Goal: Check status: Check status

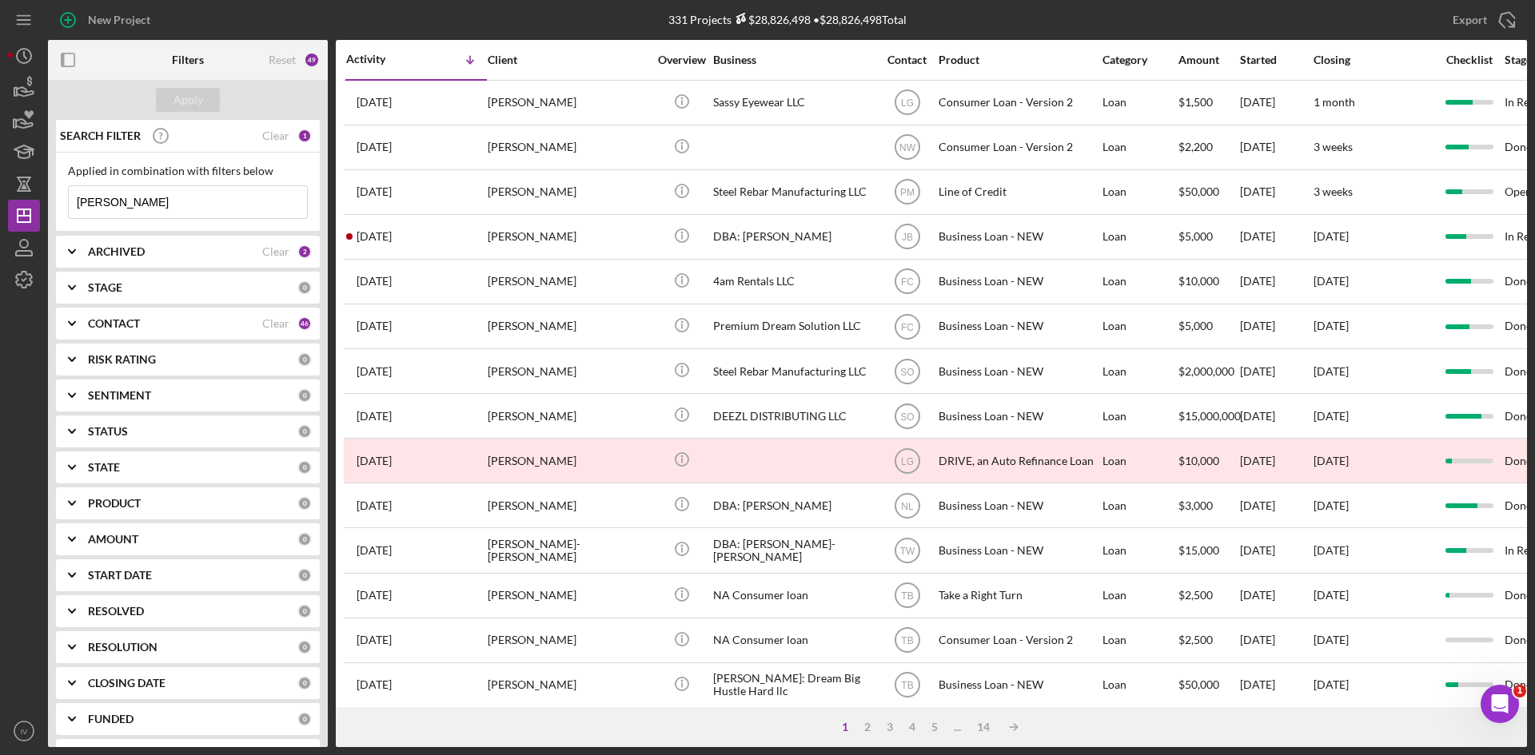
drag, startPoint x: 135, startPoint y: 206, endPoint x: 2, endPoint y: 201, distance: 133.6
click at [2, 201] on div "New Project 331 Projects $28,826,498 • $28,826,498 Total [PERSON_NAME] Export I…" at bounding box center [767, 377] width 1535 height 755
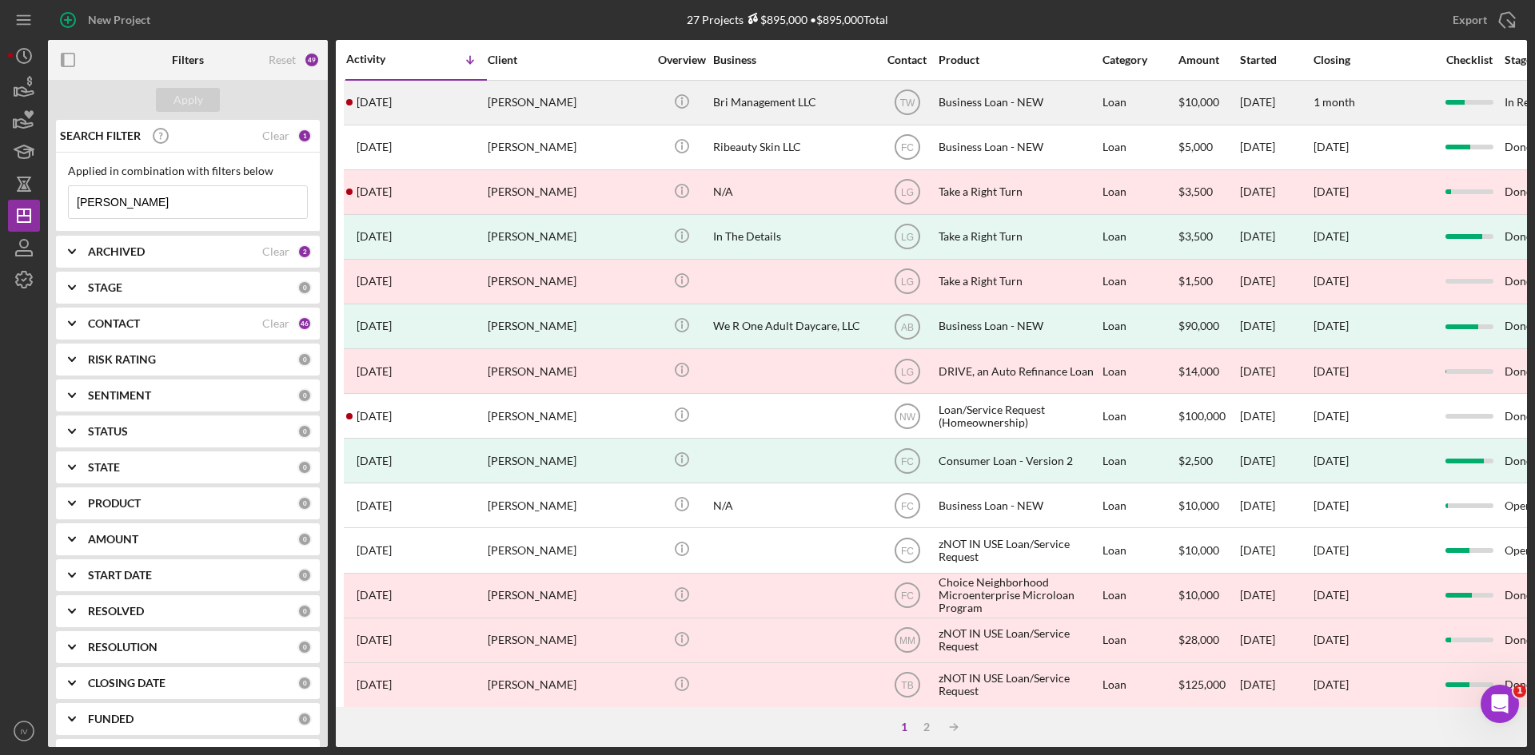
type input "[PERSON_NAME]"
click at [579, 102] on div "[PERSON_NAME]" at bounding box center [568, 103] width 160 height 42
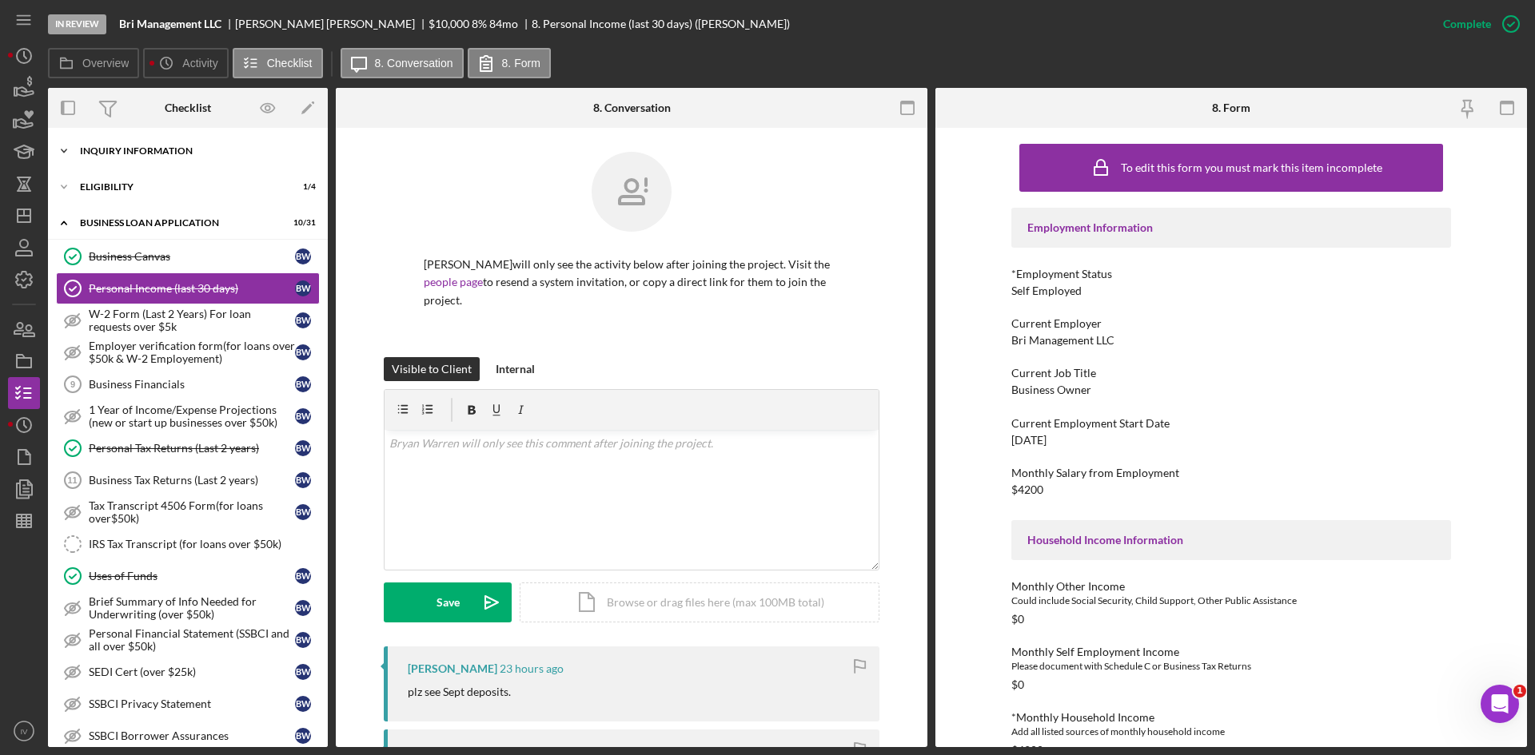
click at [135, 153] on div "INQUIRY INFORMATION" at bounding box center [194, 151] width 228 height 10
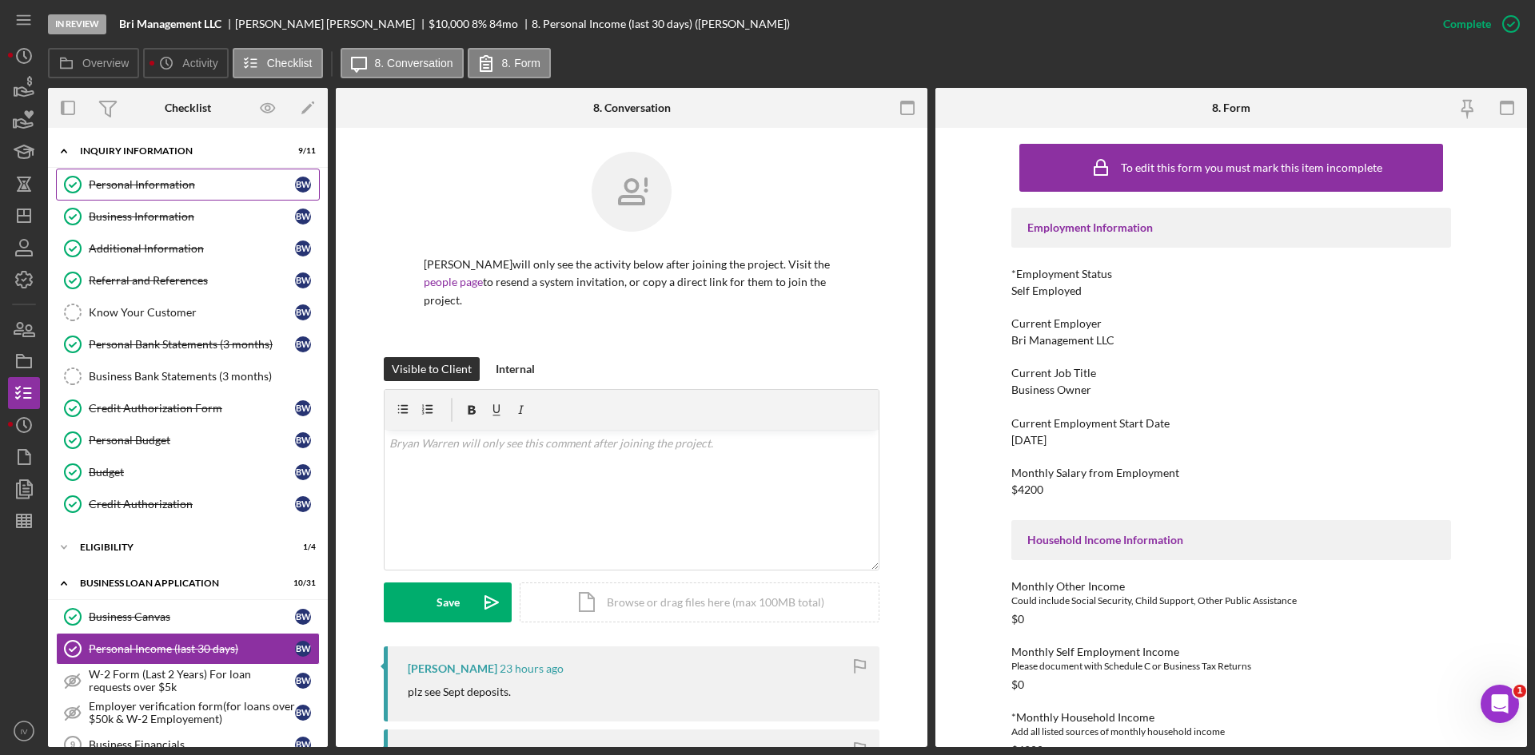
click at [180, 191] on div "Personal Information" at bounding box center [192, 184] width 206 height 13
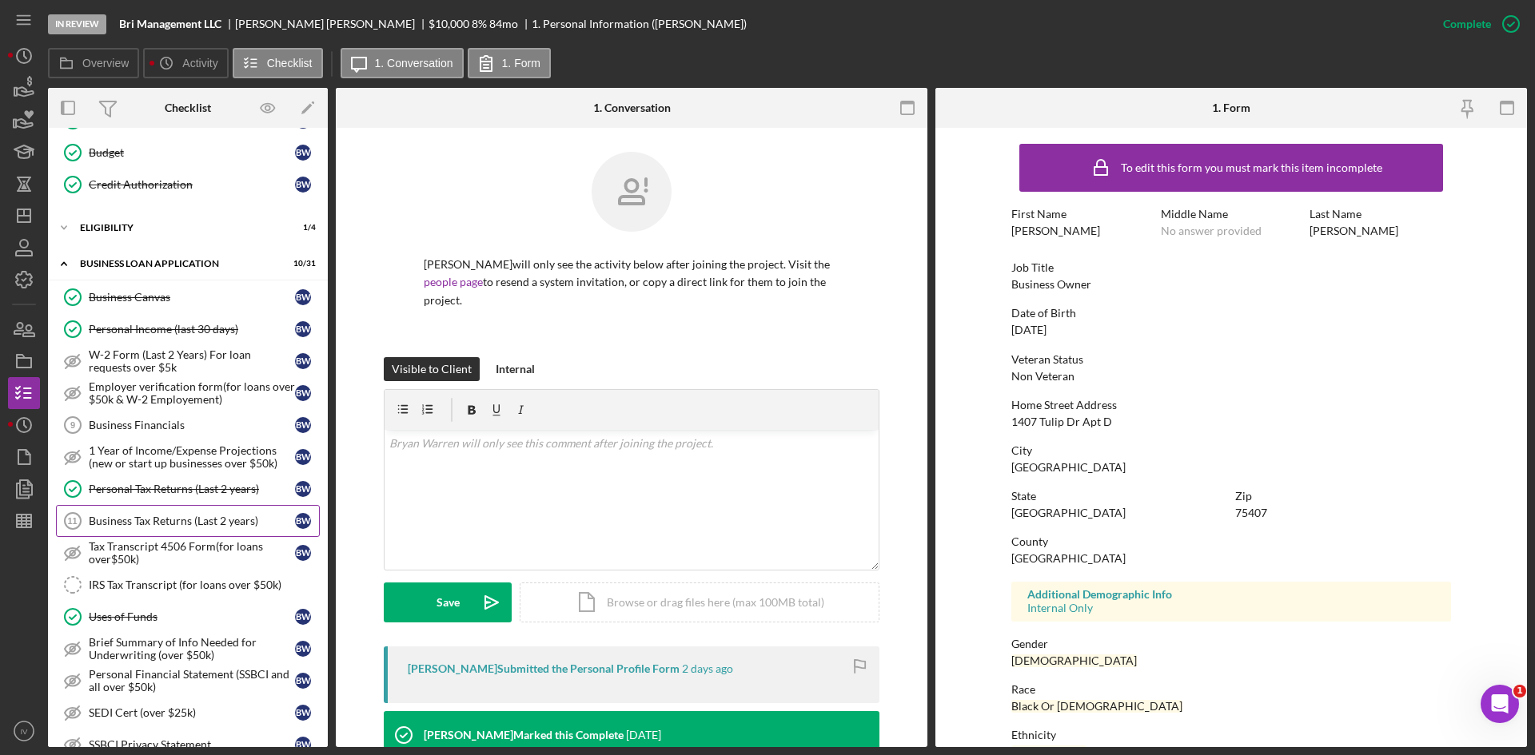
scroll to position [799, 0]
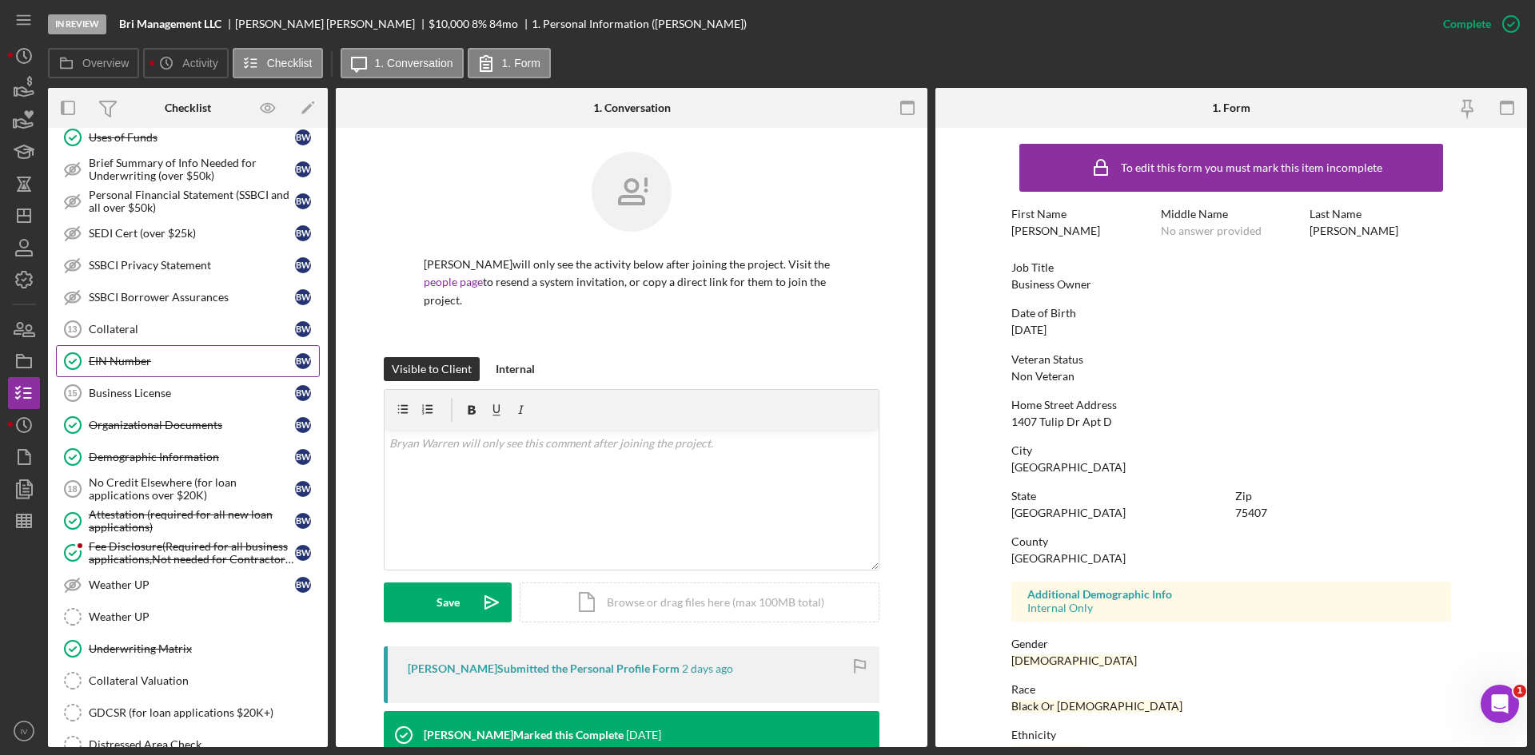
drag, startPoint x: 145, startPoint y: 349, endPoint x: 177, endPoint y: 361, distance: 34.1
click at [145, 349] on link "EIN Number EIN Number B W" at bounding box center [188, 361] width 264 height 32
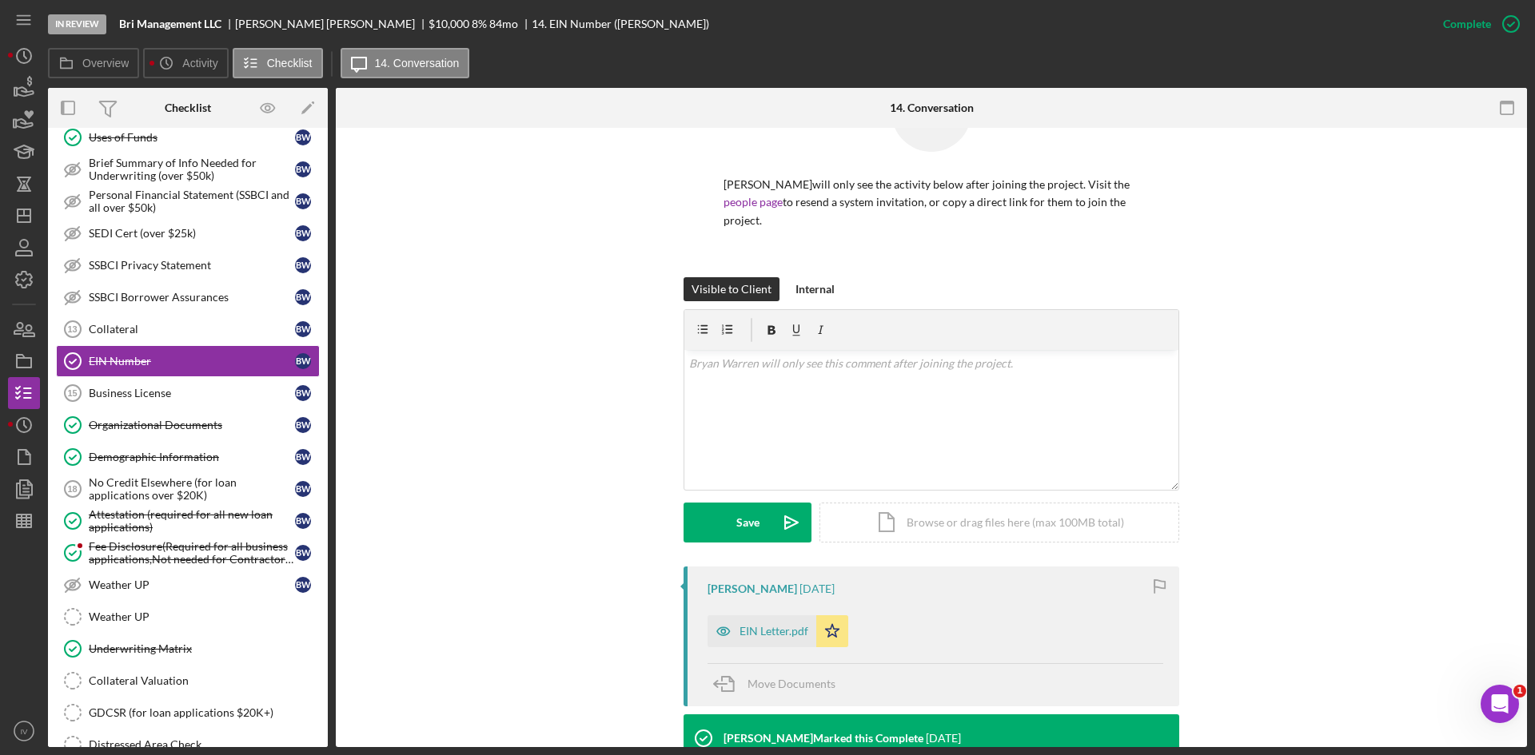
scroll to position [317, 0]
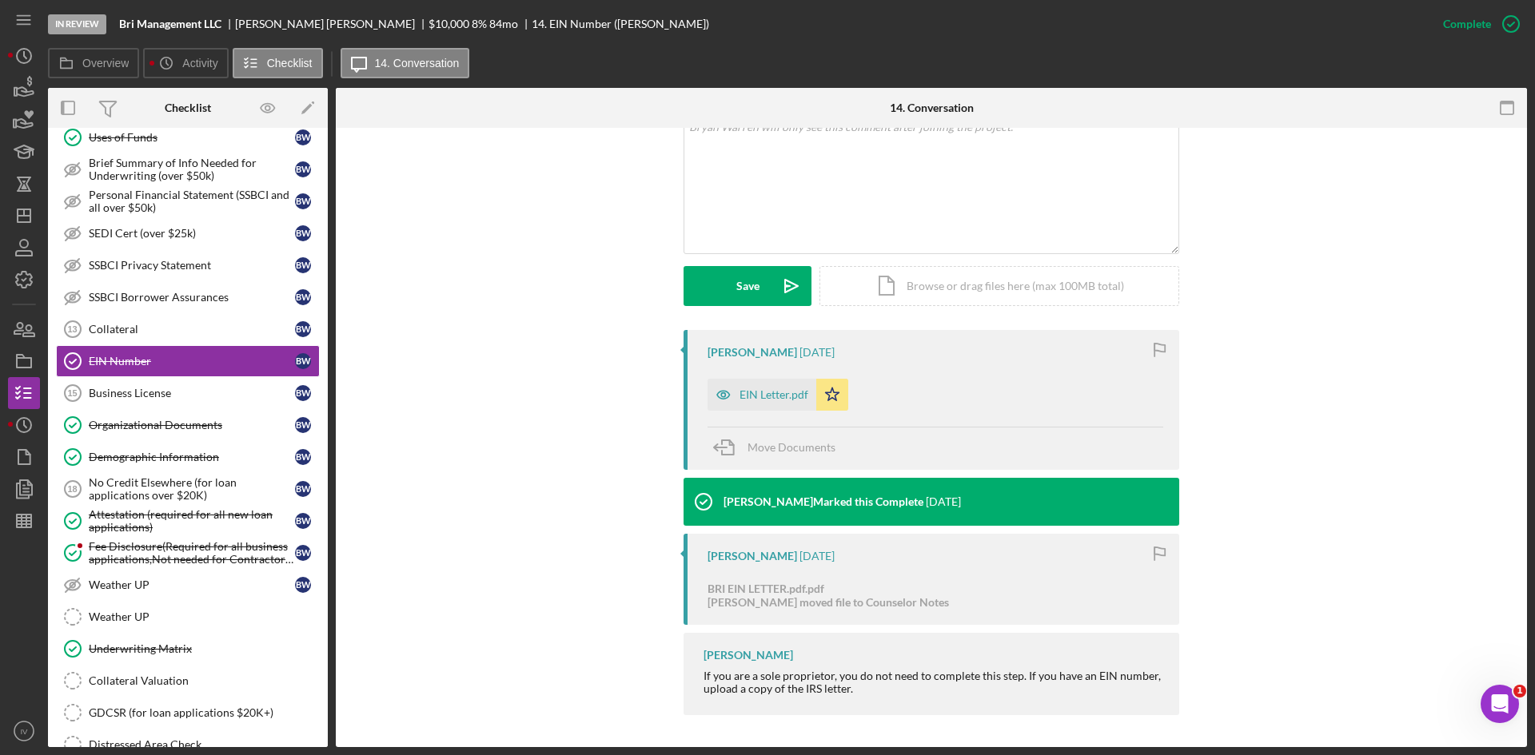
click at [770, 379] on div "EIN Letter.pdf" at bounding box center [761, 395] width 109 height 32
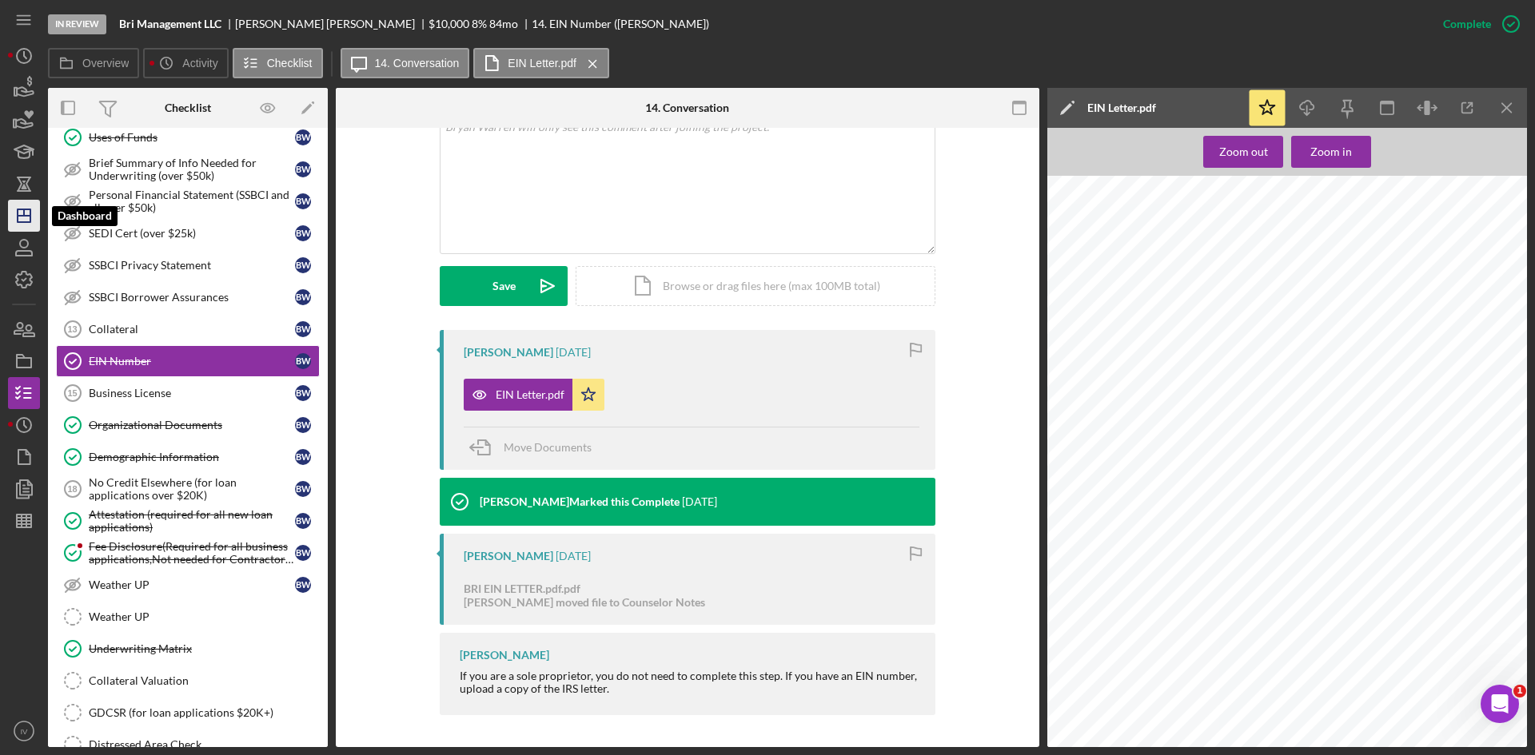
drag, startPoint x: 22, startPoint y: 221, endPoint x: 30, endPoint y: 226, distance: 8.6
click at [22, 221] on icon "Icon/Dashboard" at bounding box center [24, 216] width 40 height 40
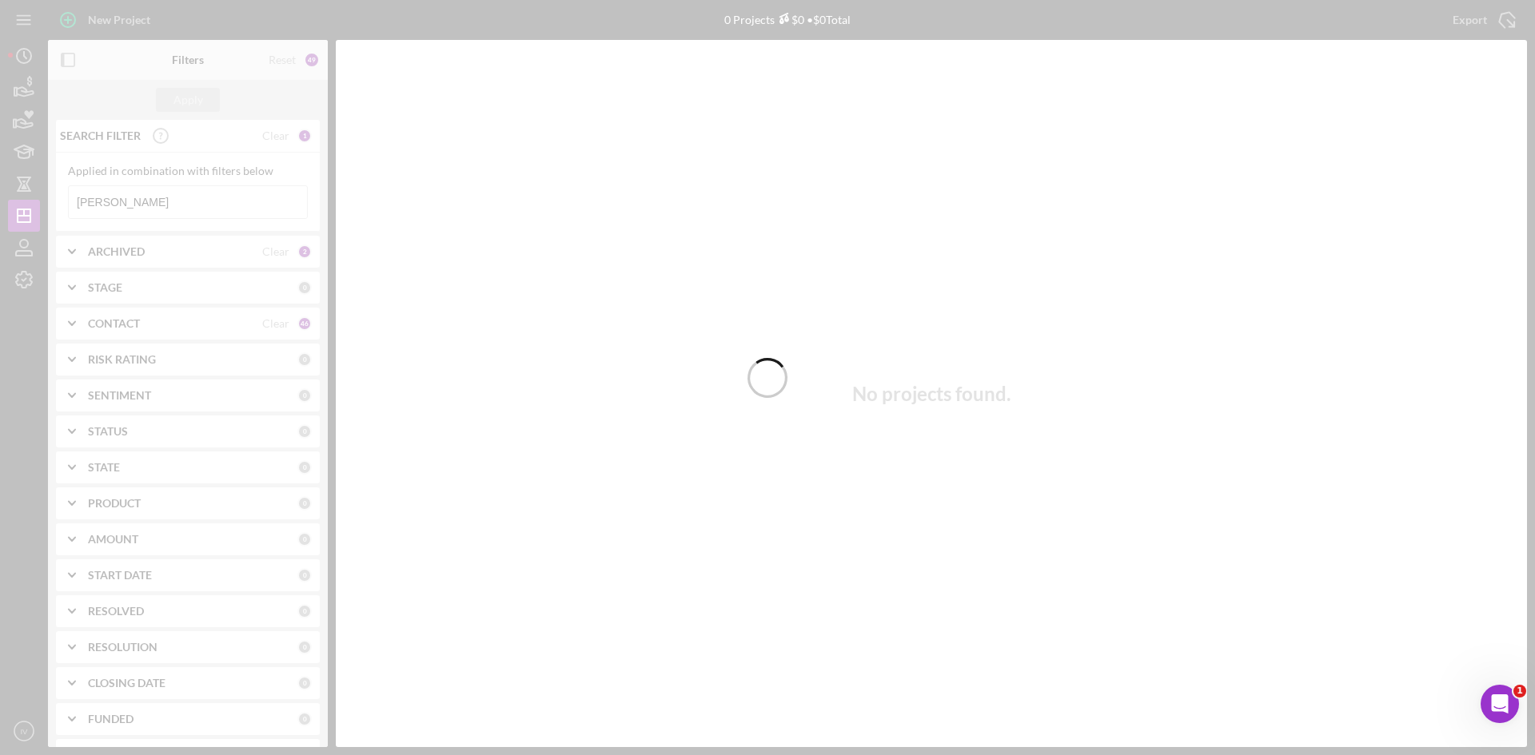
click at [127, 205] on div at bounding box center [767, 377] width 1535 height 755
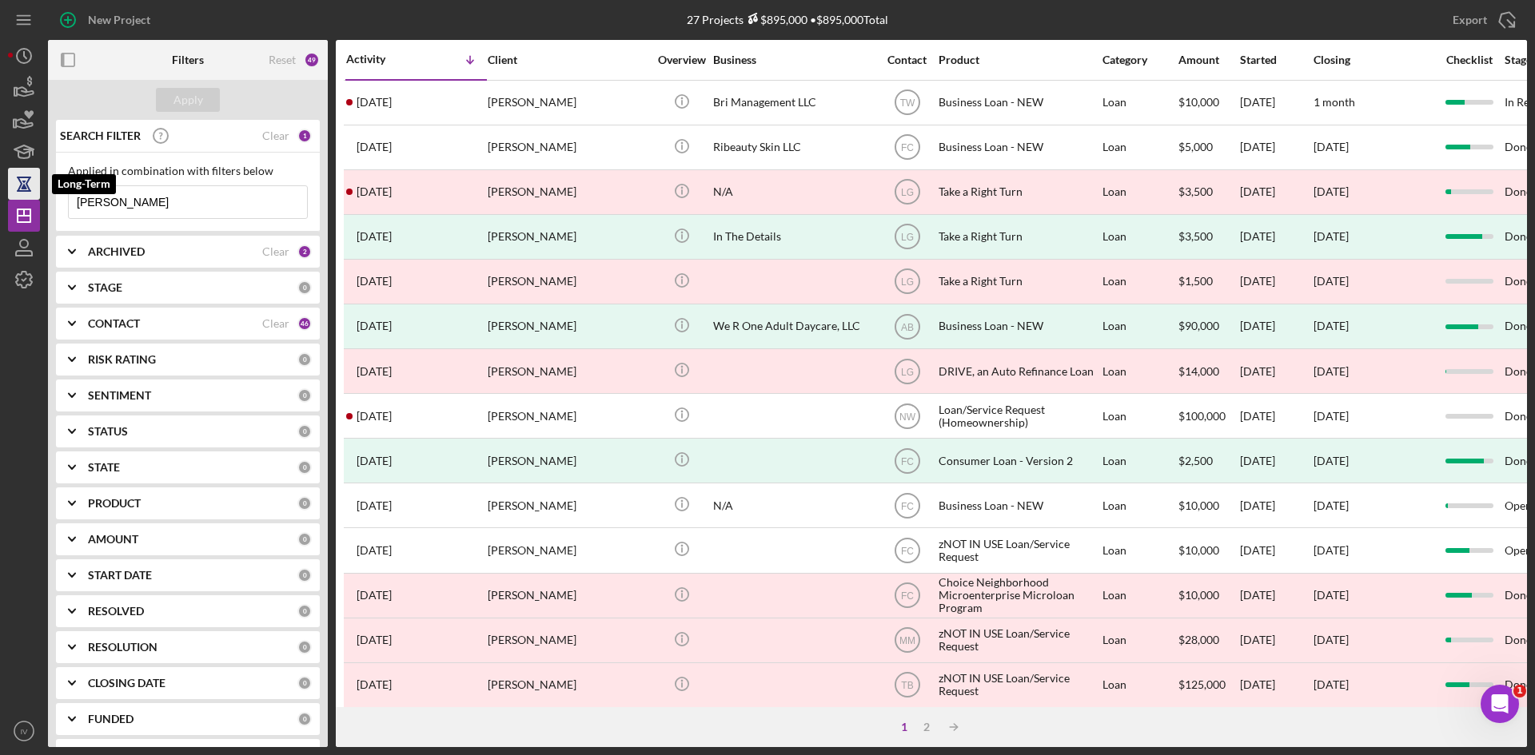
drag, startPoint x: 145, startPoint y: 207, endPoint x: 39, endPoint y: 191, distance: 107.5
click at [39, 191] on div "New Project 27 Projects $895,000 • $895,000 Total [PERSON_NAME] Export Icon/Exp…" at bounding box center [767, 373] width 1519 height 747
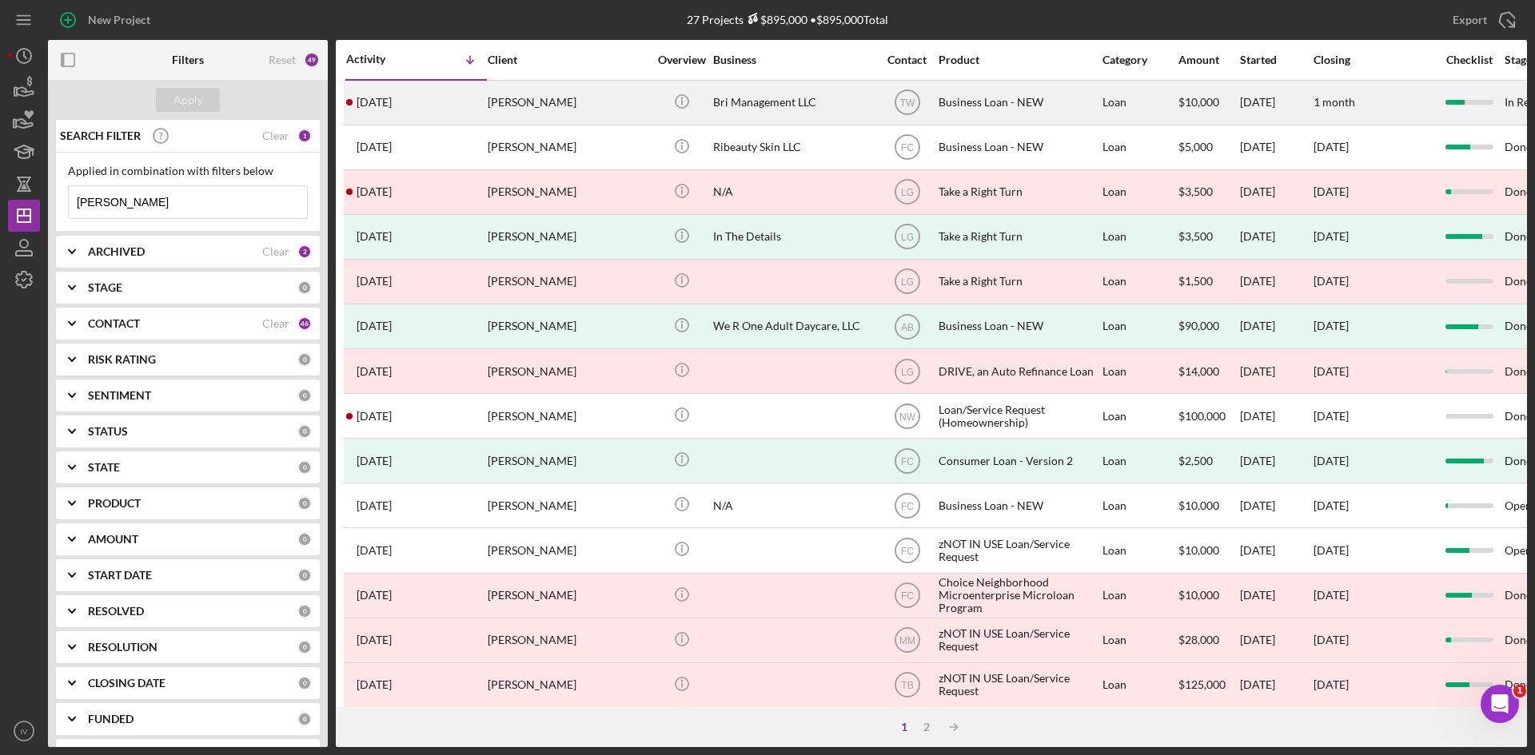
click at [516, 110] on div "[PERSON_NAME]" at bounding box center [568, 103] width 160 height 42
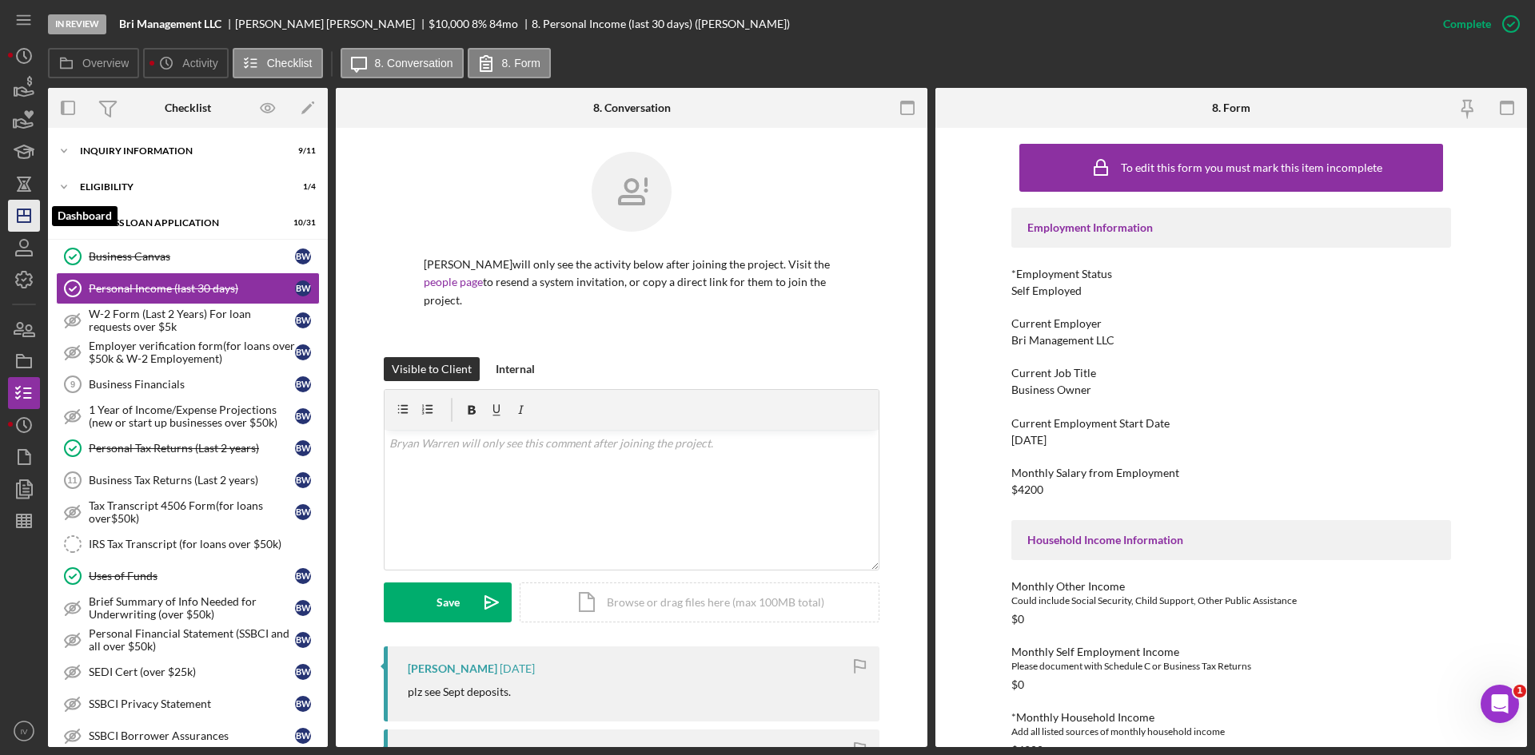
click at [32, 209] on icon "Icon/Dashboard" at bounding box center [24, 216] width 40 height 40
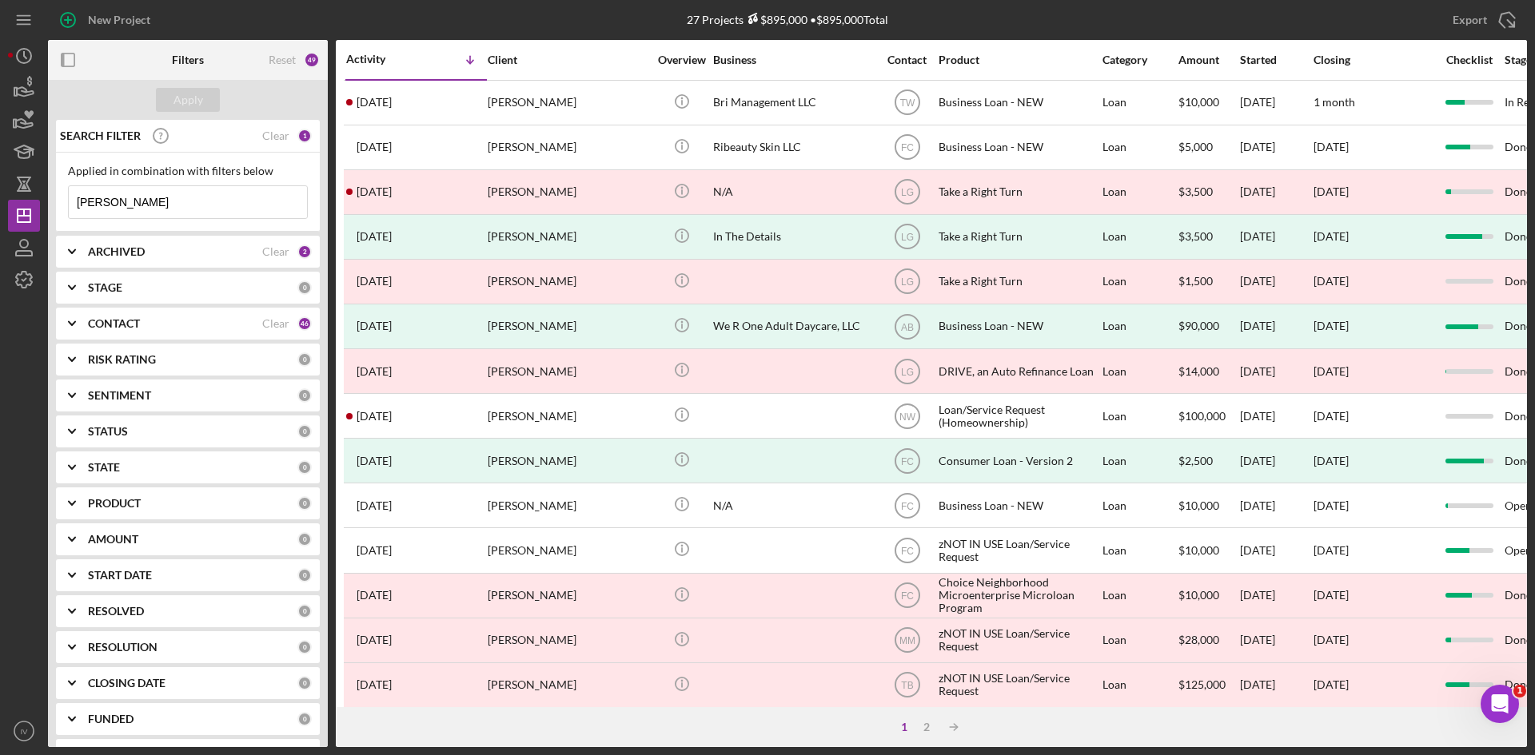
drag, startPoint x: 166, startPoint y: 203, endPoint x: 42, endPoint y: 218, distance: 124.8
click at [46, 217] on div "New Project 27 Projects $895,000 • $895,000 Total [PERSON_NAME] Export Icon/Exp…" at bounding box center [767, 373] width 1519 height 747
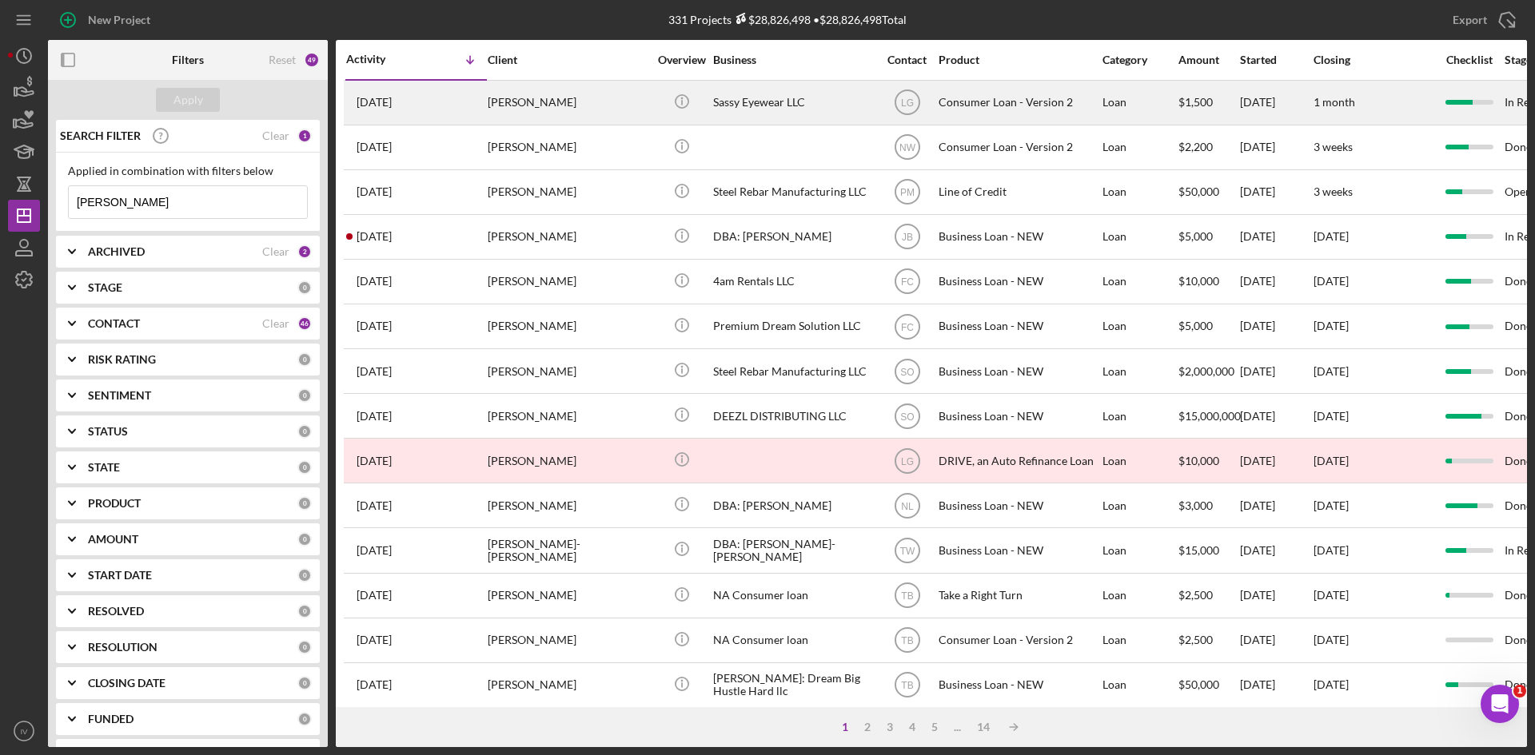
type input "[PERSON_NAME]"
click at [454, 102] on div "[DATE] [PERSON_NAME]" at bounding box center [416, 103] width 140 height 42
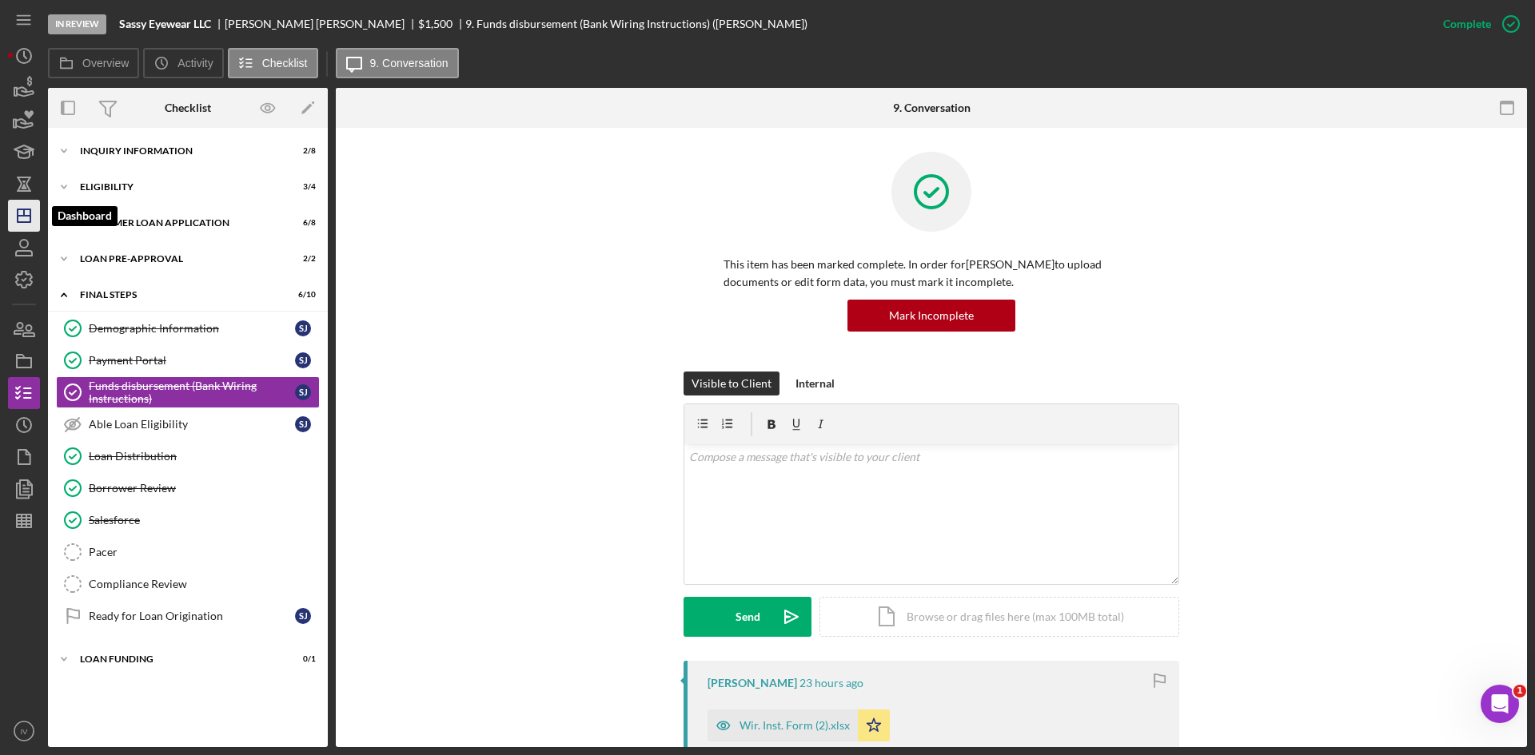
click at [27, 216] on line "button" at bounding box center [24, 216] width 13 height 0
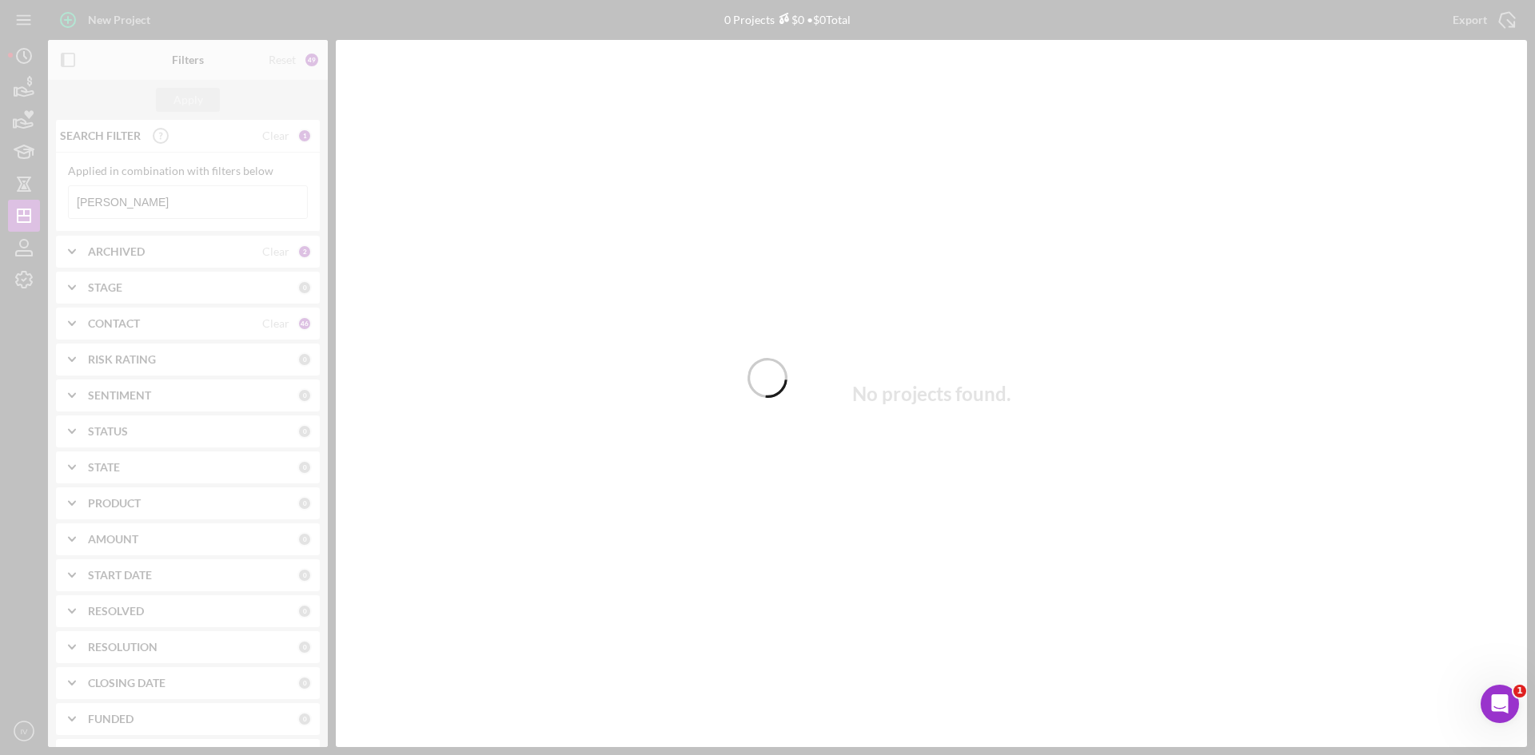
click at [132, 205] on div at bounding box center [767, 377] width 1535 height 755
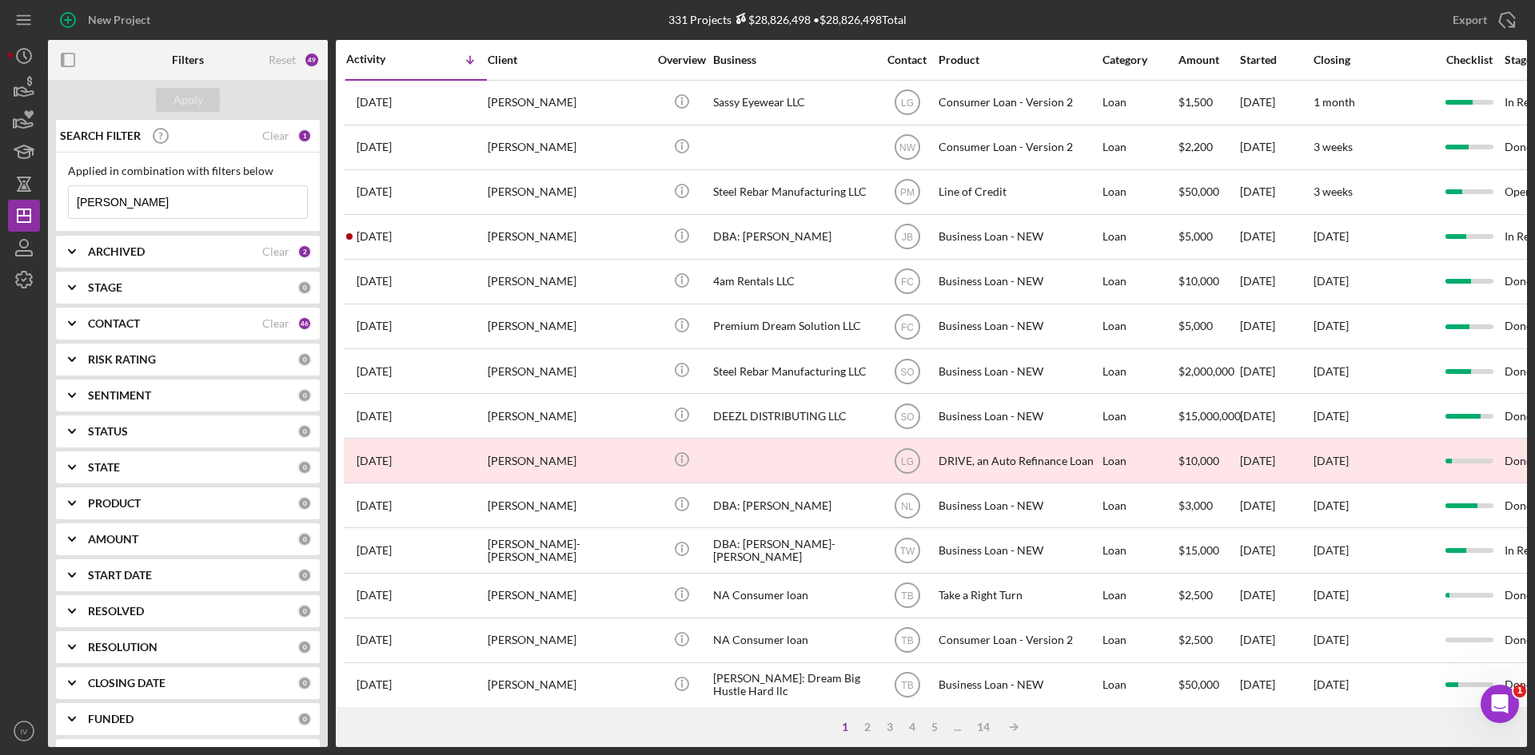
drag, startPoint x: 132, startPoint y: 205, endPoint x: 48, endPoint y: 213, distance: 84.2
click at [49, 213] on div "SEARCH FILTER Clear 1 Applied in combination with filters below [PERSON_NAME] I…" at bounding box center [188, 434] width 280 height 628
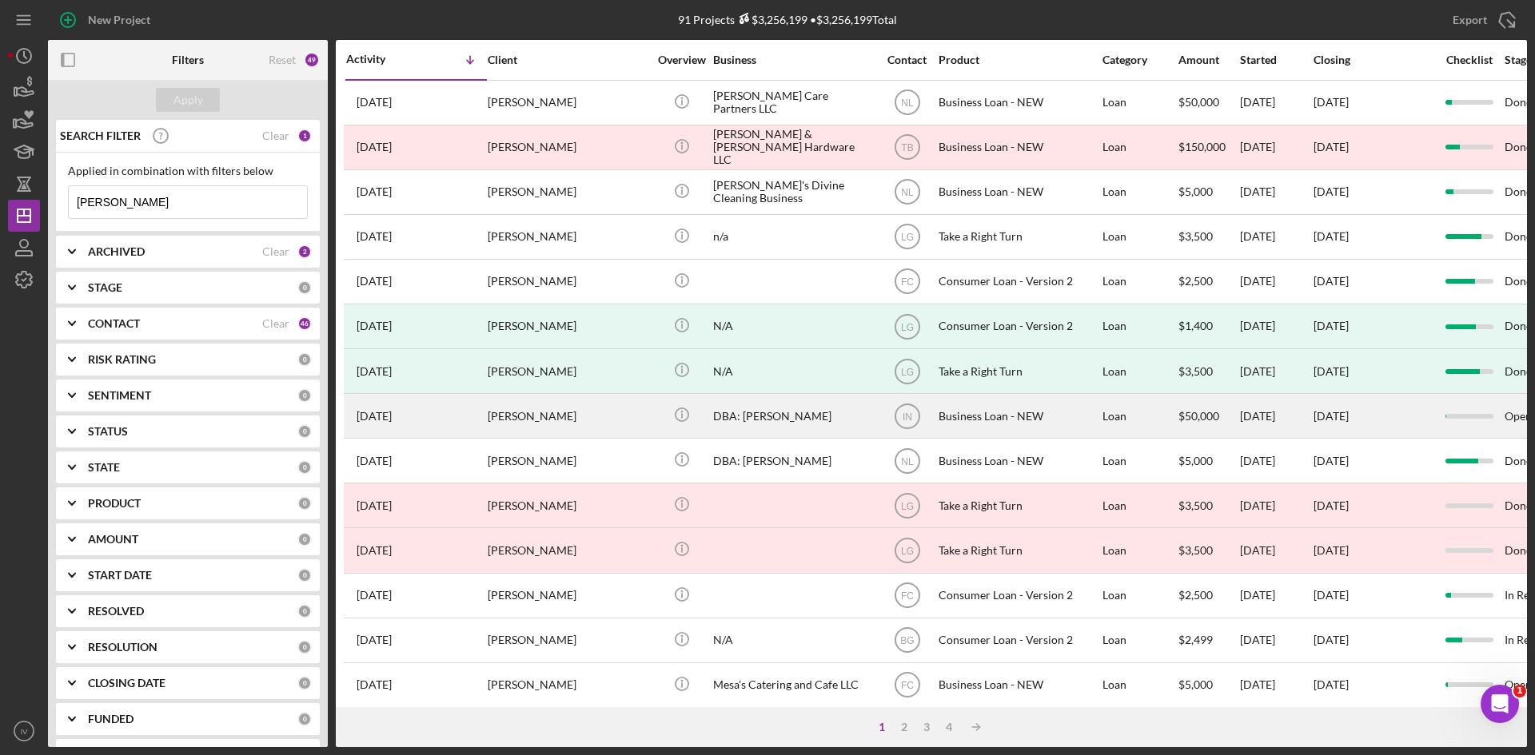
type input "[PERSON_NAME]"
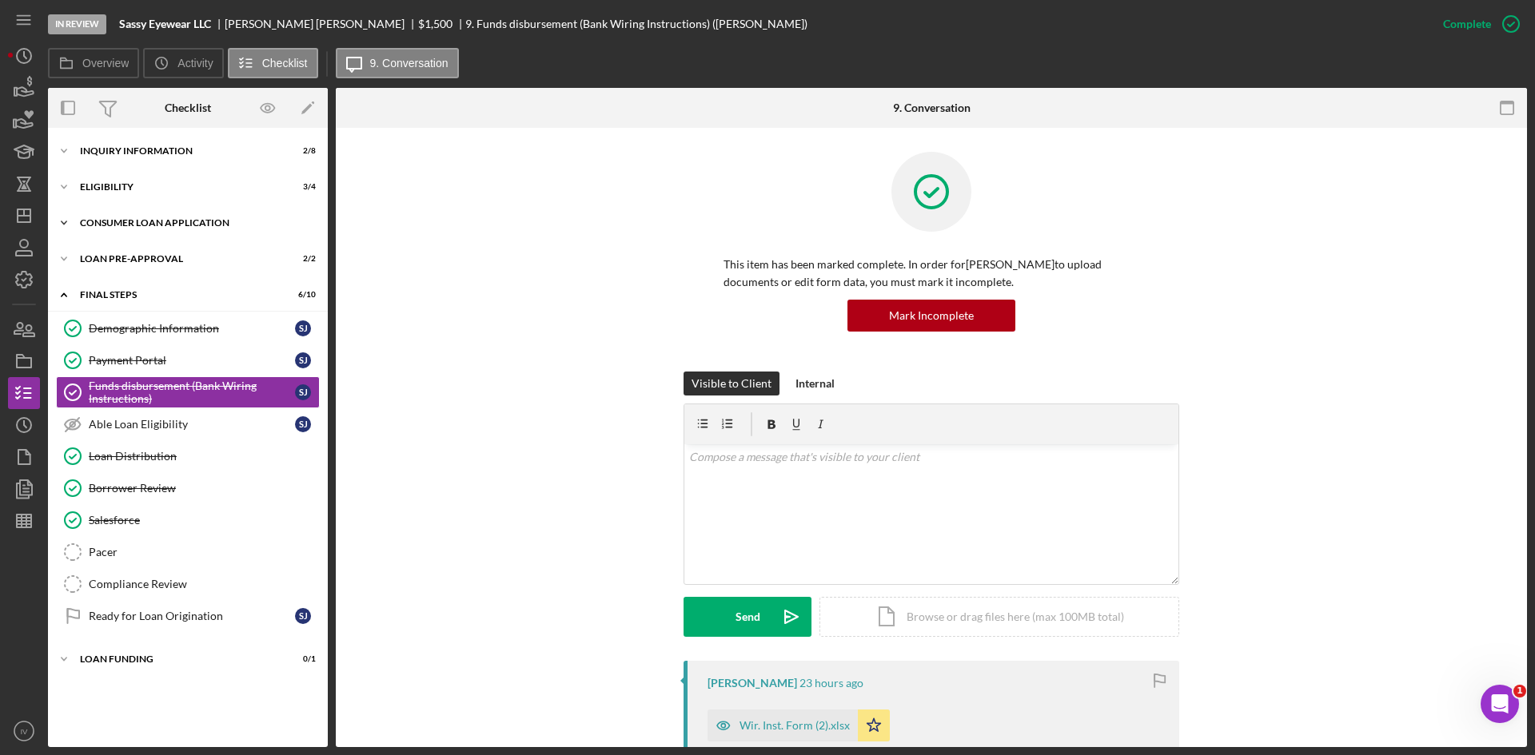
click at [103, 226] on div "Consumer Loan Application" at bounding box center [194, 223] width 228 height 10
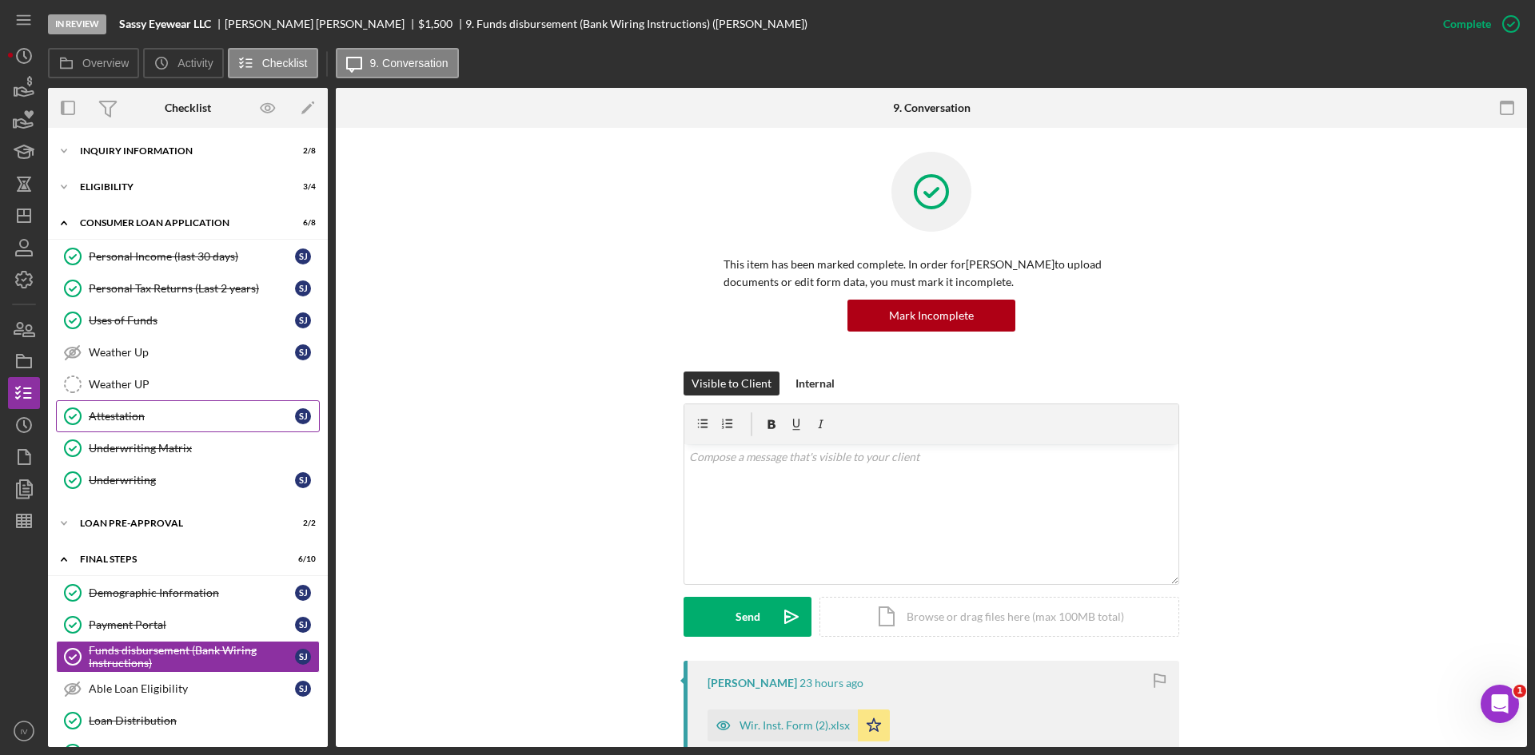
click at [135, 405] on link "Attestation Attestation [PERSON_NAME]" at bounding box center [188, 416] width 264 height 32
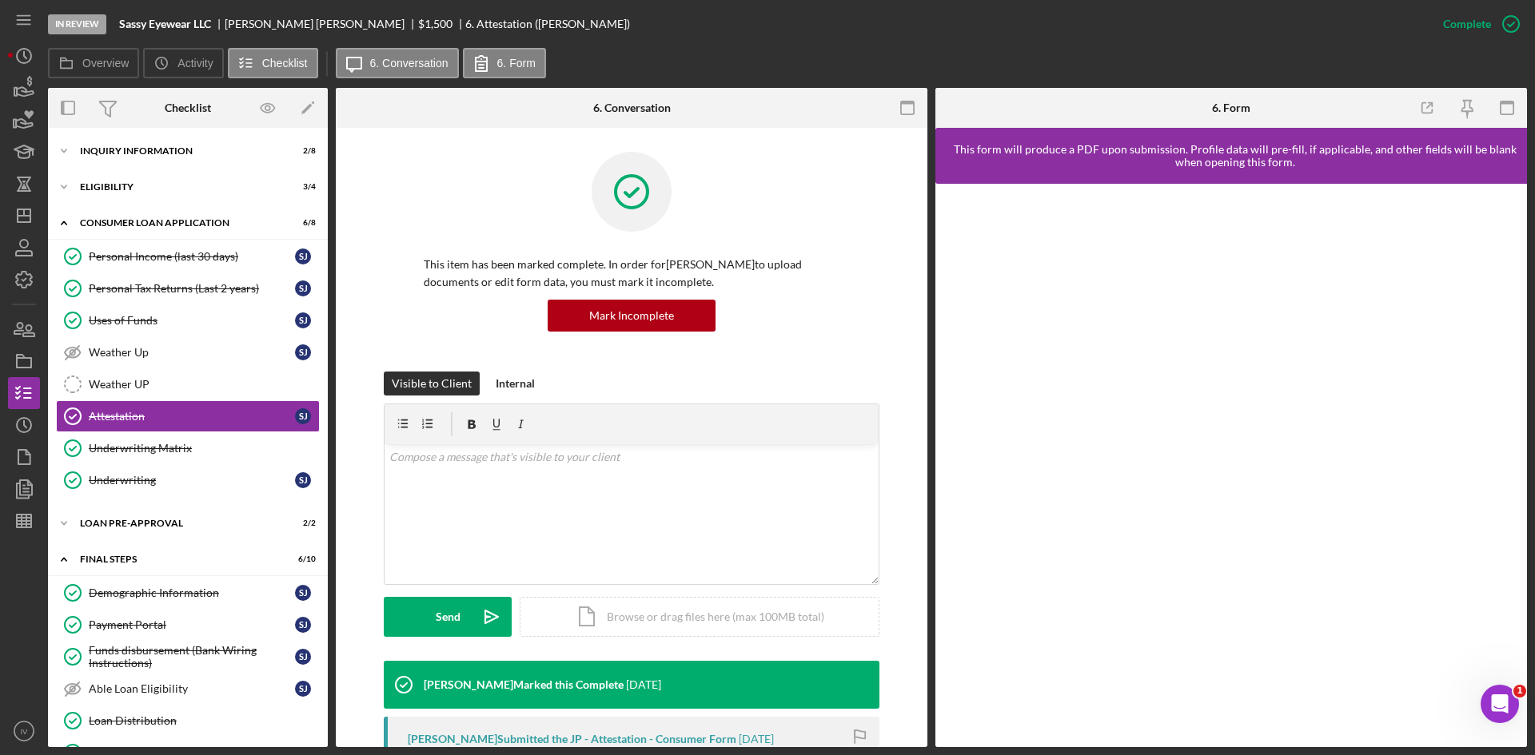
scroll to position [309, 0]
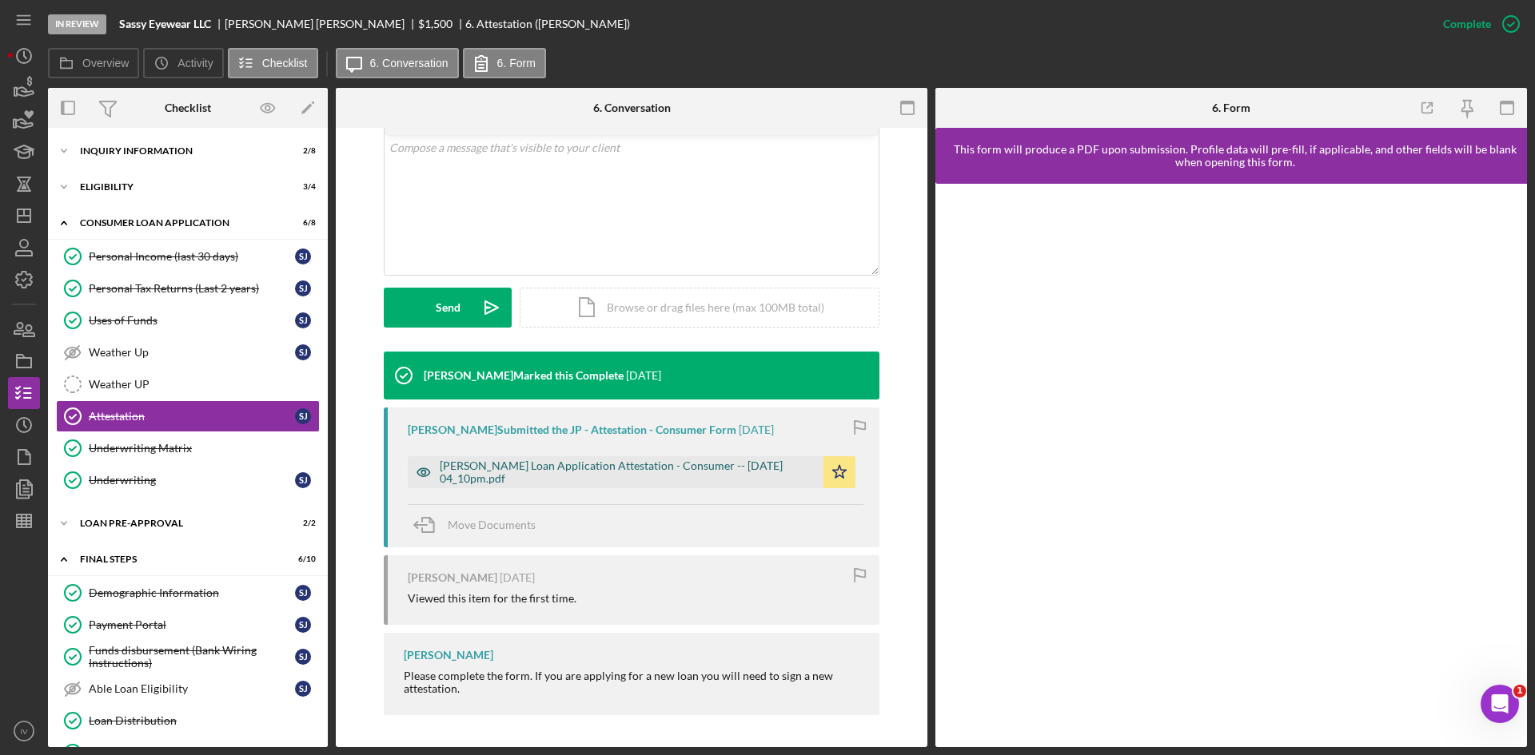
click at [694, 474] on div "[PERSON_NAME] Loan Application Attestation - Consumer -- [DATE] 04_10pm.pdf" at bounding box center [628, 473] width 376 height 26
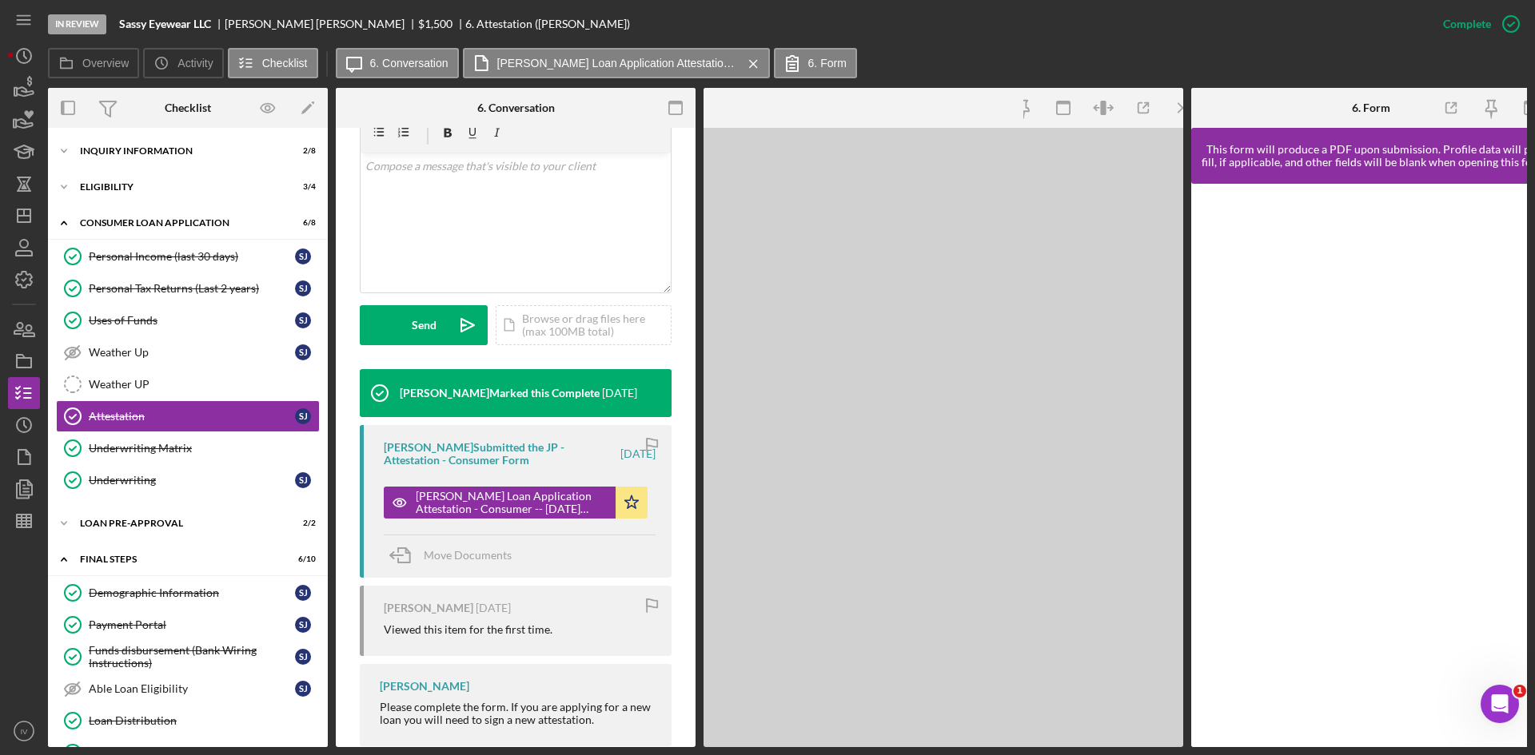
scroll to position [327, 0]
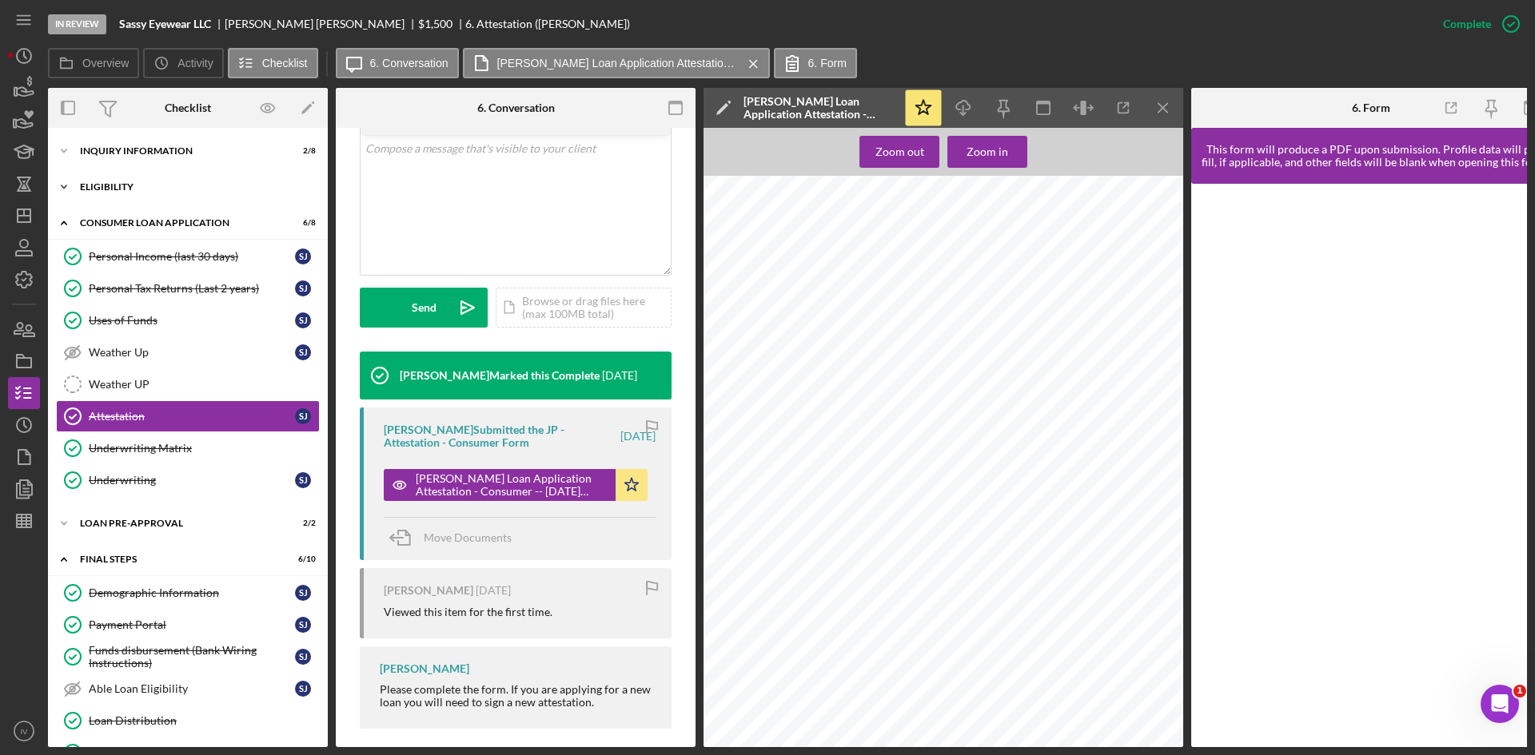
click at [89, 186] on div "Eligibility" at bounding box center [194, 187] width 228 height 10
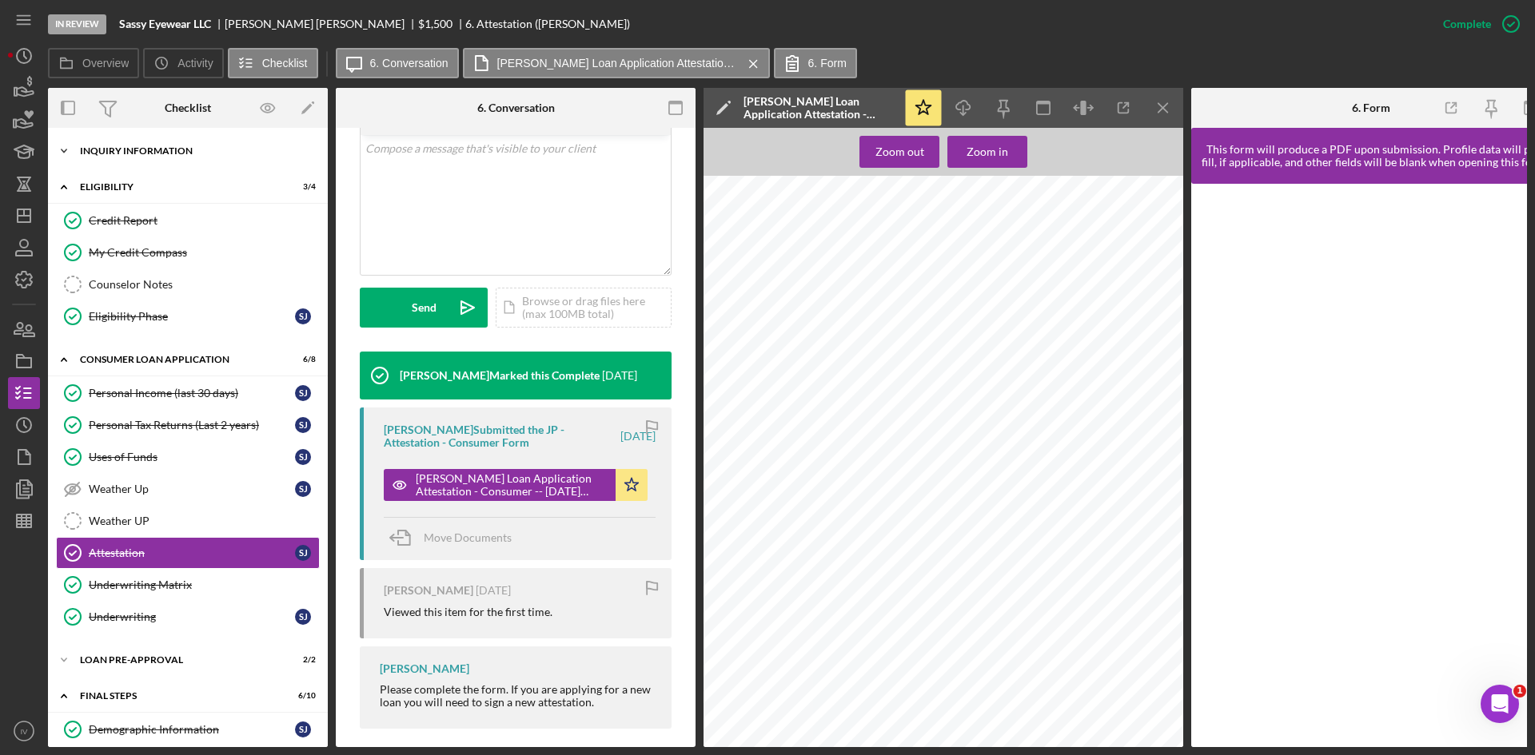
click at [106, 158] on div "Icon/Expander Inquiry Information 2 / 8" at bounding box center [188, 151] width 280 height 32
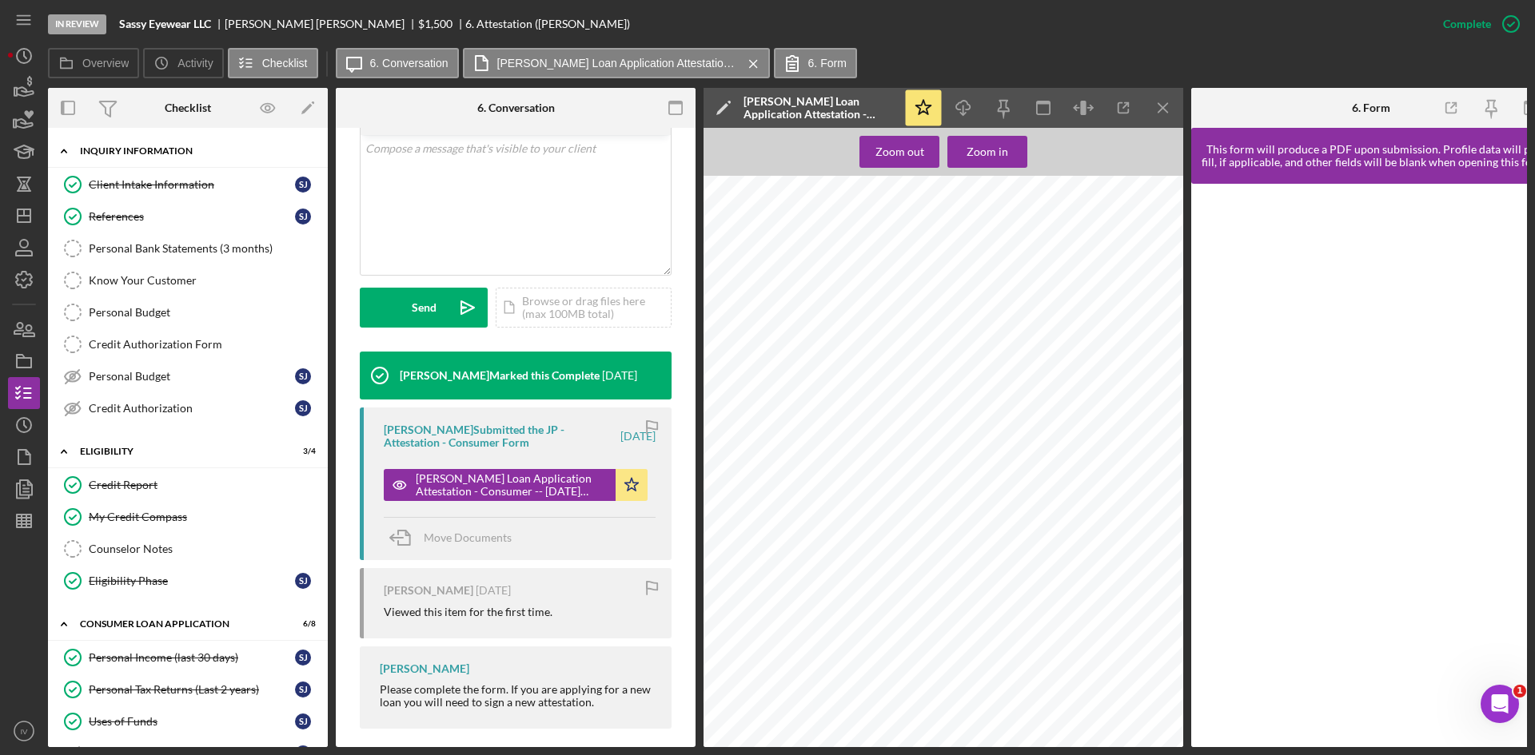
click at [88, 152] on div "Inquiry Information" at bounding box center [194, 151] width 228 height 10
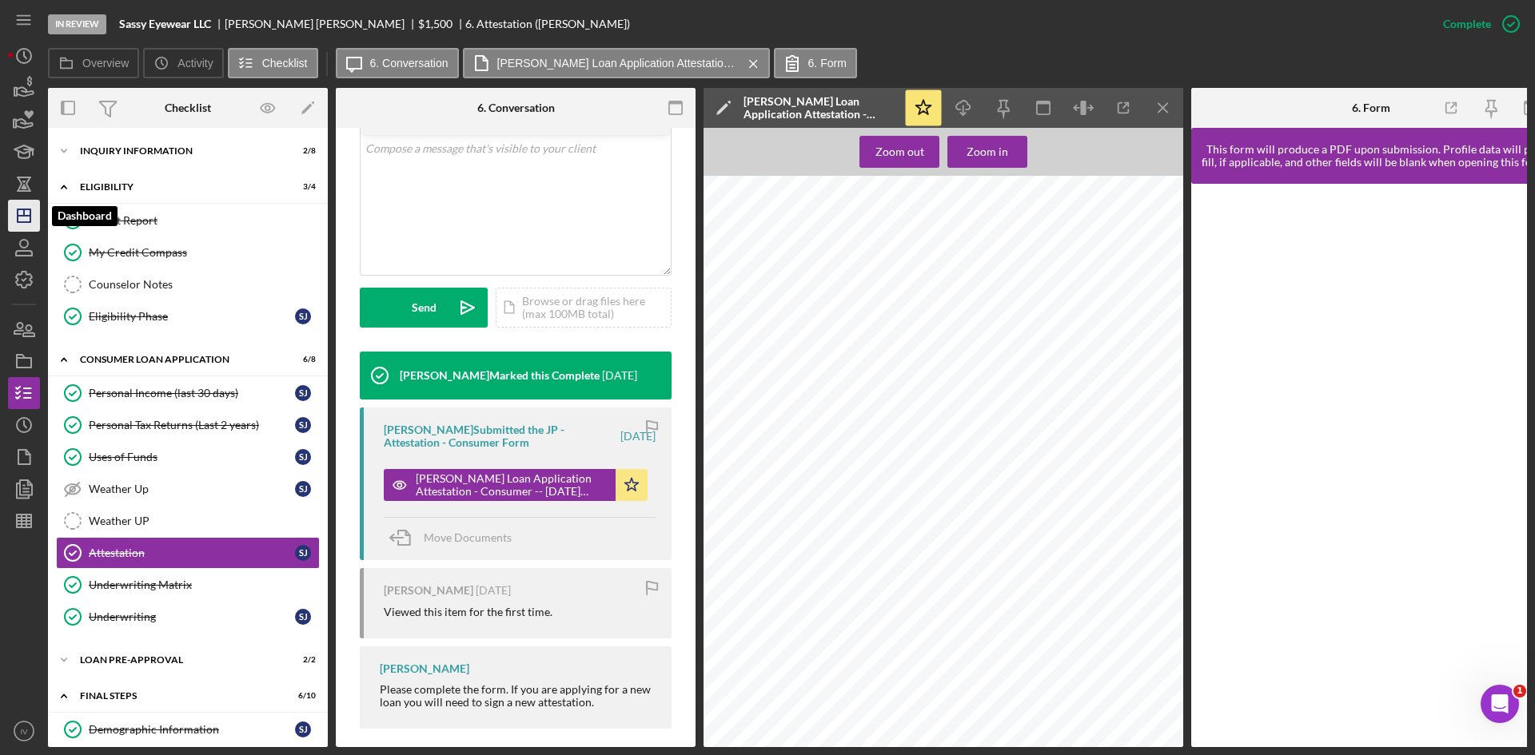
click at [32, 221] on icon "Icon/Dashboard" at bounding box center [24, 216] width 40 height 40
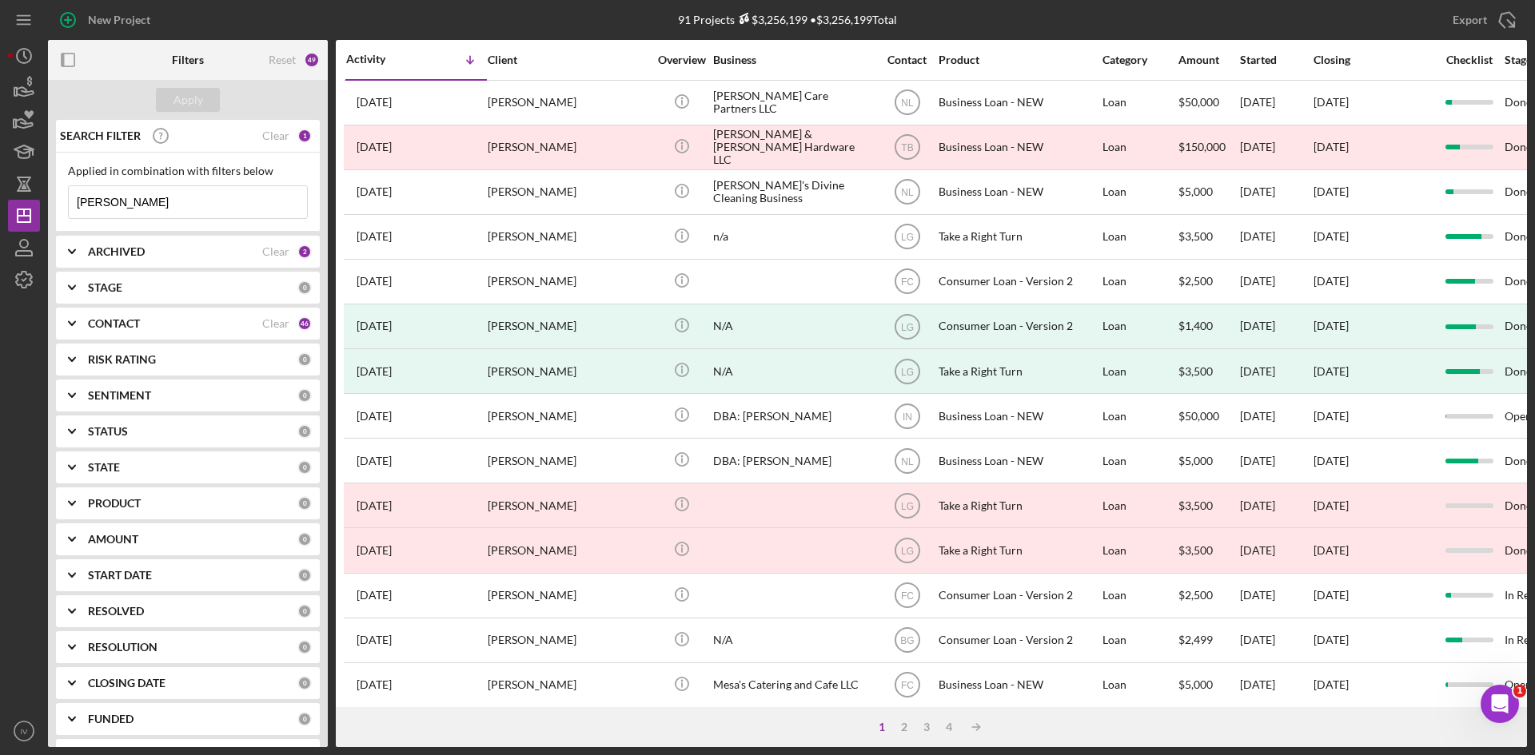
drag, startPoint x: 127, startPoint y: 203, endPoint x: 49, endPoint y: 223, distance: 80.8
click at [49, 223] on div "SEARCH FILTER Clear 1 Applied in combination with filters below [PERSON_NAME] I…" at bounding box center [188, 434] width 280 height 628
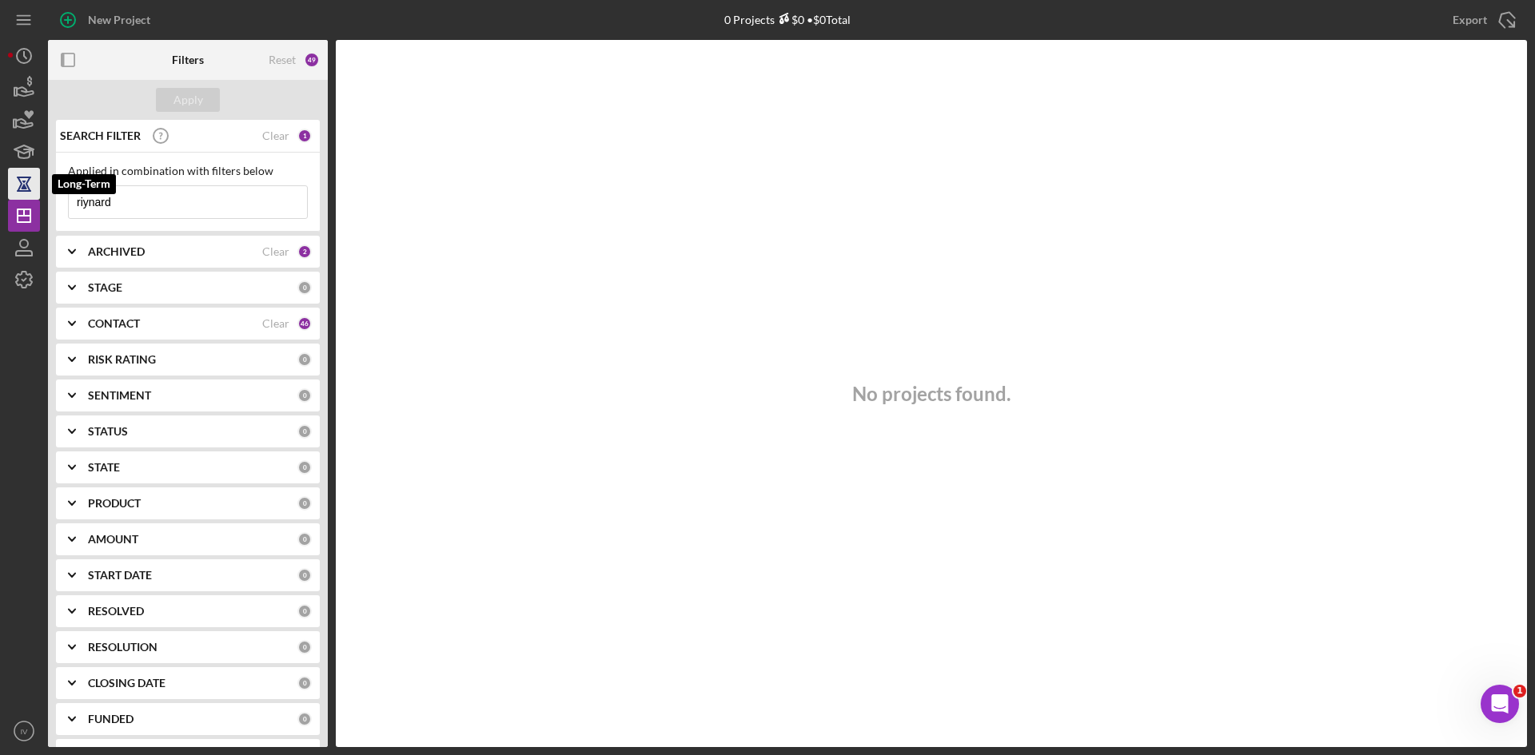
drag, startPoint x: 177, startPoint y: 206, endPoint x: 11, endPoint y: 187, distance: 166.6
click at [11, 187] on div "New Project 0 Projects $0 • $0 Total [PERSON_NAME] Export Icon/Export Filters R…" at bounding box center [767, 373] width 1519 height 747
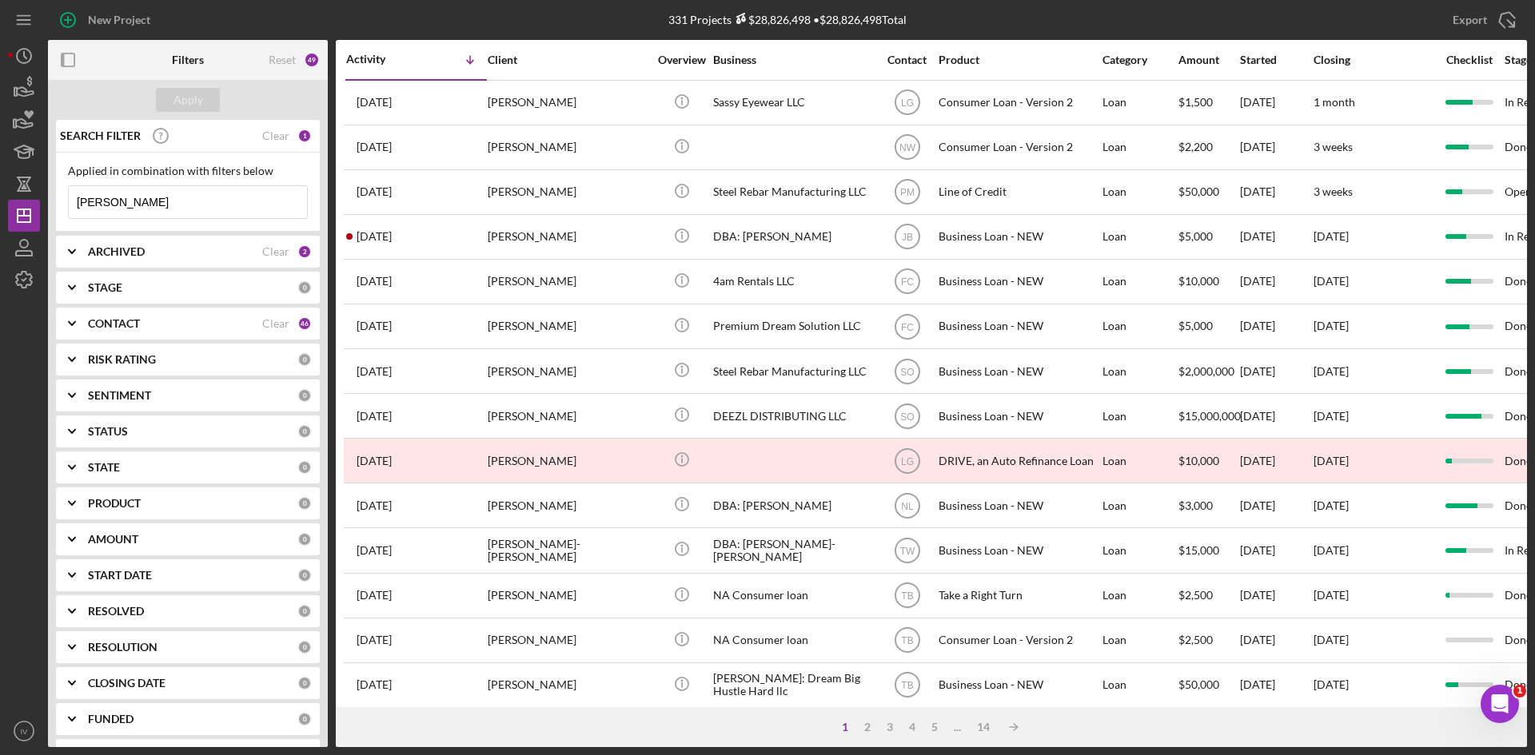
scroll to position [320, 0]
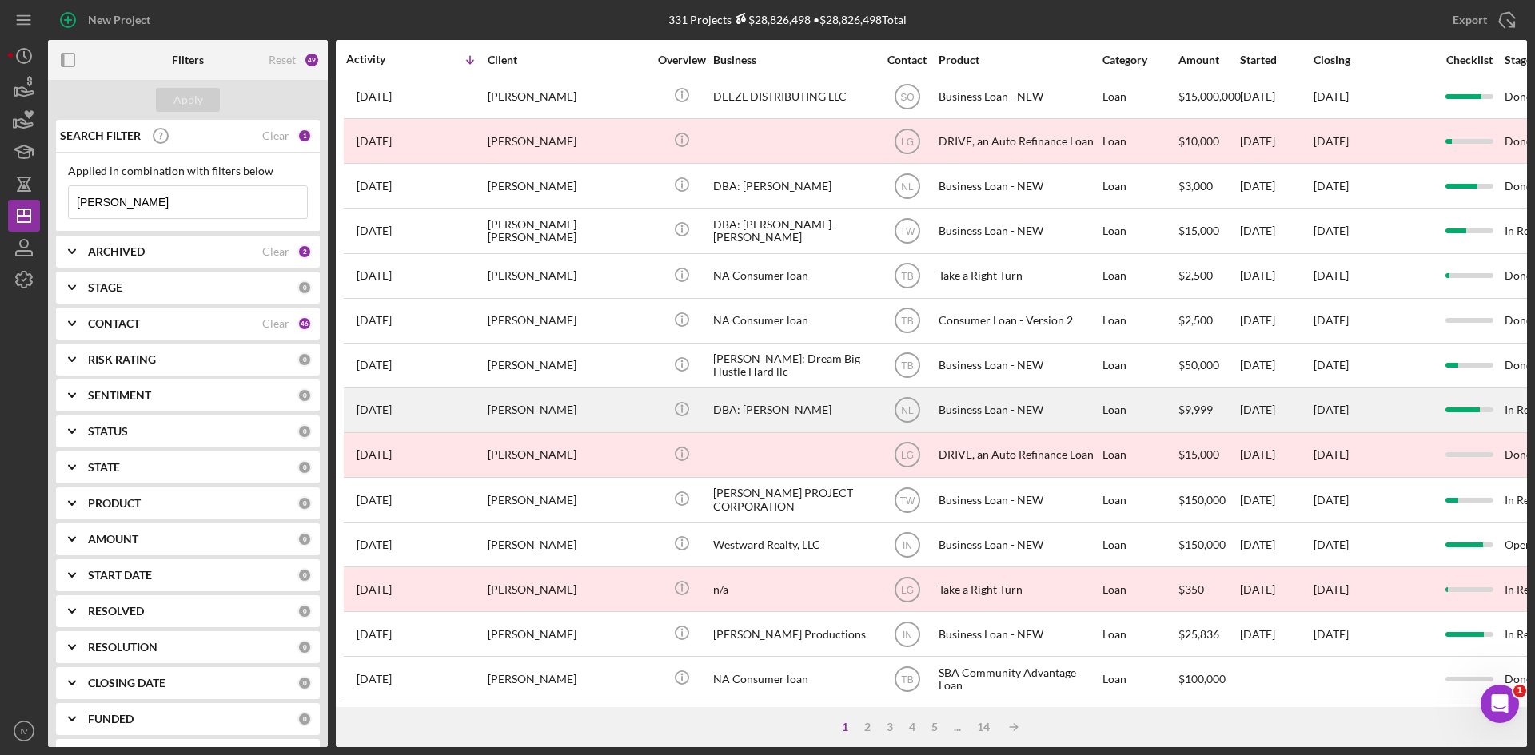
type input "[PERSON_NAME]"
click at [504, 399] on div "[PERSON_NAME]" at bounding box center [568, 410] width 160 height 42
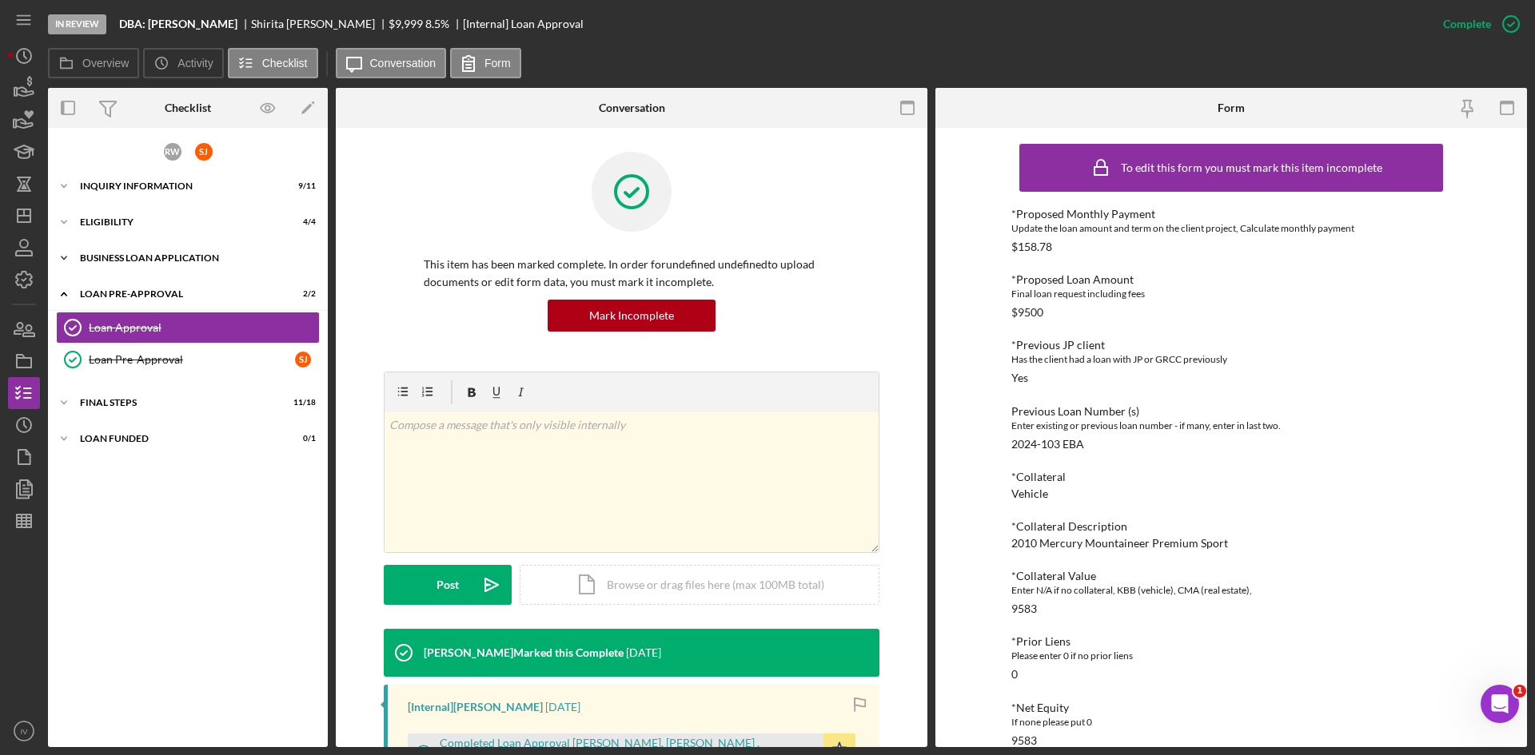
click at [119, 254] on div "BUSINESS LOAN APPLICATION" at bounding box center [194, 258] width 228 height 10
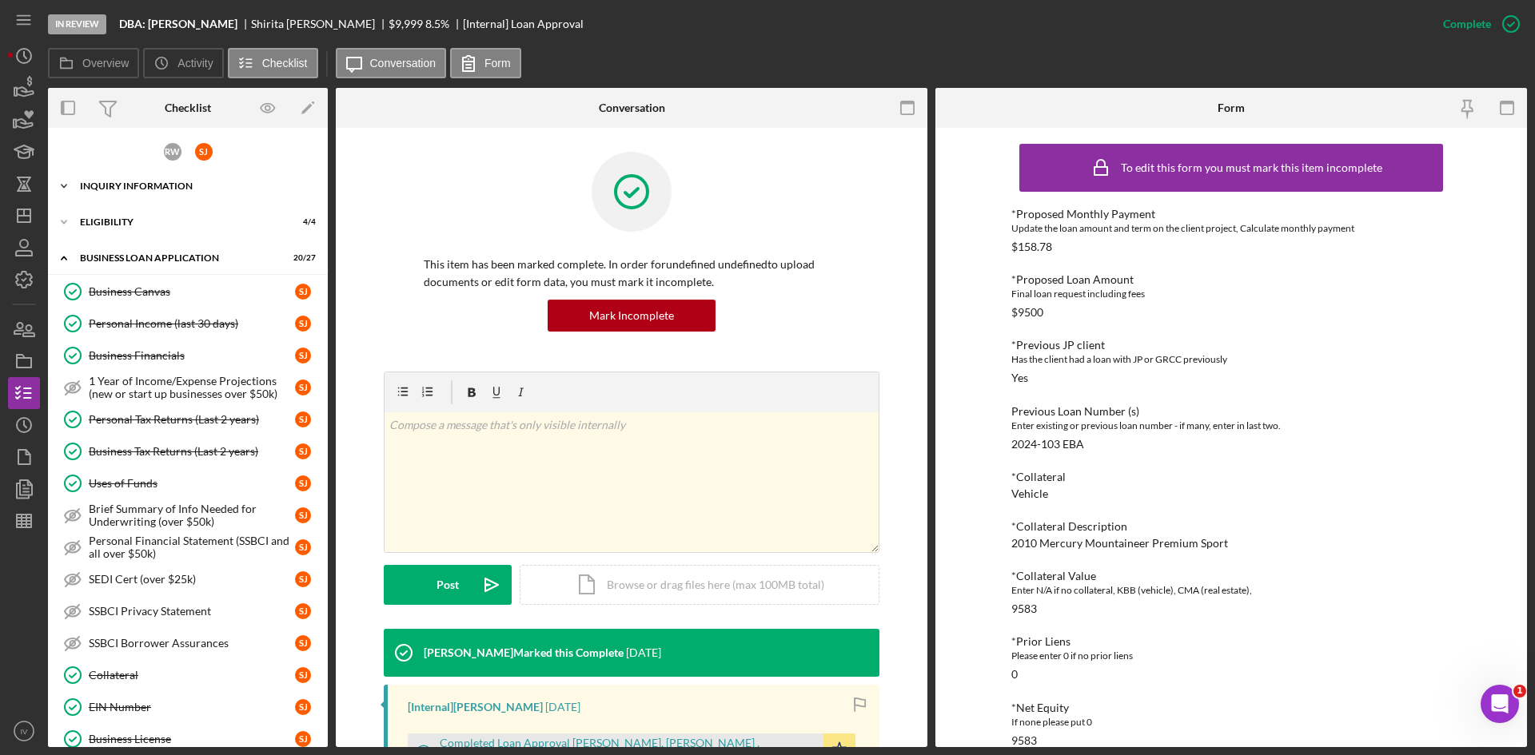
click at [113, 185] on div "INQUIRY INFORMATION" at bounding box center [194, 186] width 228 height 10
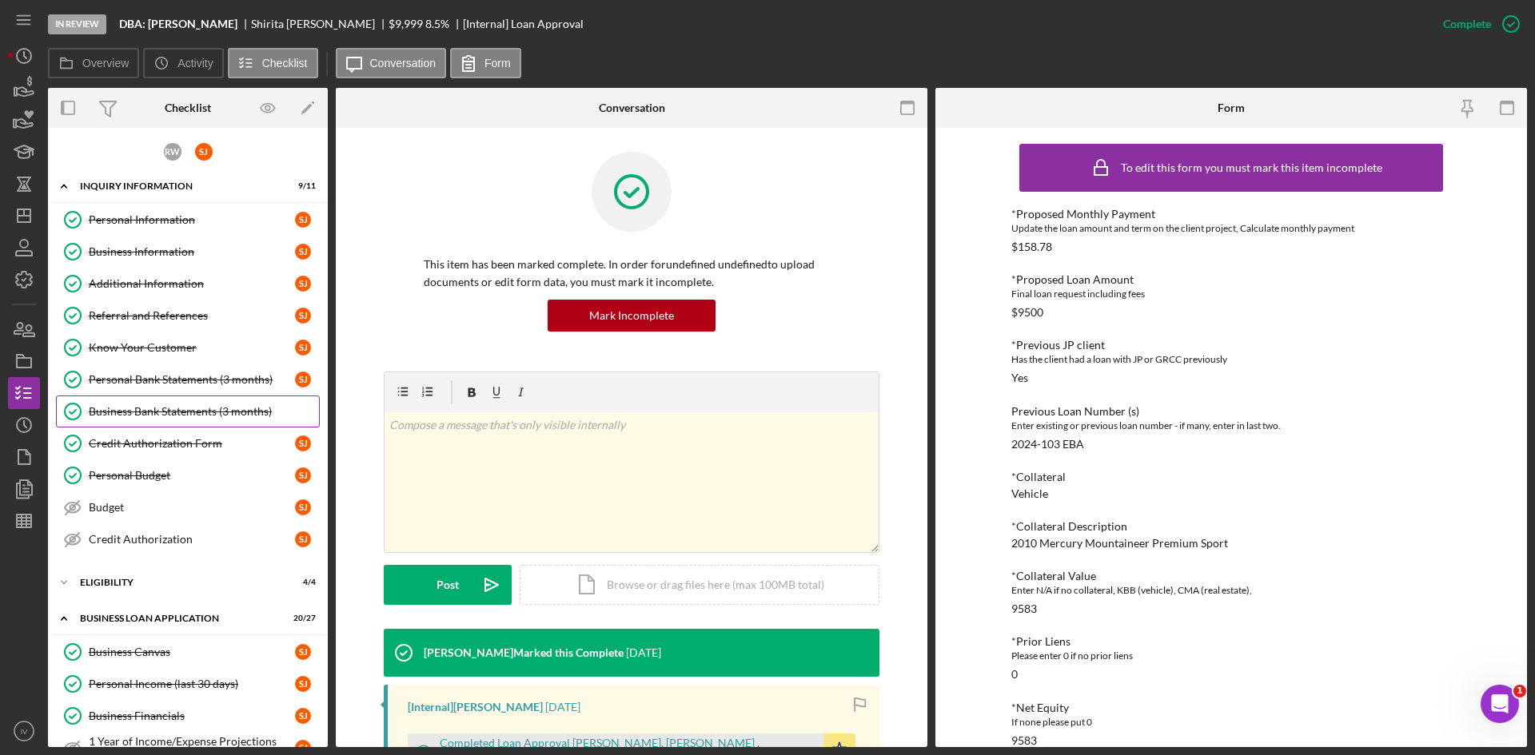
click at [177, 406] on div "Business Bank Statements (3 months)" at bounding box center [204, 411] width 230 height 13
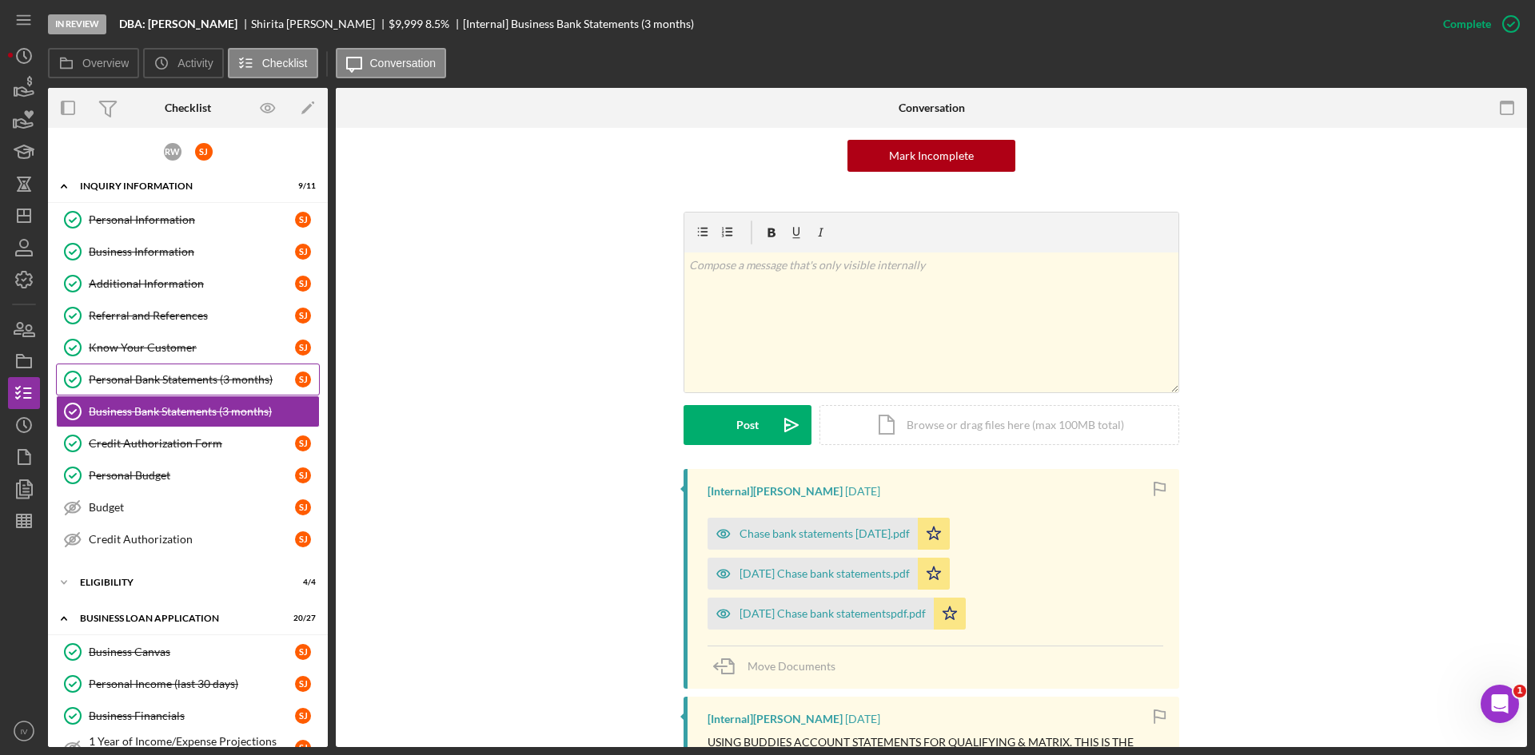
click at [210, 379] on div "Personal Bank Statements (3 months)" at bounding box center [192, 379] width 206 height 13
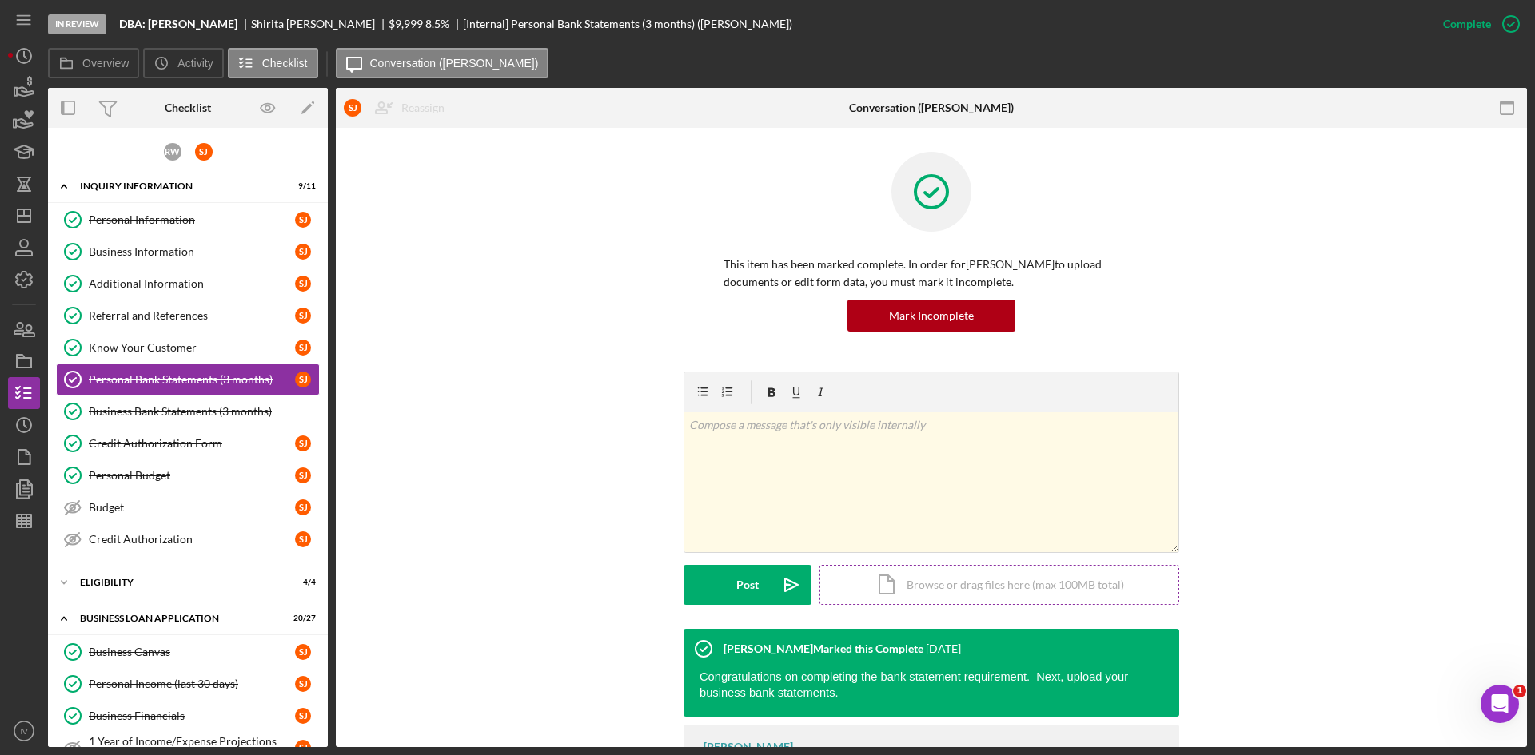
scroll to position [95, 0]
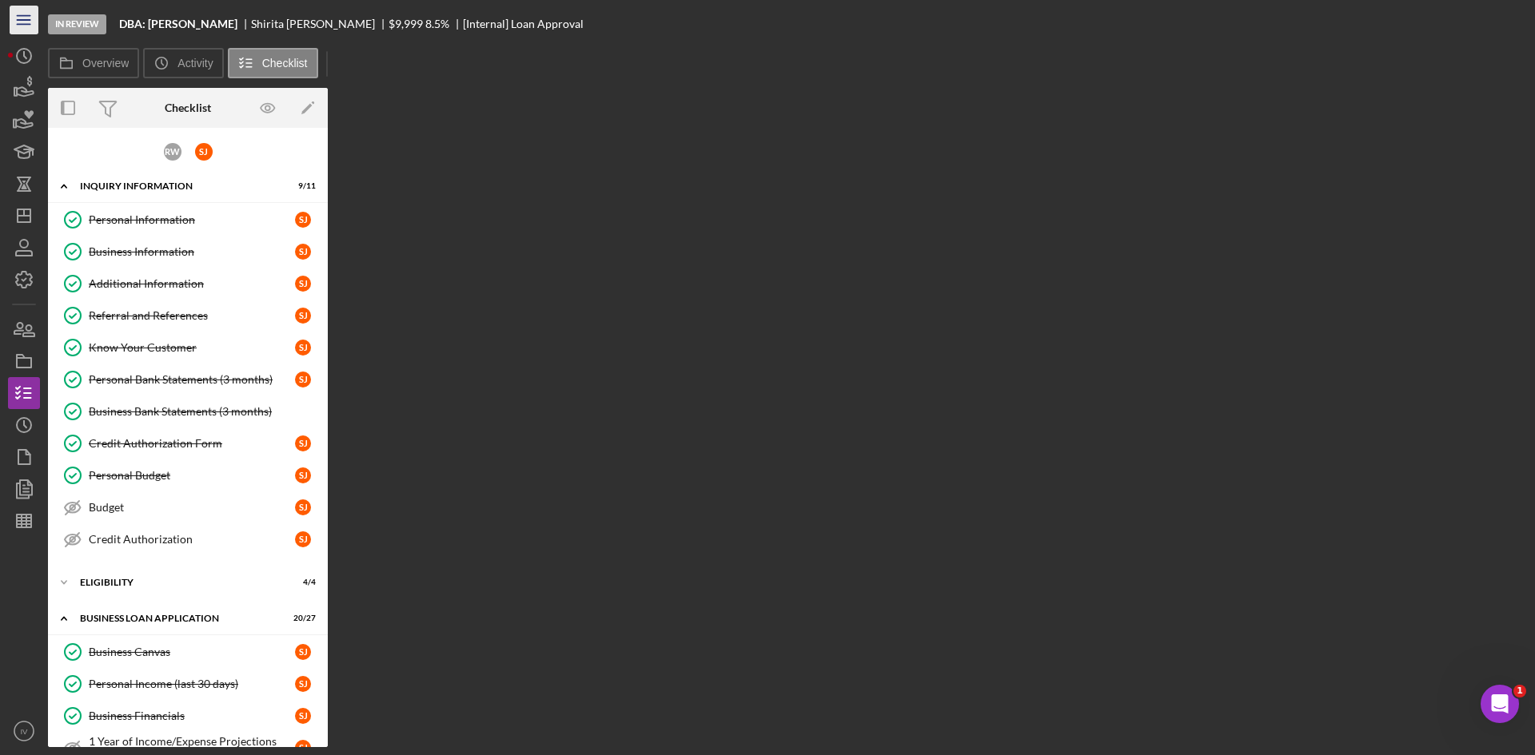
scroll to position [949, 0]
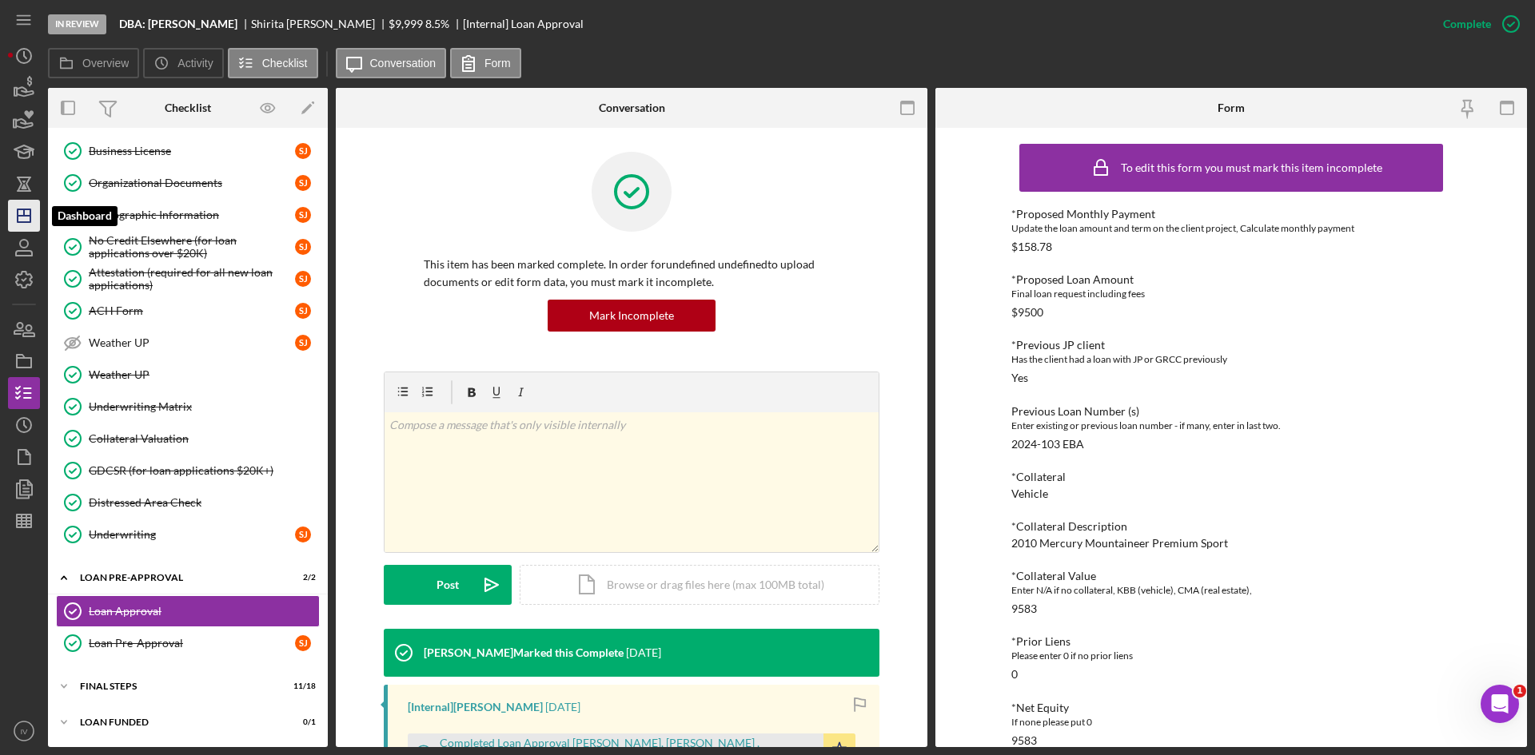
click at [26, 213] on icon "Icon/Dashboard" at bounding box center [24, 216] width 40 height 40
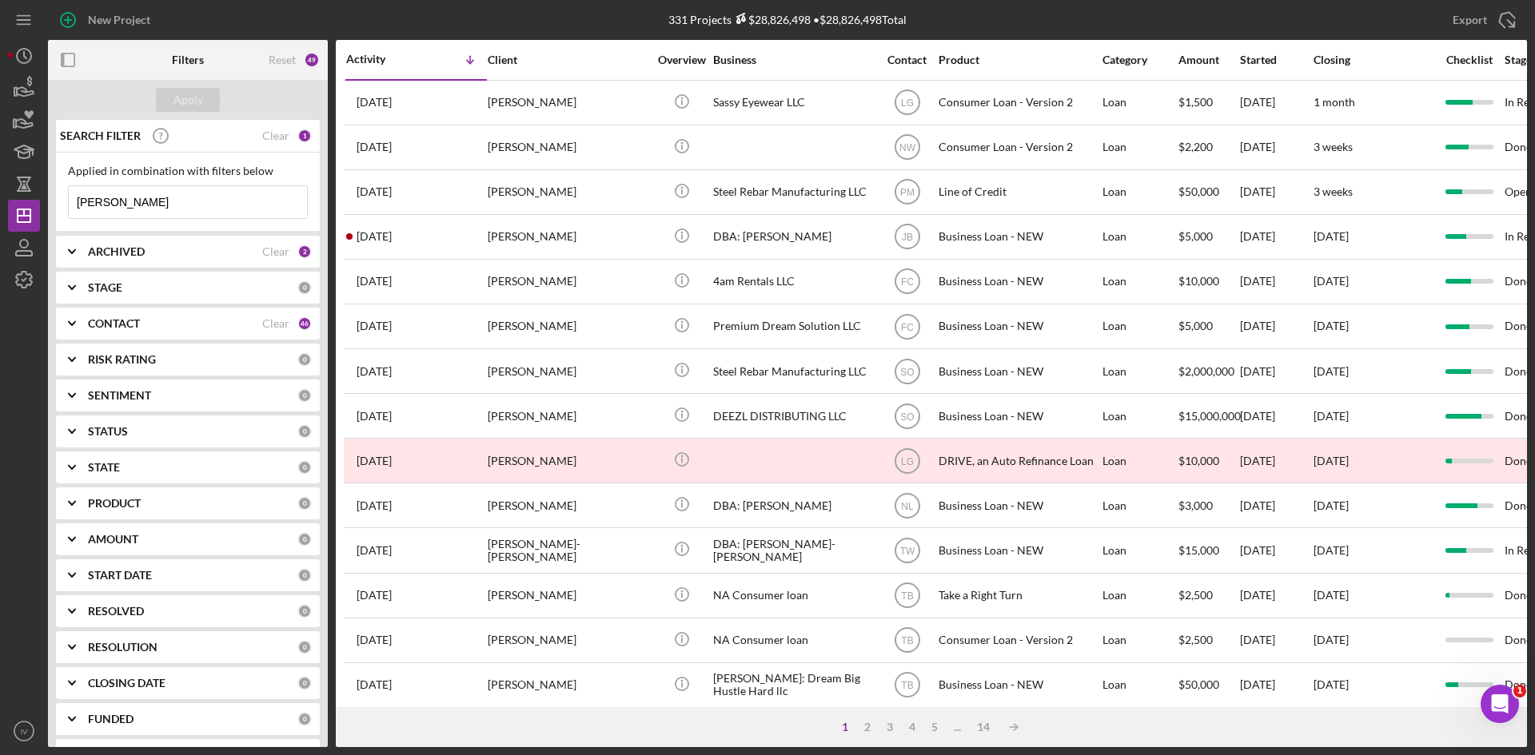
drag, startPoint x: 152, startPoint y: 211, endPoint x: 68, endPoint y: 196, distance: 85.3
click at [68, 196] on div "[PERSON_NAME] Icon/Menu Close" at bounding box center [188, 202] width 240 height 34
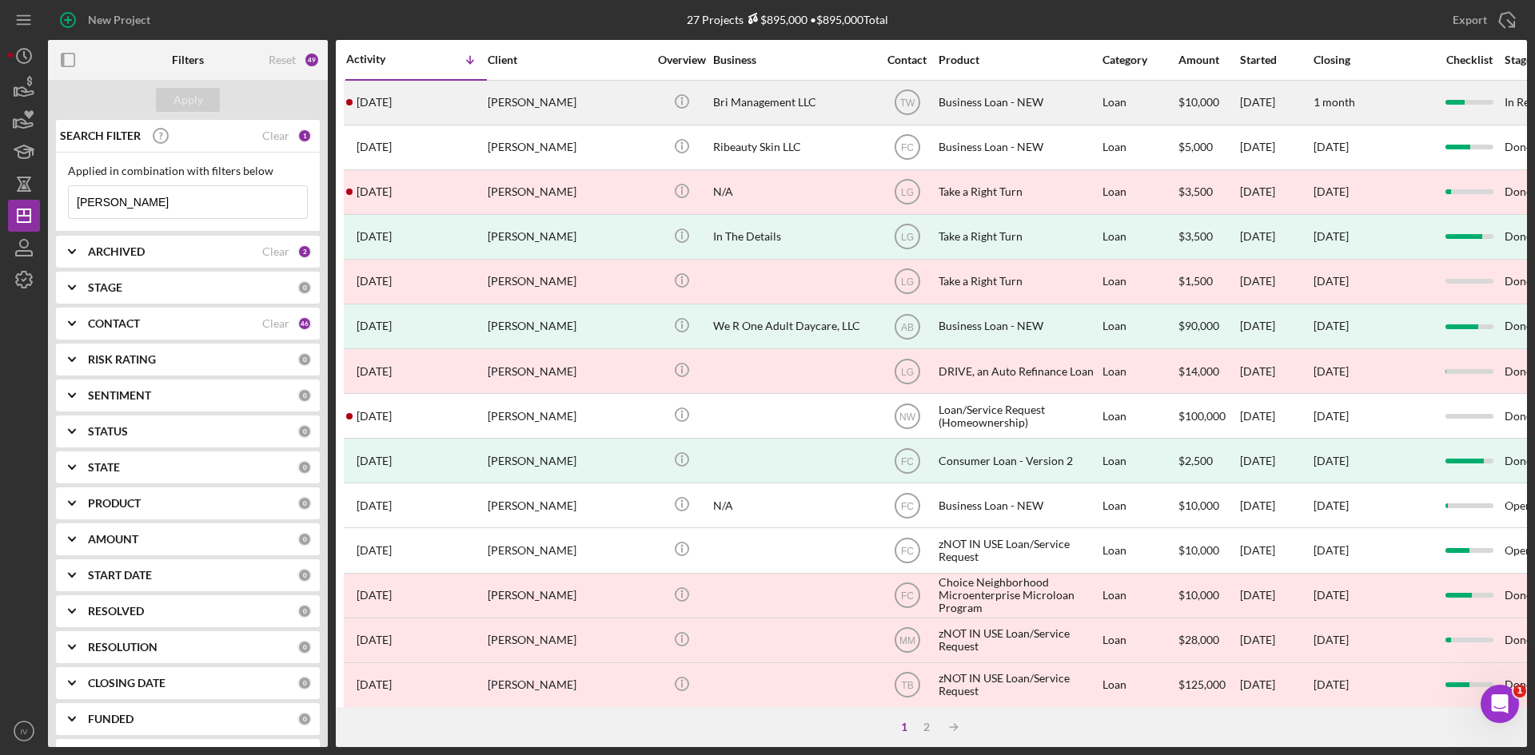
type input "[PERSON_NAME]"
click at [472, 102] on div "[DATE] [PERSON_NAME]" at bounding box center [416, 103] width 140 height 42
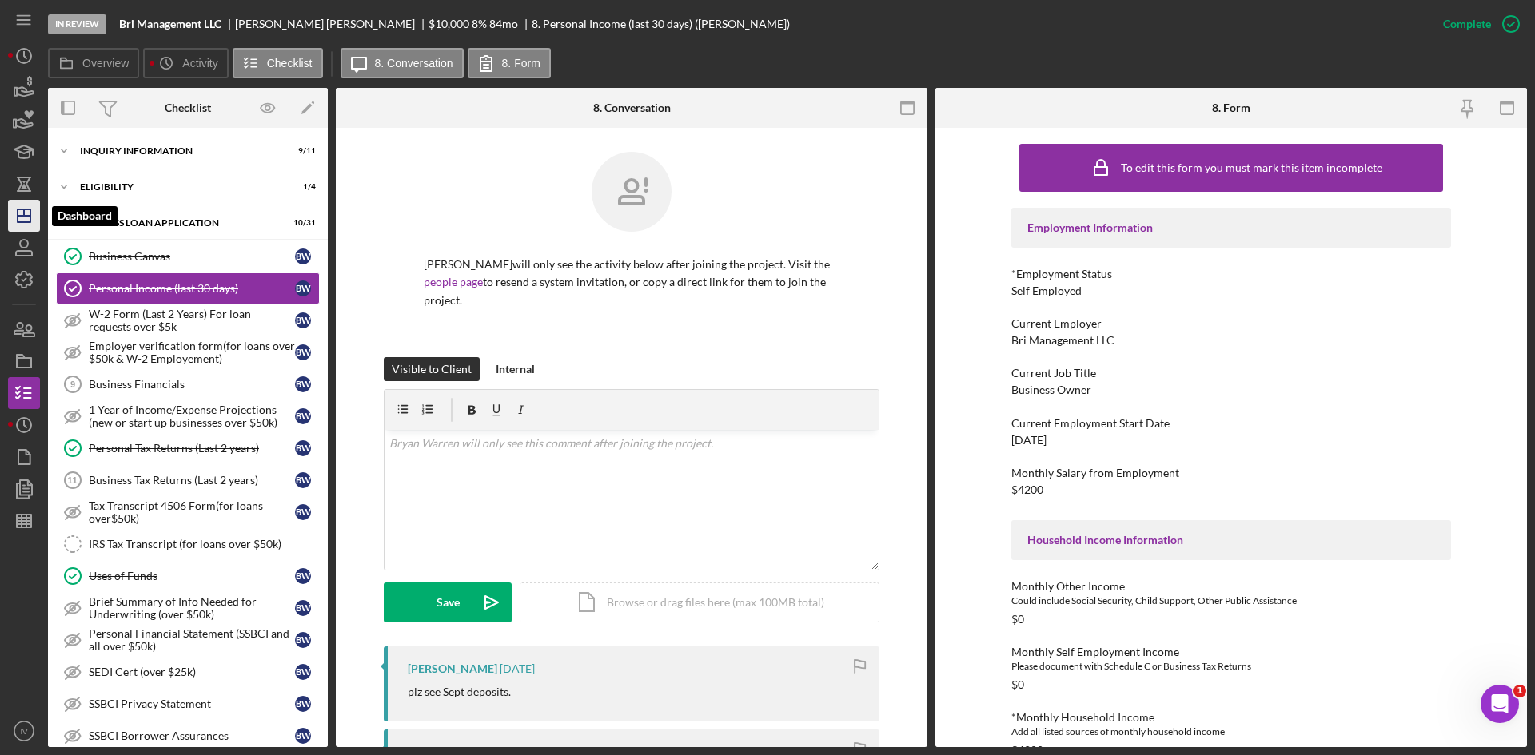
click at [35, 213] on icon "Icon/Dashboard" at bounding box center [24, 216] width 40 height 40
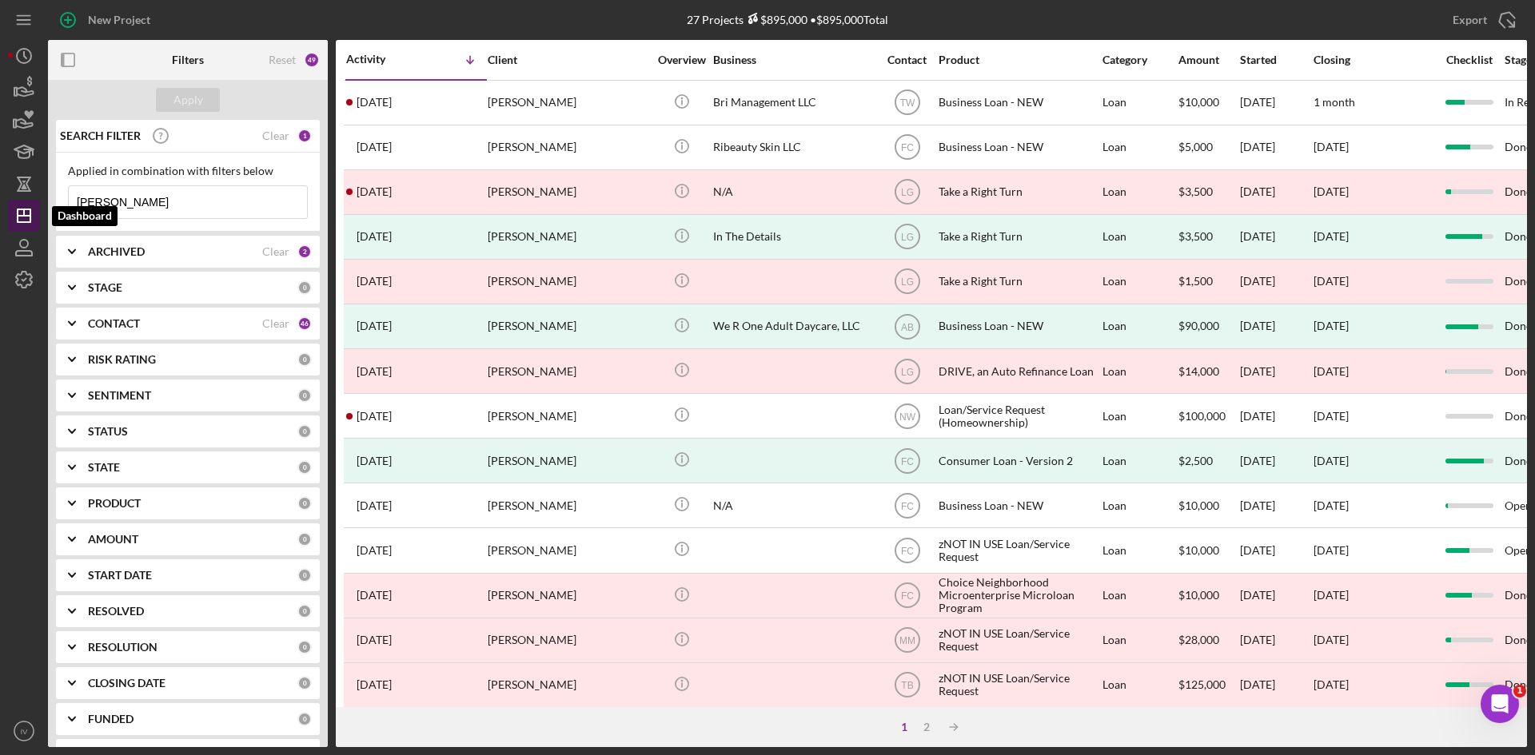
drag, startPoint x: 142, startPoint y: 210, endPoint x: 20, endPoint y: 217, distance: 122.5
click at [20, 217] on div "New Project 27 Projects $895,000 • $895,000 Total [PERSON_NAME] Export Icon/Exp…" at bounding box center [767, 373] width 1519 height 747
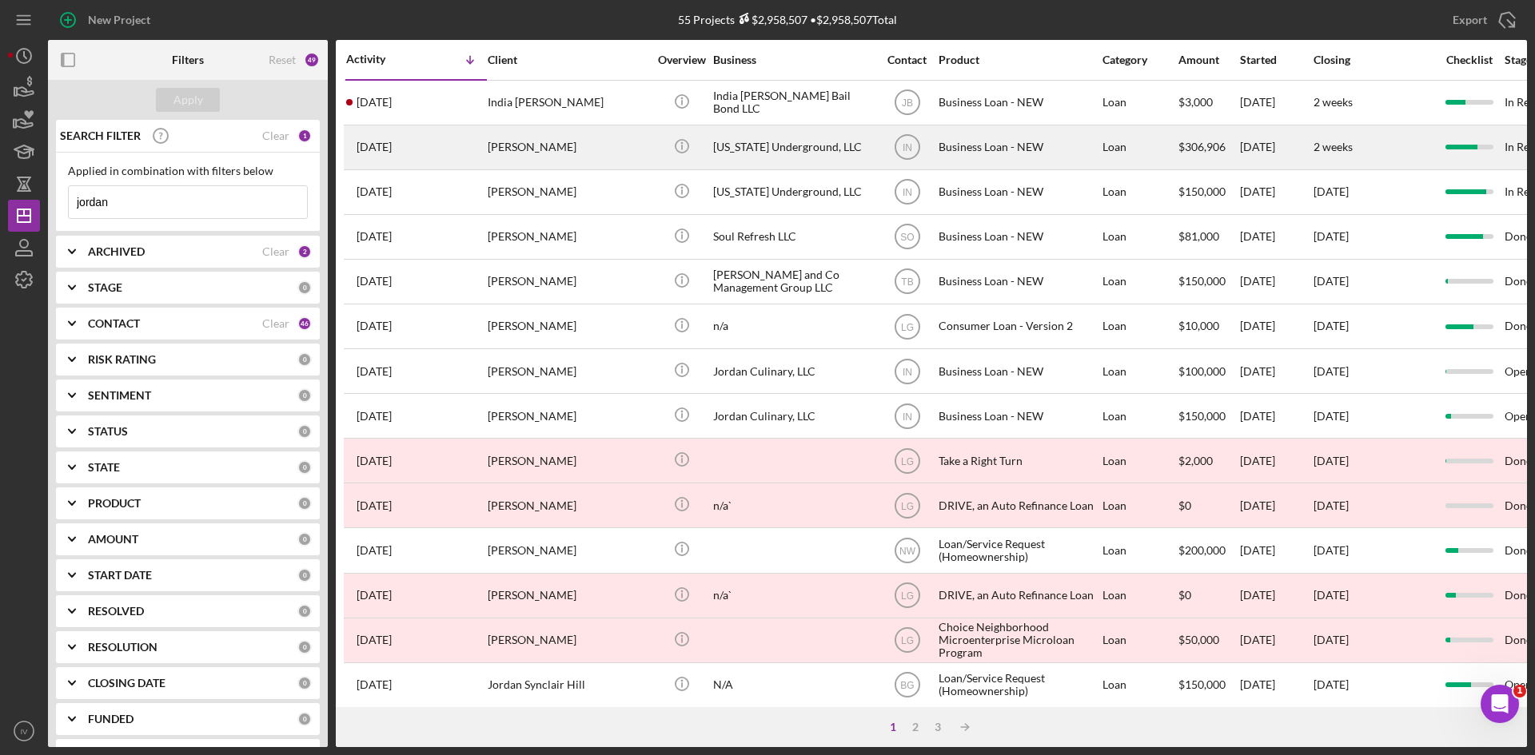
type input "jordan"
click at [455, 154] on div "[DATE] [PERSON_NAME]" at bounding box center [416, 147] width 140 height 42
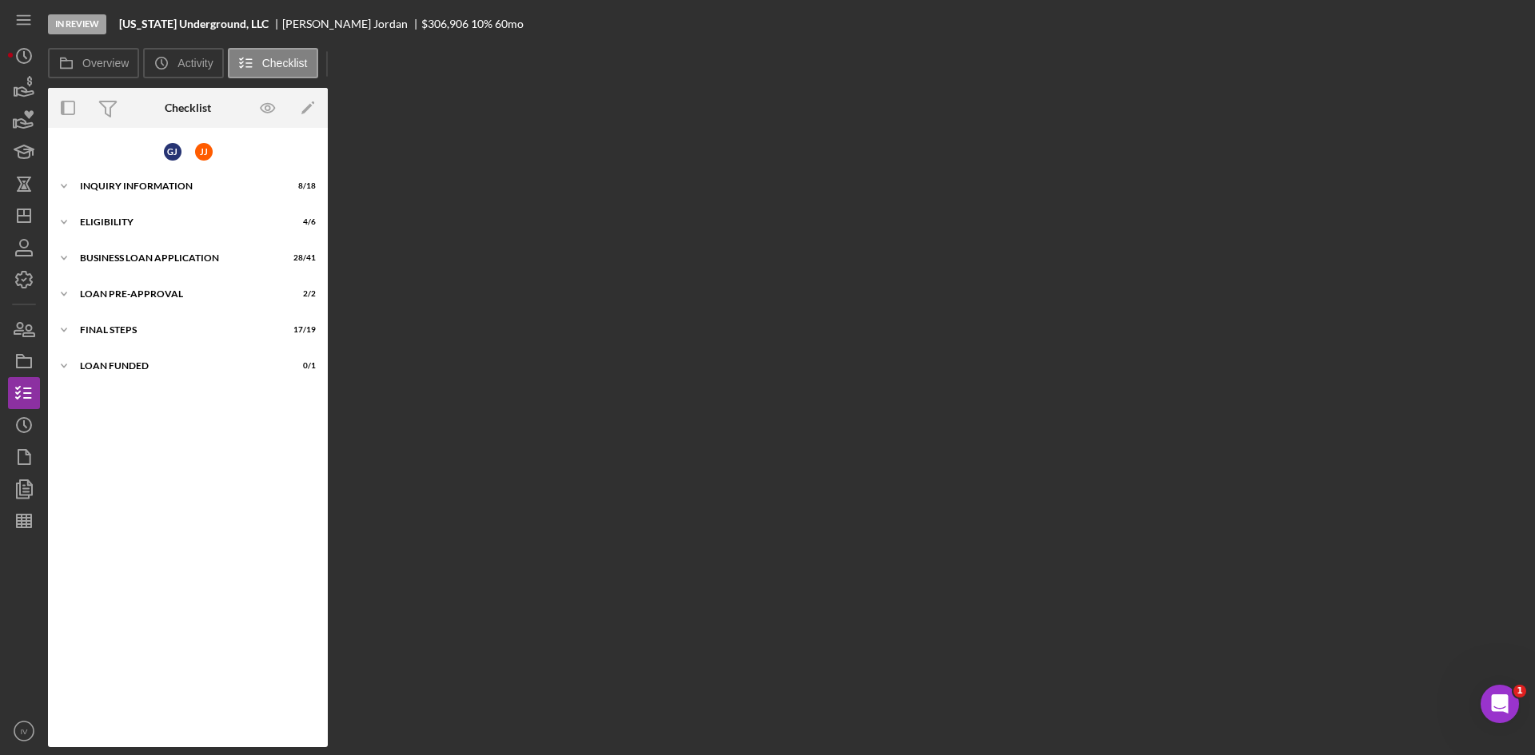
scroll to position [6, 0]
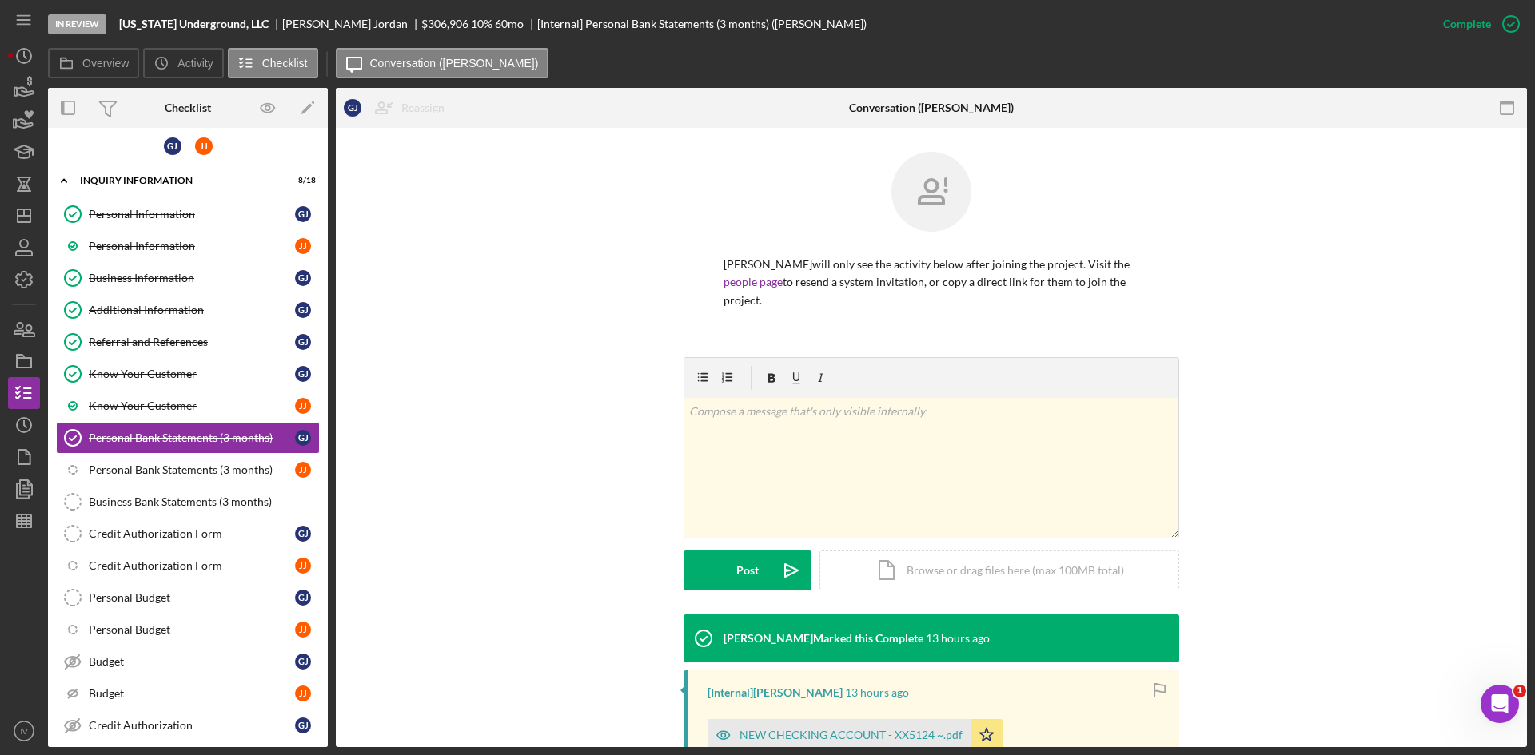
click at [551, 701] on div "[PERSON_NAME] Marked this Complete 13 hours ago [Internal] [PERSON_NAME] 13 hou…" at bounding box center [931, 763] width 1143 height 297
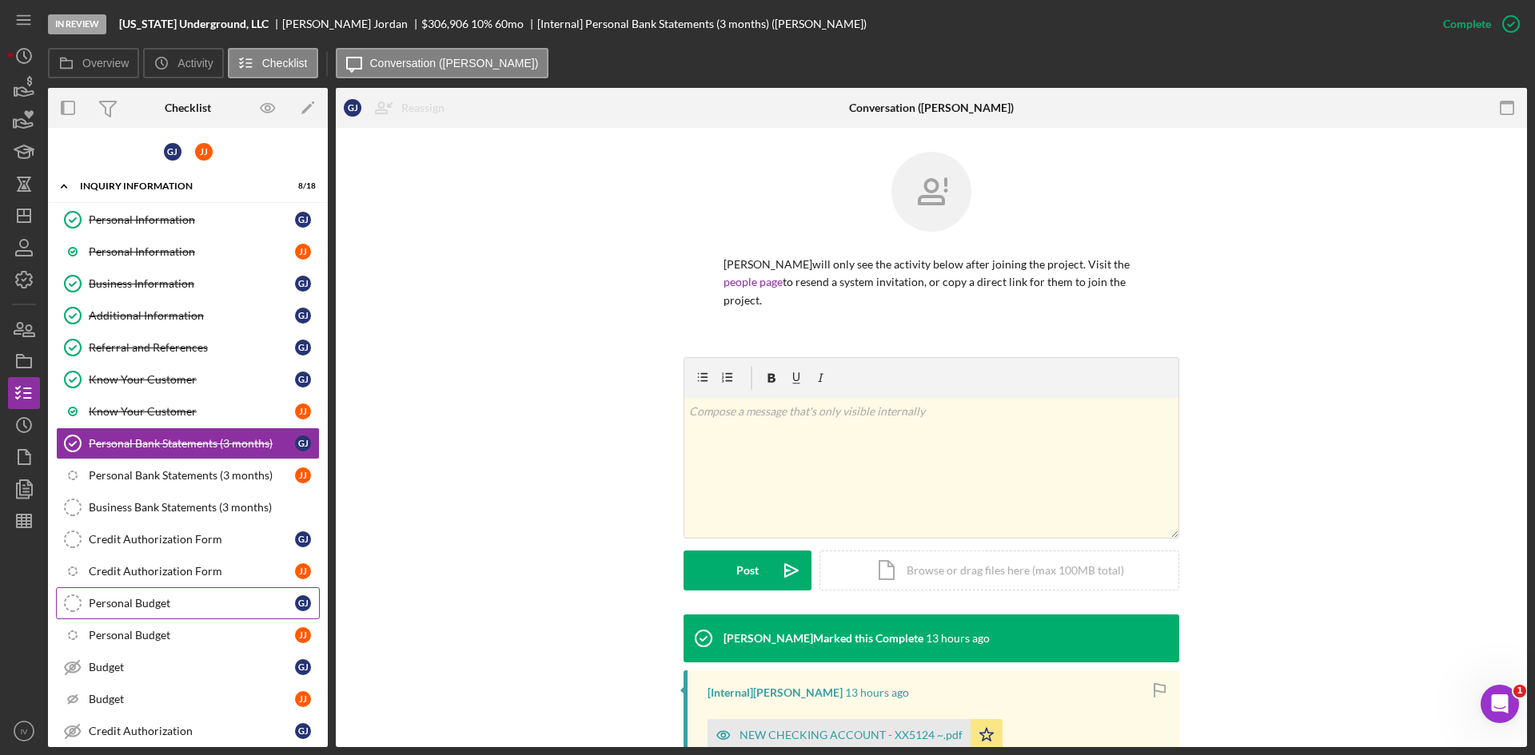
scroll to position [228, 0]
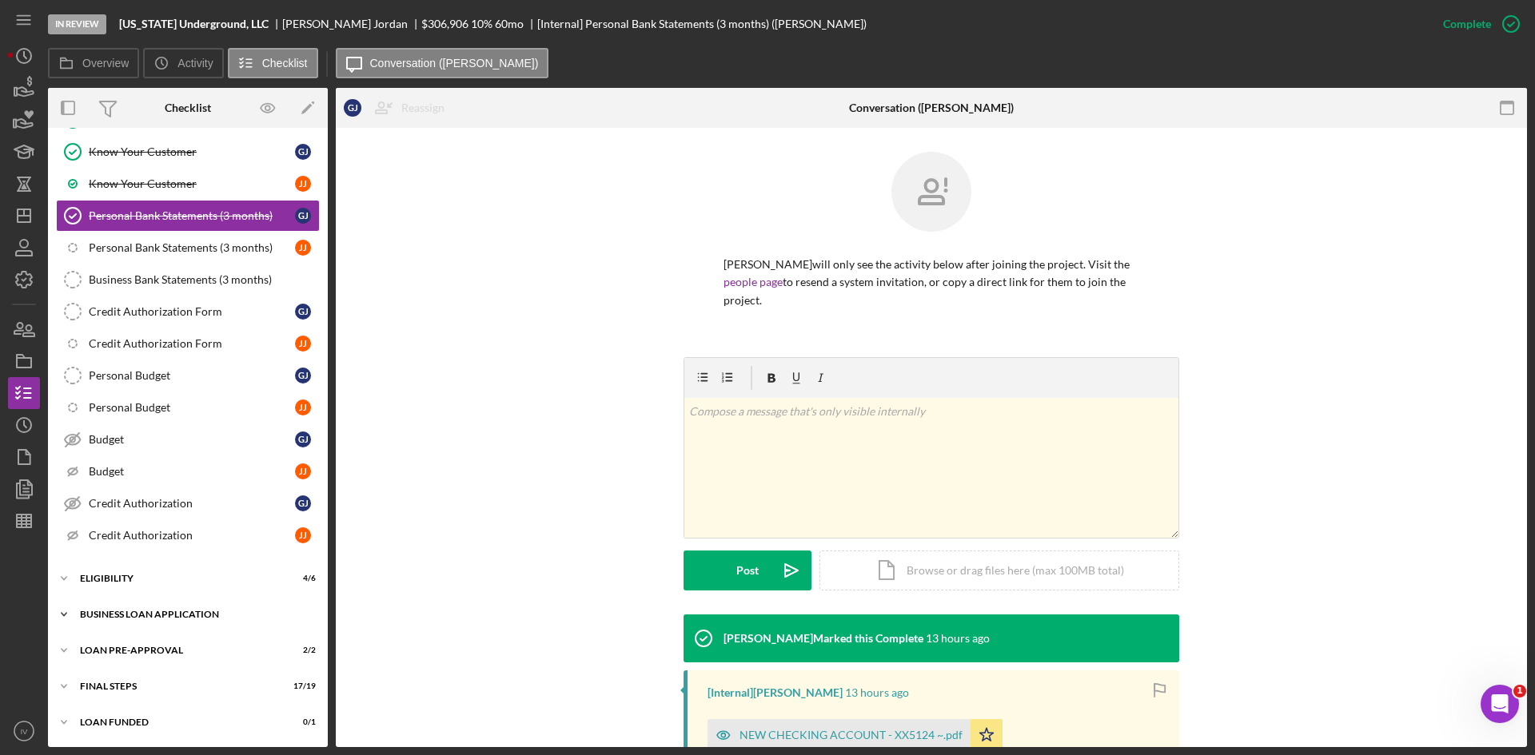
click at [122, 612] on div "BUSINESS LOAN APPLICATION" at bounding box center [194, 615] width 228 height 10
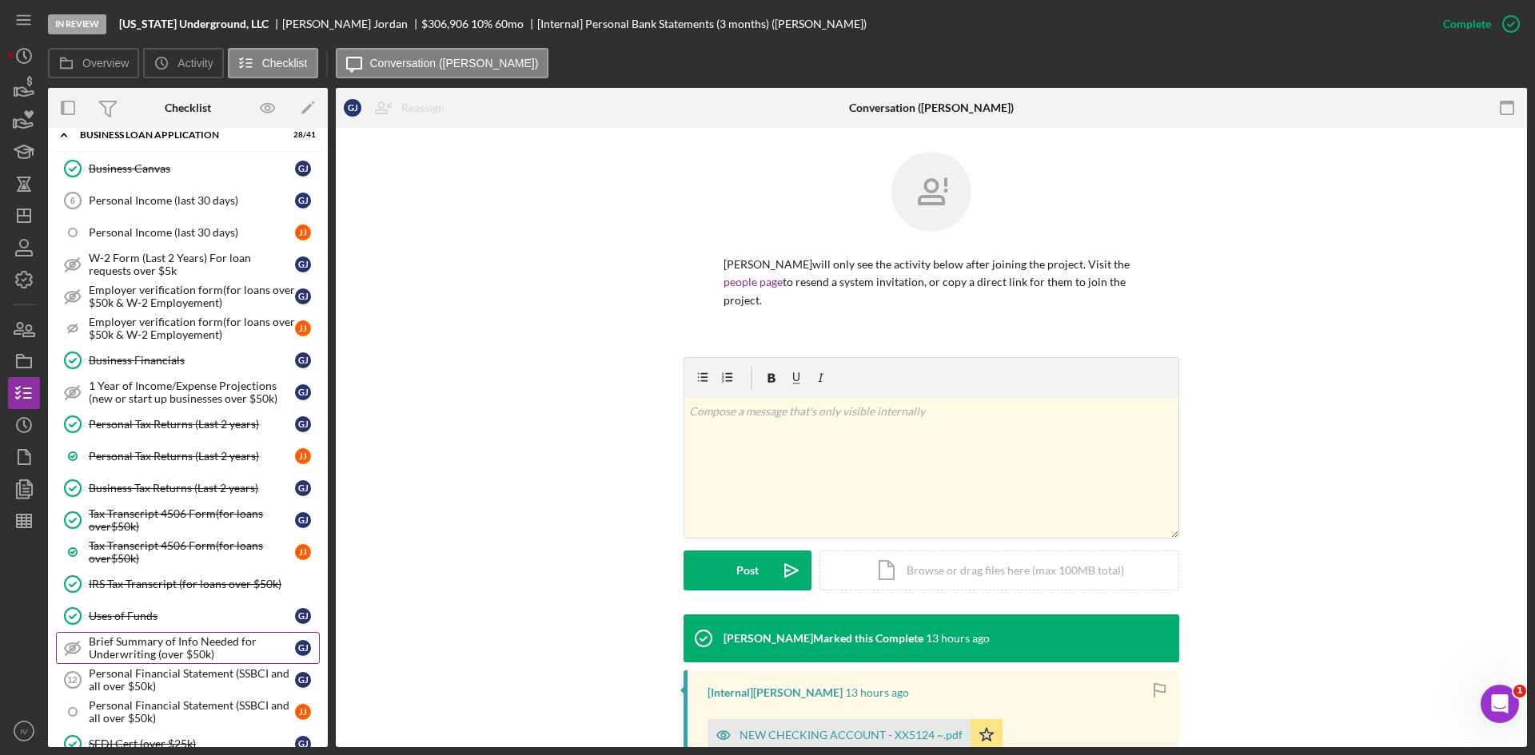
scroll to position [1187, 0]
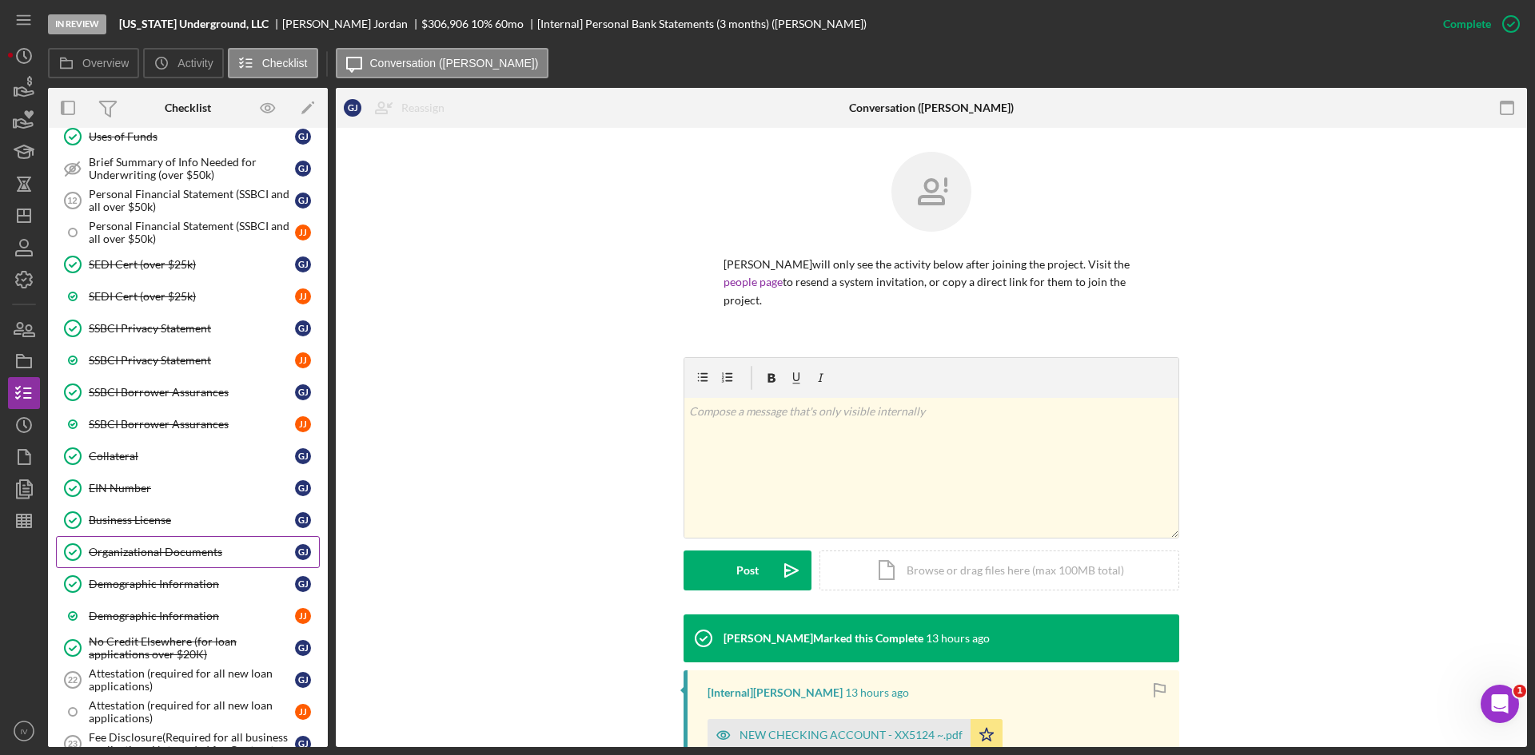
click at [208, 536] on link "Organizational Documents Organizational Documents [PERSON_NAME]" at bounding box center [188, 552] width 264 height 32
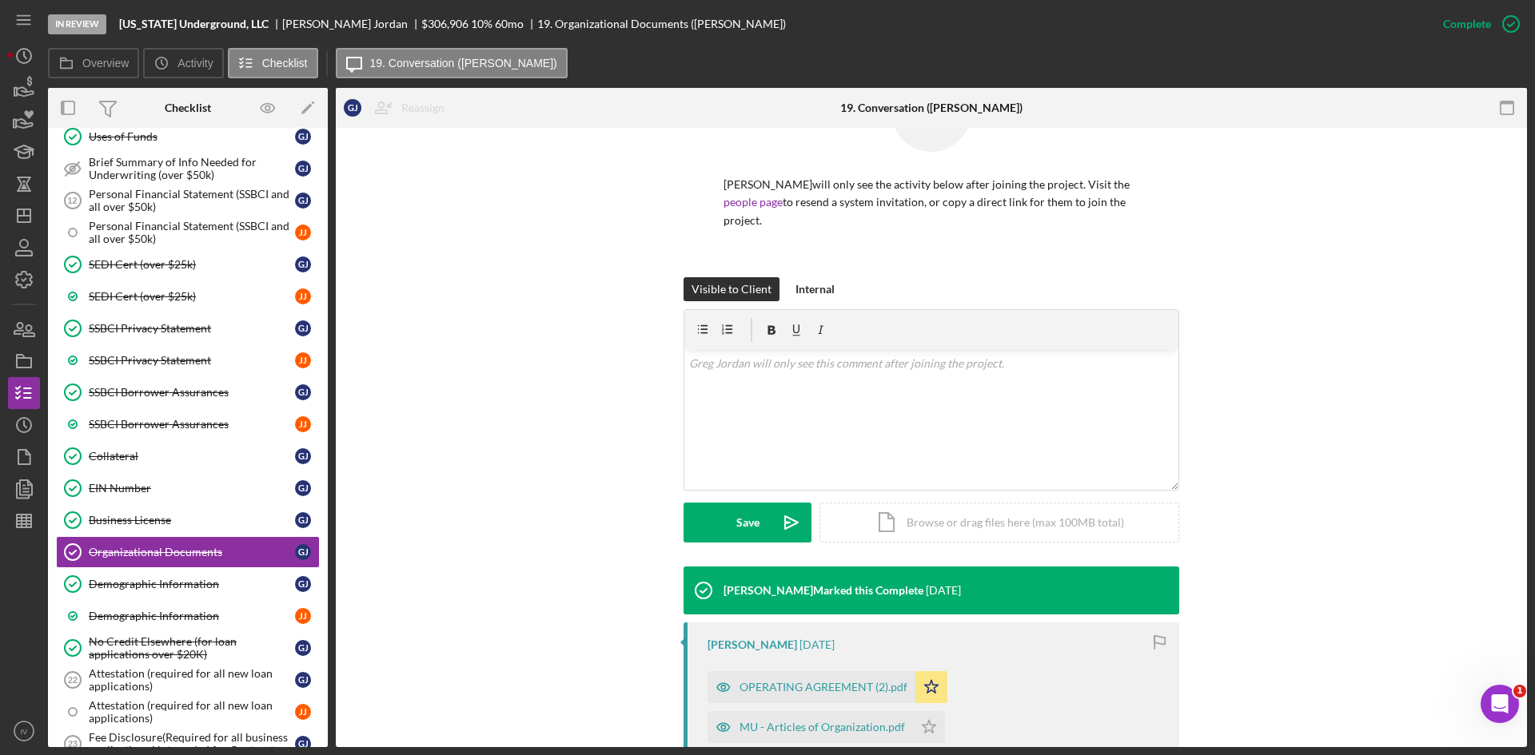
scroll to position [292, 0]
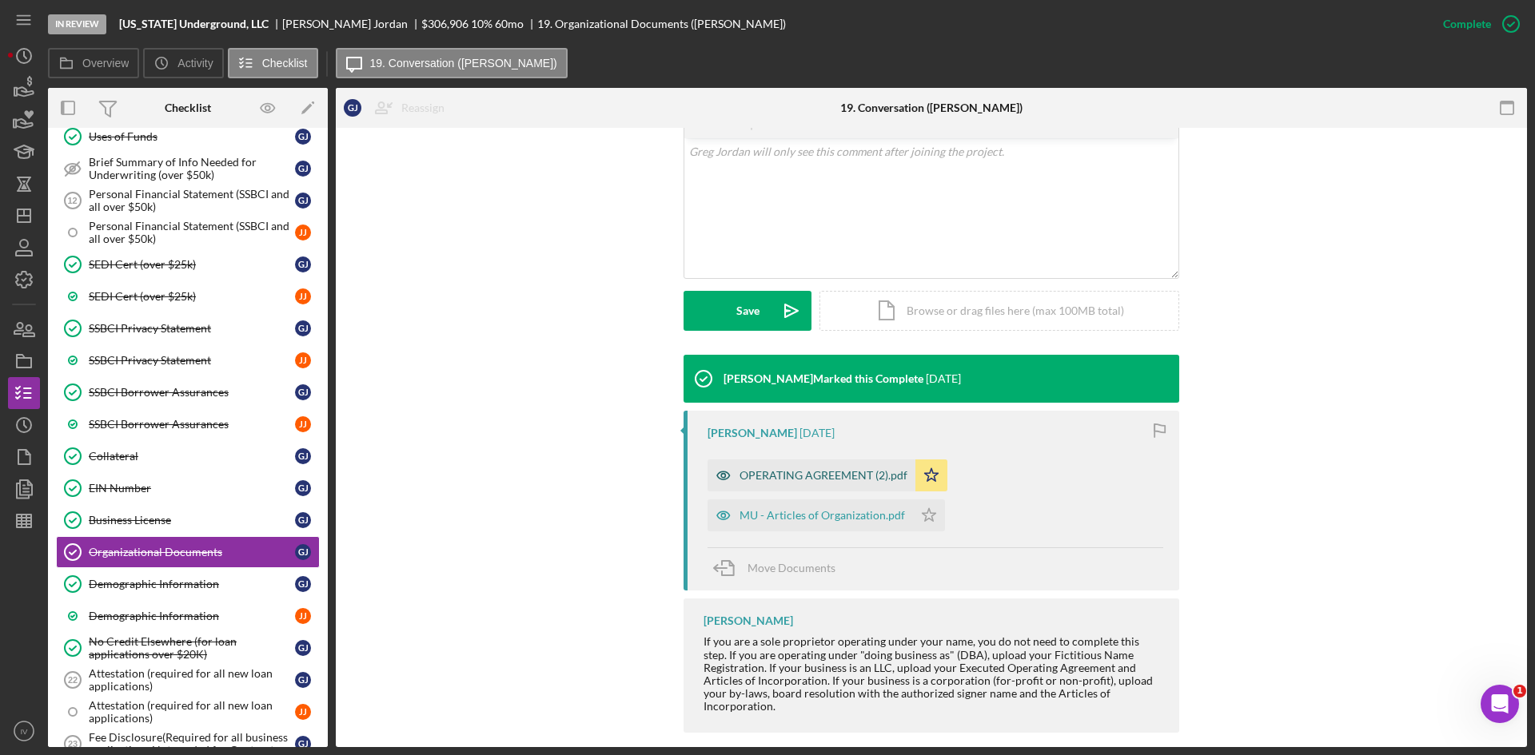
click at [835, 468] on div "OPERATING AGREEMENT (2).pdf" at bounding box center [811, 476] width 208 height 32
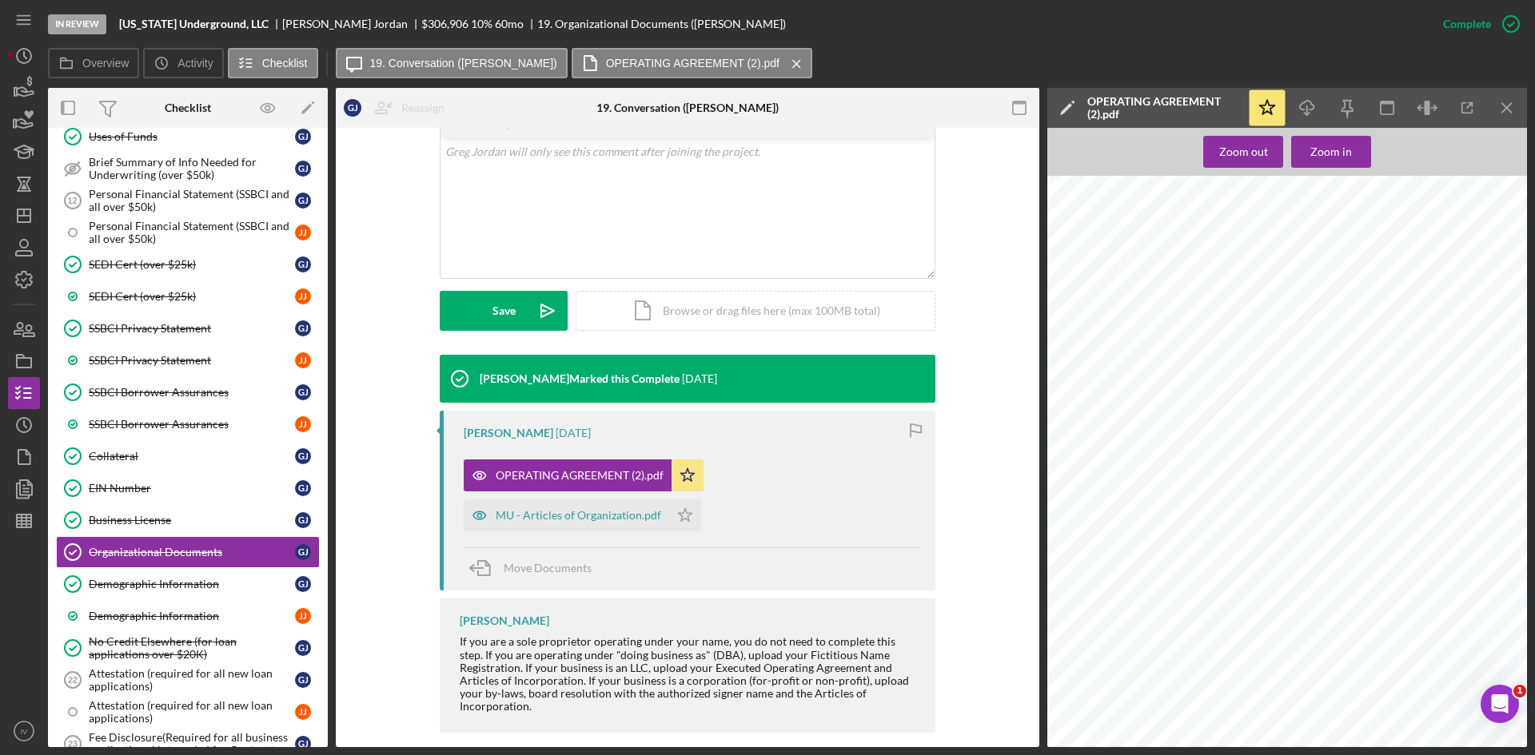
scroll to position [560, 0]
click at [1249, 161] on div "Zoom out" at bounding box center [1243, 152] width 49 height 32
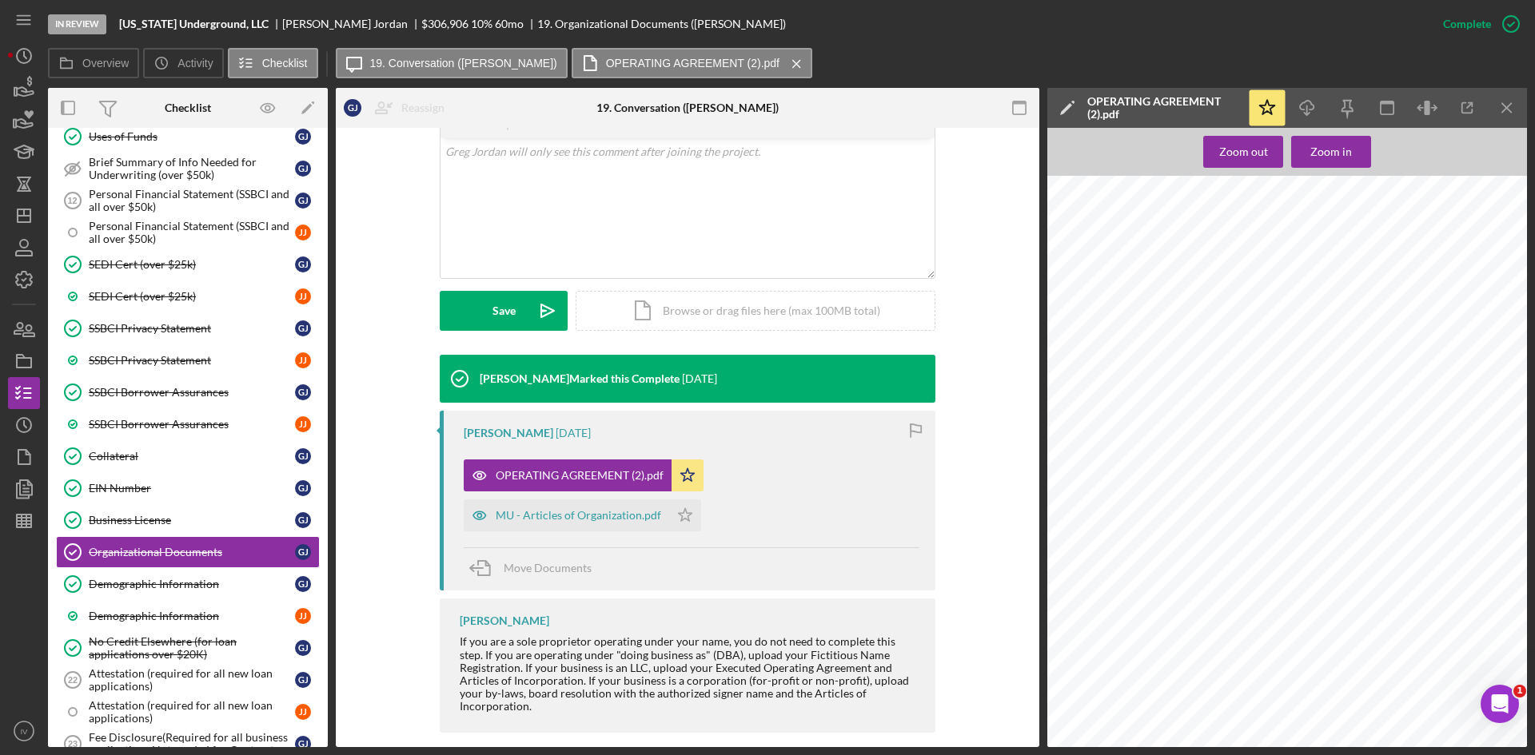
drag, startPoint x: 558, startPoint y: 503, endPoint x: 581, endPoint y: 516, distance: 26.5
click at [558, 509] on div "MU - Articles of Organization.pdf" at bounding box center [578, 515] width 165 height 13
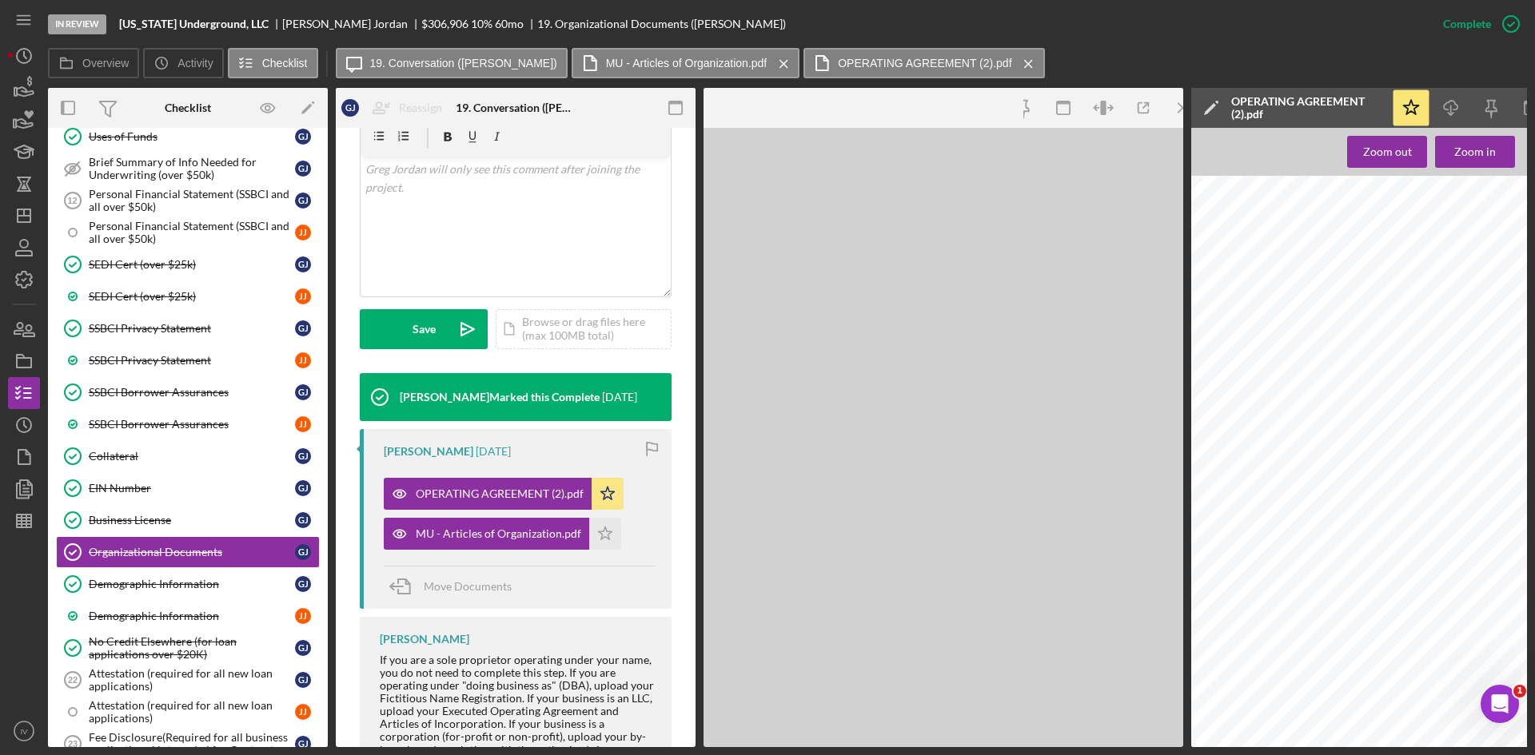
scroll to position [328, 0]
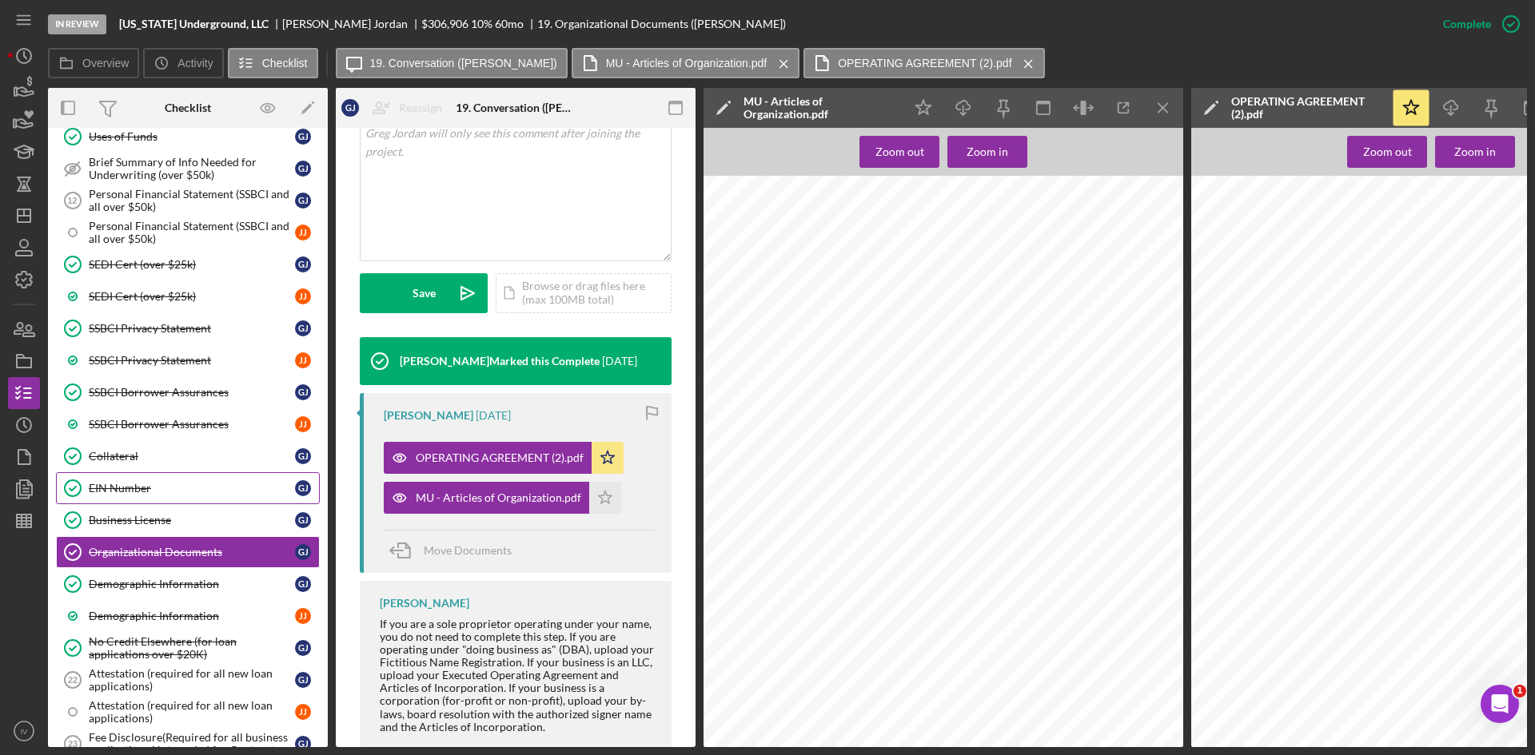
drag, startPoint x: 134, startPoint y: 450, endPoint x: 293, endPoint y: 475, distance: 160.2
click at [133, 451] on div "Collateral" at bounding box center [192, 456] width 206 height 13
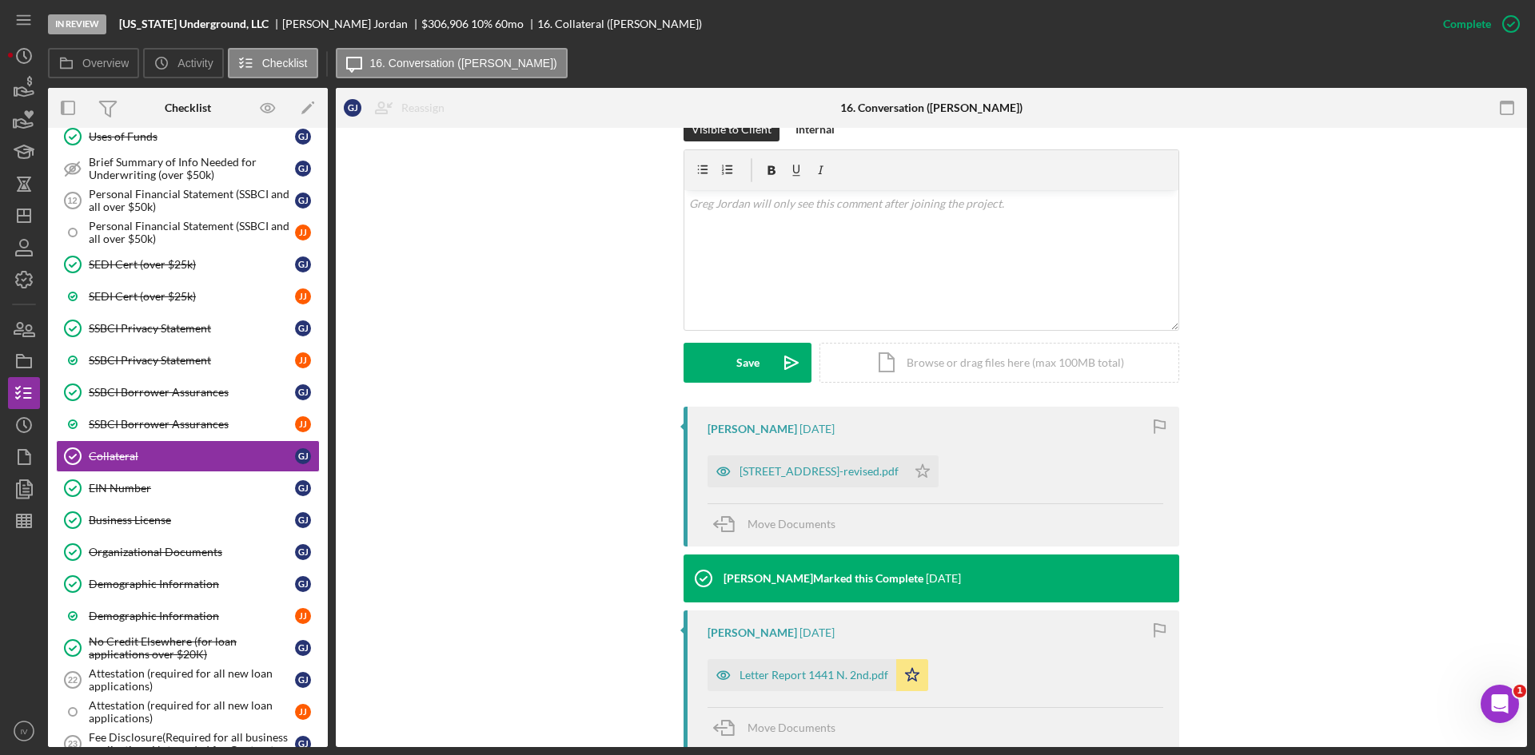
scroll to position [400, 0]
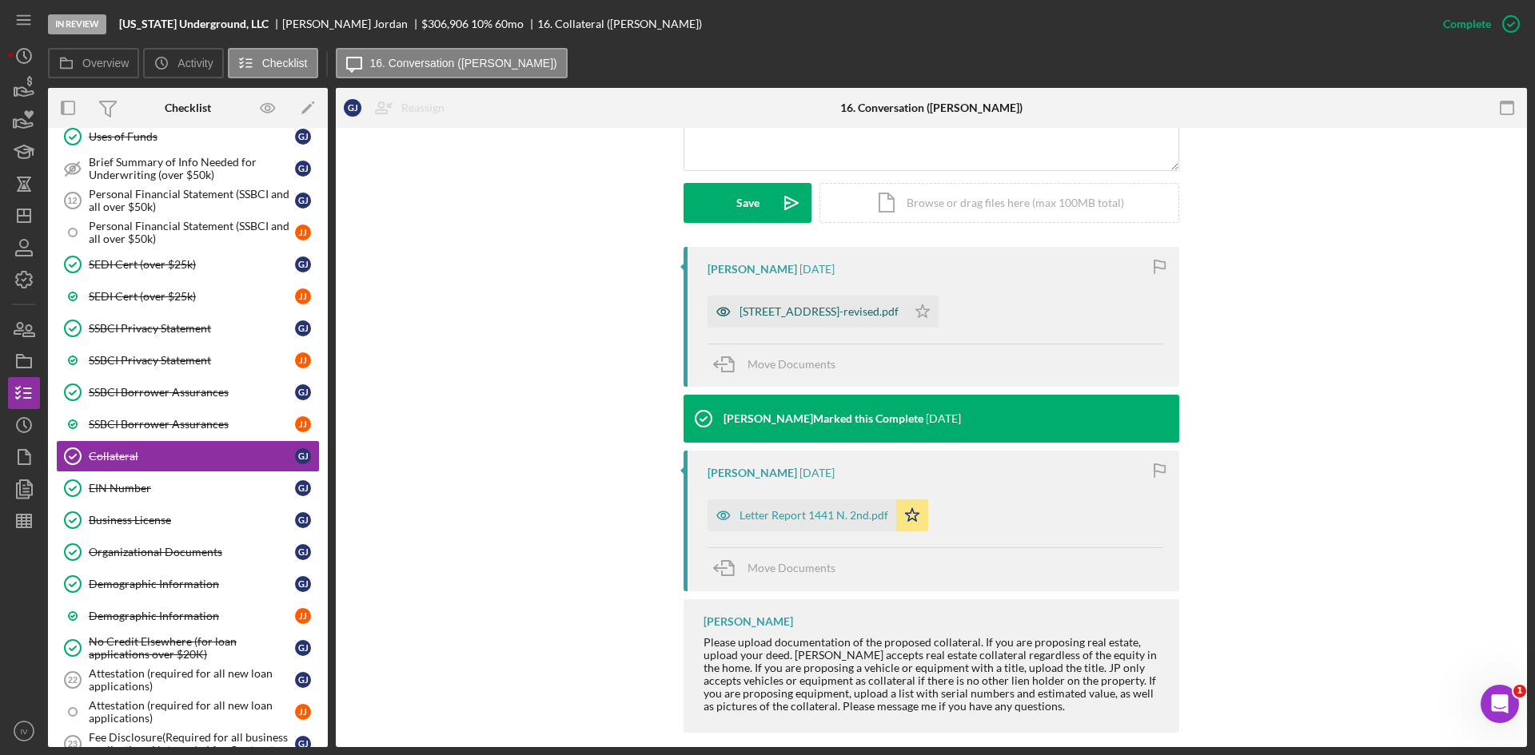
click at [821, 296] on div "[STREET_ADDRESS]-revised.pdf" at bounding box center [806, 312] width 199 height 32
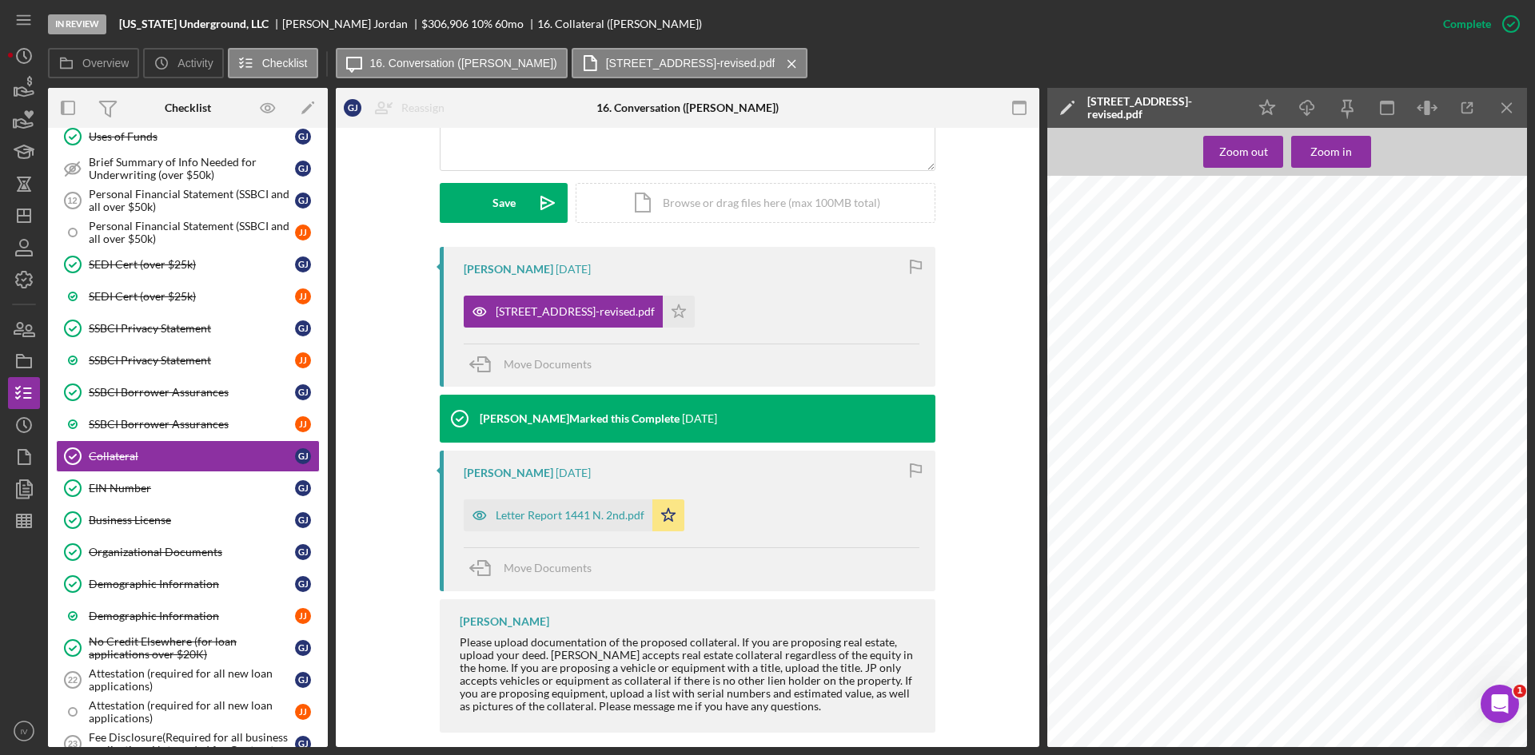
scroll to position [1279, 0]
click at [539, 509] on div "Letter Report 1441 N. 2nd.pdf" at bounding box center [570, 515] width 149 height 13
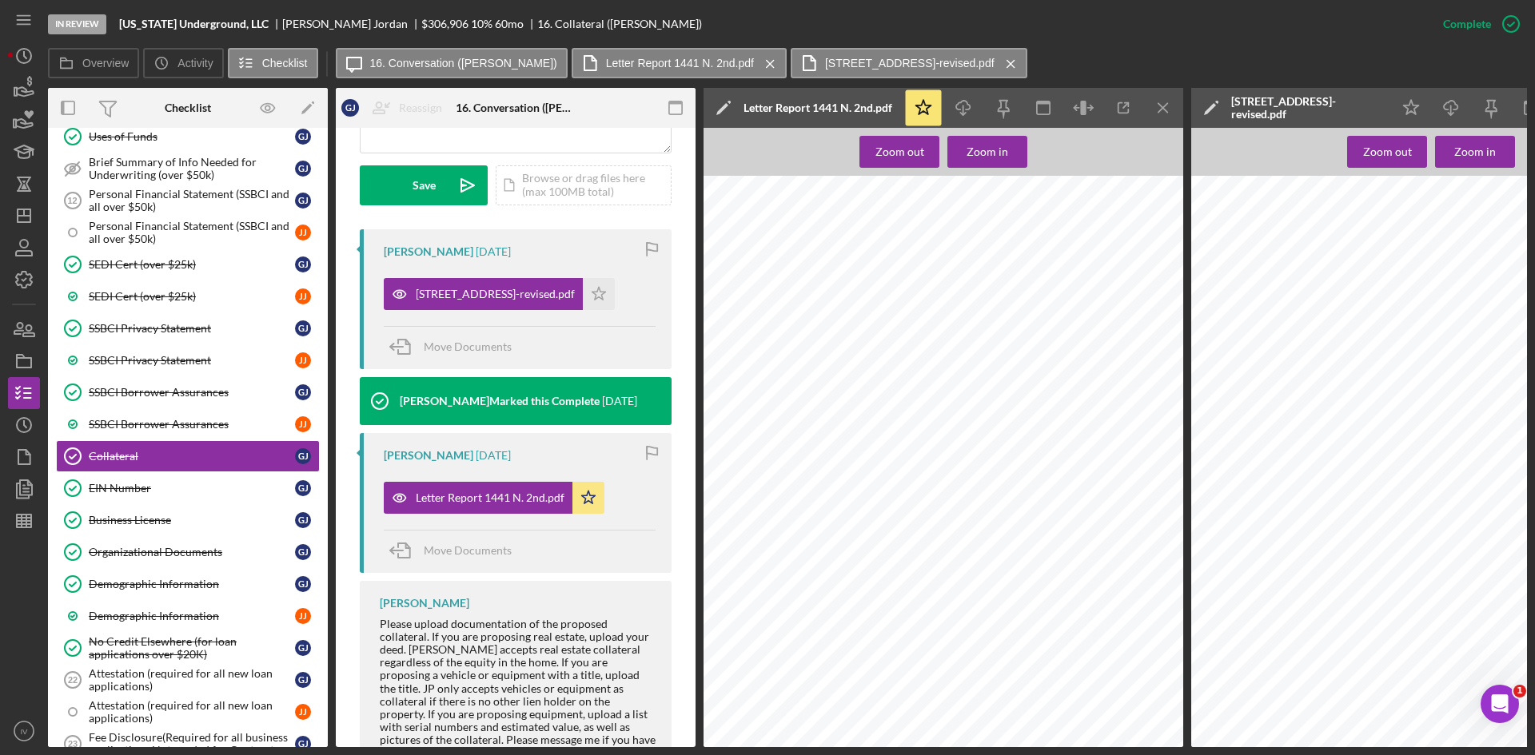
scroll to position [640, 0]
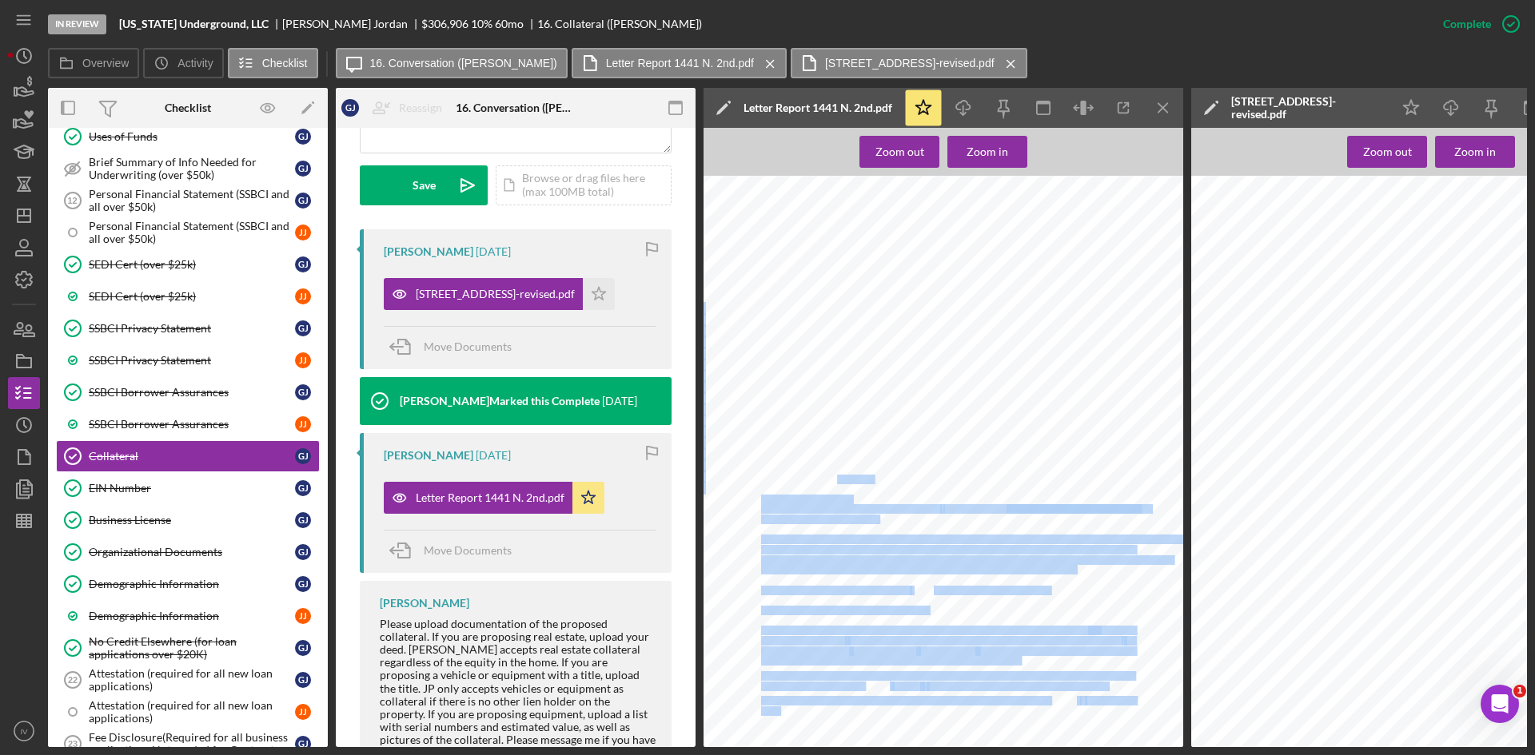
drag, startPoint x: 869, startPoint y: 480, endPoint x: 837, endPoint y: 484, distance: 32.1
click at [835, 484] on div "Title Experts, LLC [STREET_ADDRESS][PERSON_NAME] [GEOGRAPHIC_DATA][PERSON_NAME]…" at bounding box center [947, 485] width 489 height 633
click at [862, 468] on div "Title Experts, LLC [STREET_ADDRESS][PERSON_NAME] [GEOGRAPHIC_DATA][PERSON_NAME]…" at bounding box center [947, 485] width 489 height 633
drag, startPoint x: 876, startPoint y: 479, endPoint x: 832, endPoint y: 480, distance: 44.0
click at [830, 480] on div "Title Experts, LLC [STREET_ADDRESS][PERSON_NAME] [GEOGRAPHIC_DATA][PERSON_NAME]…" at bounding box center [947, 485] width 489 height 633
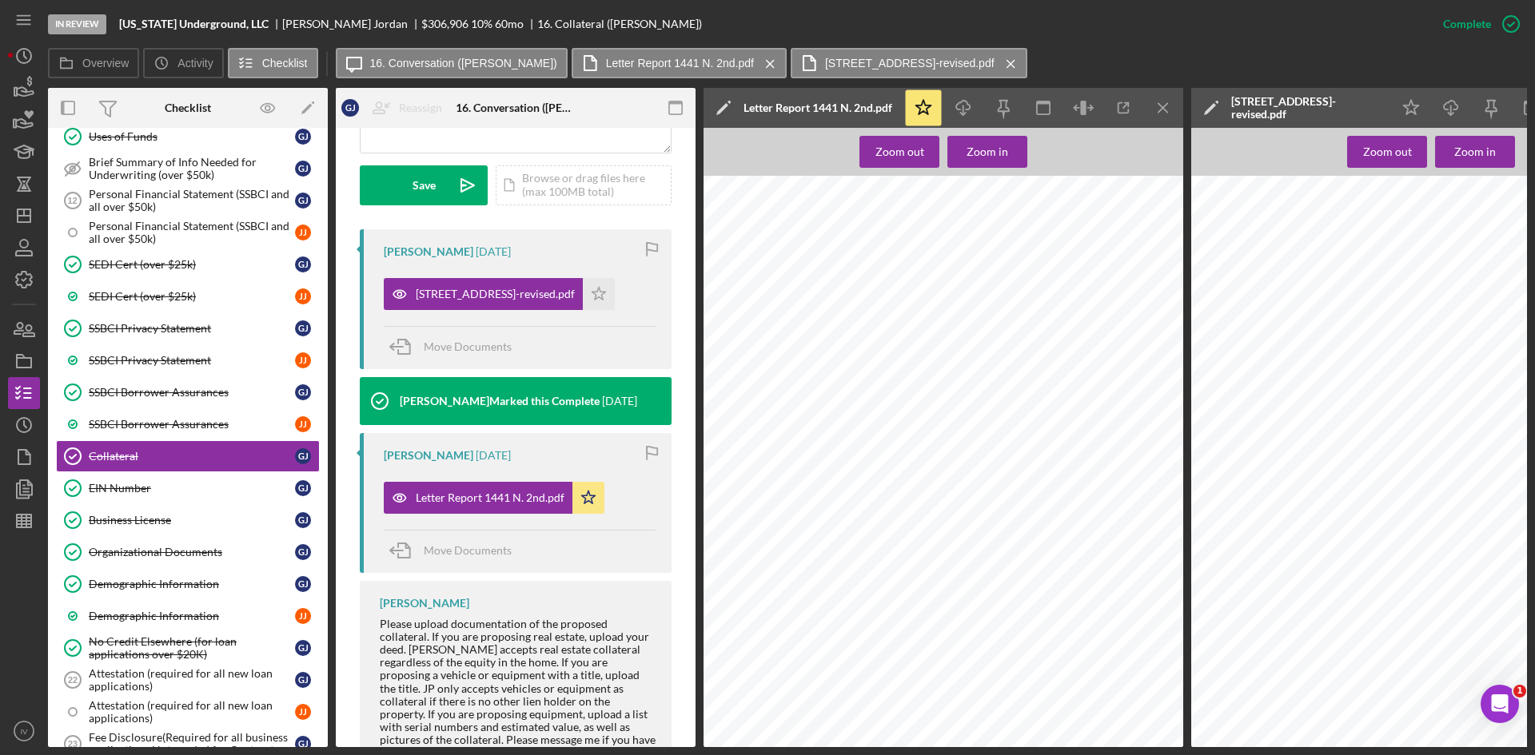
click at [849, 460] on span "[STREET_ADDRESS][PERSON_NAME]" at bounding box center [881, 459] width 146 height 9
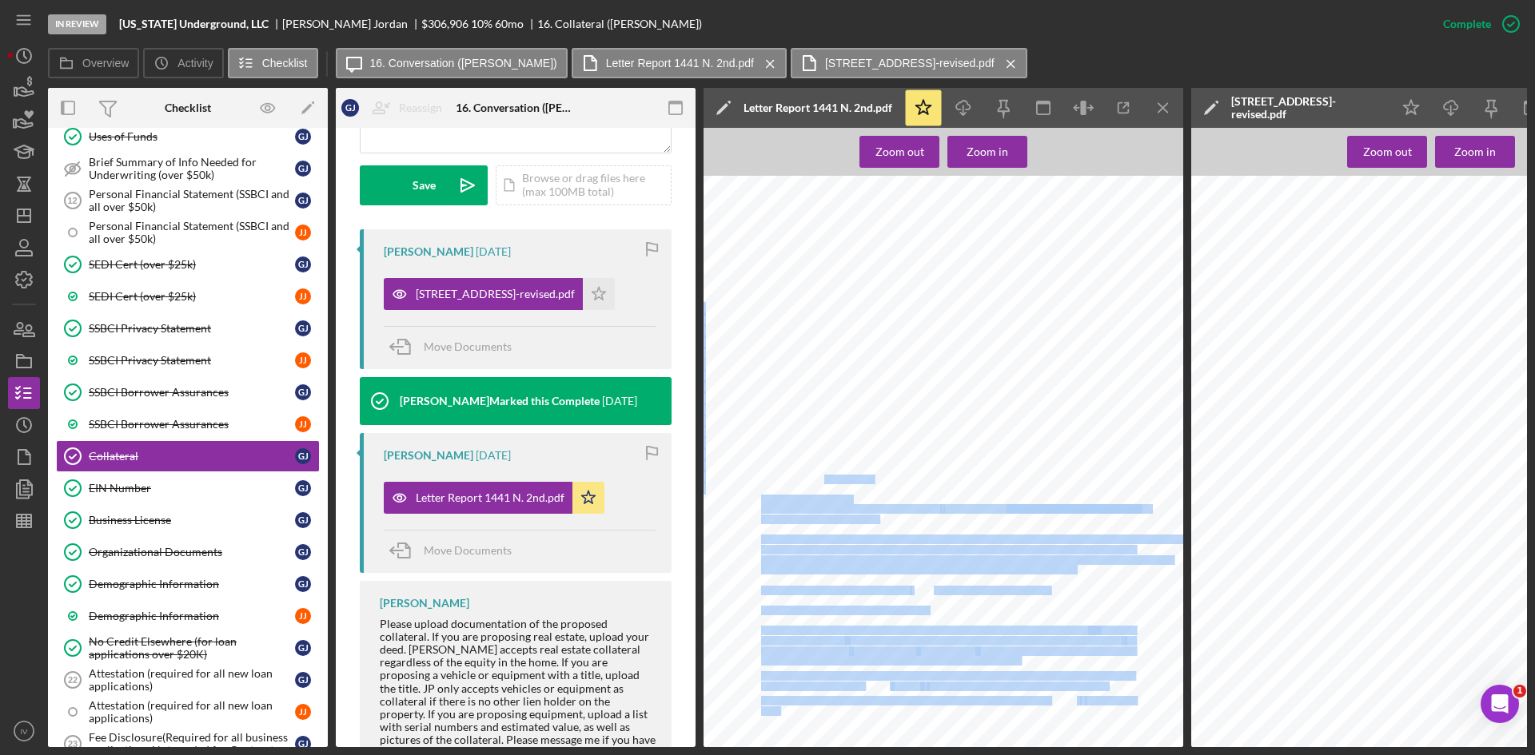
drag, startPoint x: 824, startPoint y: 476, endPoint x: 875, endPoint y: 477, distance: 50.4
click at [875, 477] on div "Title Experts, LLC [STREET_ADDRESS][PERSON_NAME] [GEOGRAPHIC_DATA][PERSON_NAME]…" at bounding box center [947, 485] width 489 height 633
click at [875, 474] on div "Title Experts, LLC [STREET_ADDRESS][PERSON_NAME] [GEOGRAPHIC_DATA][PERSON_NAME]…" at bounding box center [947, 485] width 489 height 633
drag, startPoint x: 825, startPoint y: 481, endPoint x: 874, endPoint y: 479, distance: 48.8
click at [874, 479] on div "Title Experts, LLC [STREET_ADDRESS][PERSON_NAME] [GEOGRAPHIC_DATA][PERSON_NAME]…" at bounding box center [947, 485] width 489 height 633
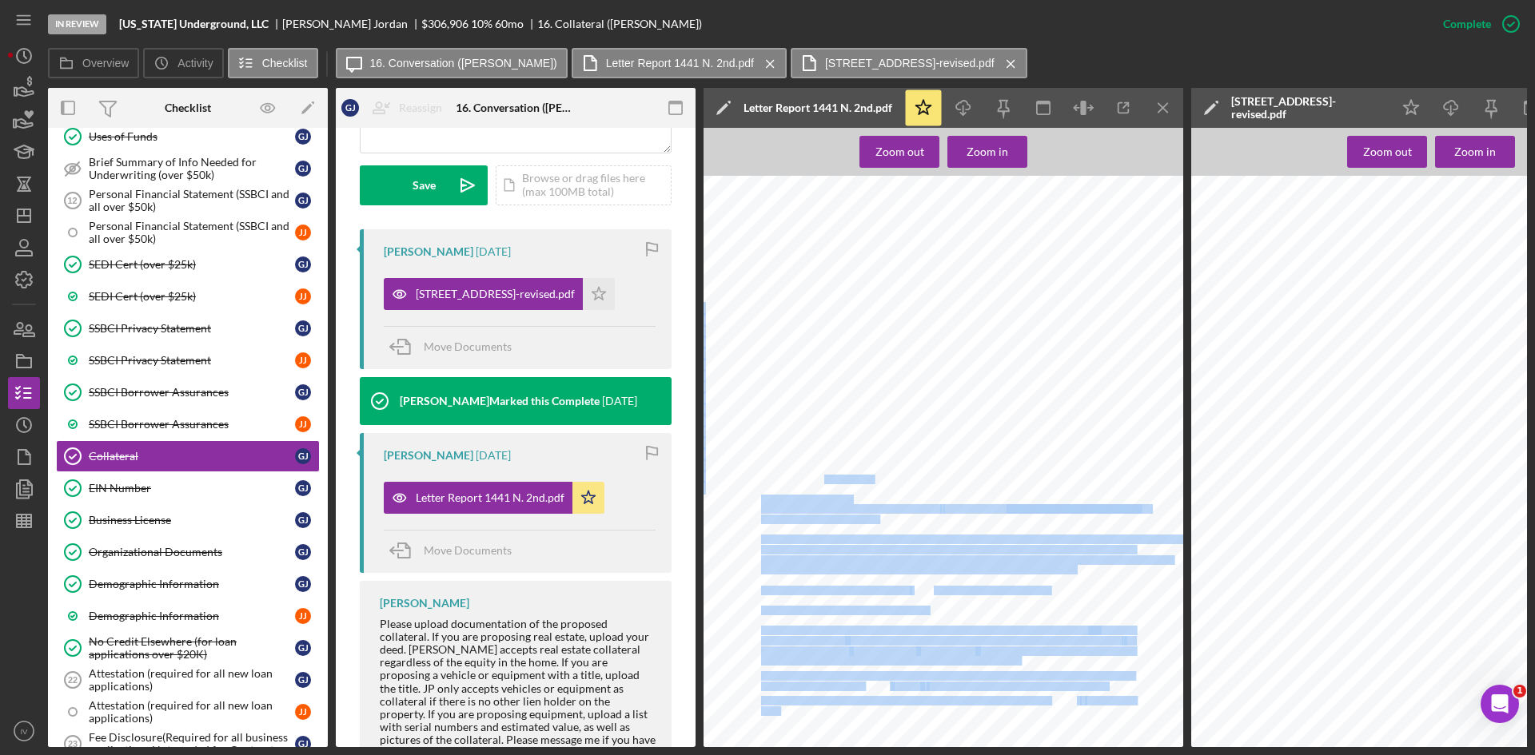
click at [871, 479] on span "06890000900" at bounding box center [848, 480] width 49 height 9
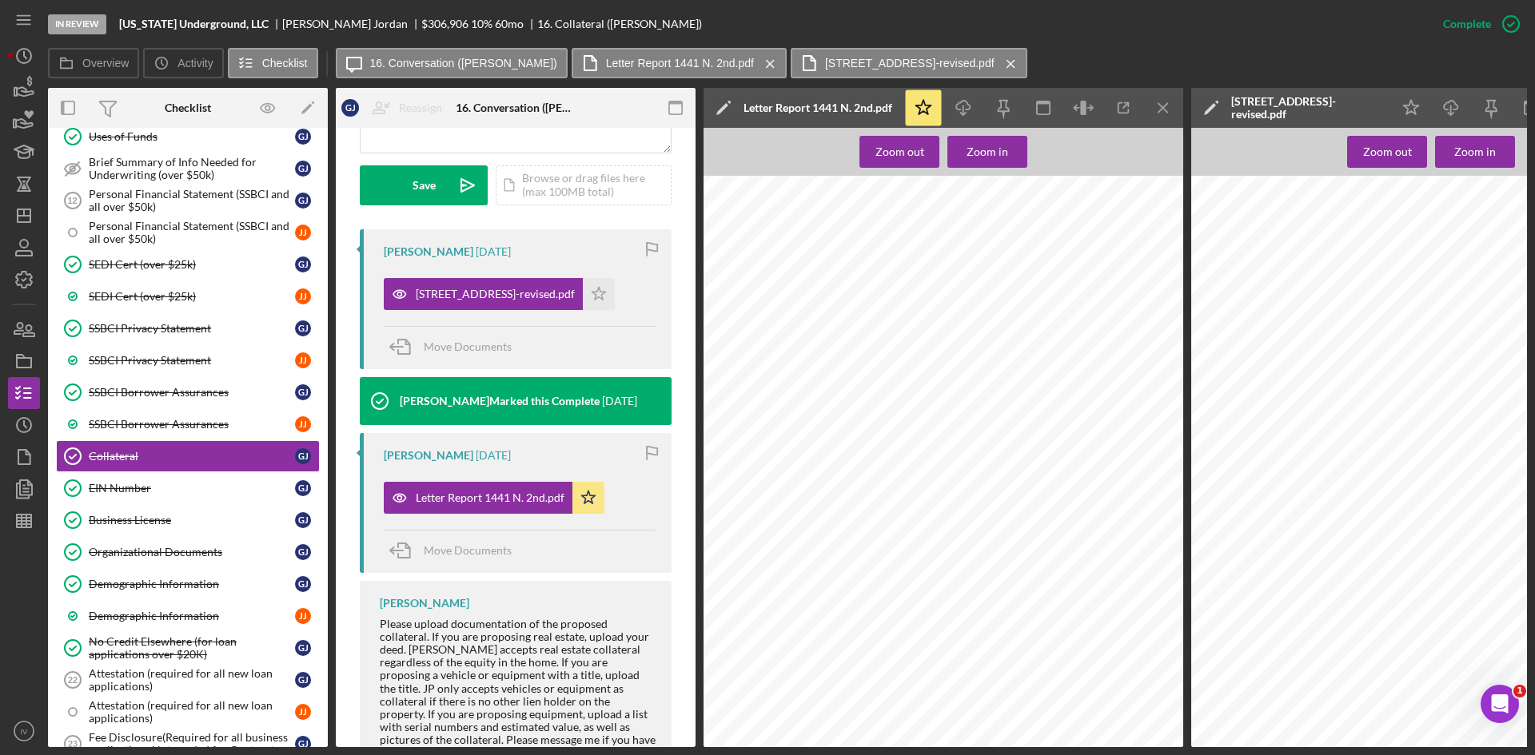
click at [822, 479] on span at bounding box center [821, 480] width 2 height 9
drag, startPoint x: 824, startPoint y: 479, endPoint x: 871, endPoint y: 476, distance: 46.4
click at [871, 476] on span "06890000900" at bounding box center [848, 480] width 49 height 9
copy span "06890000900"
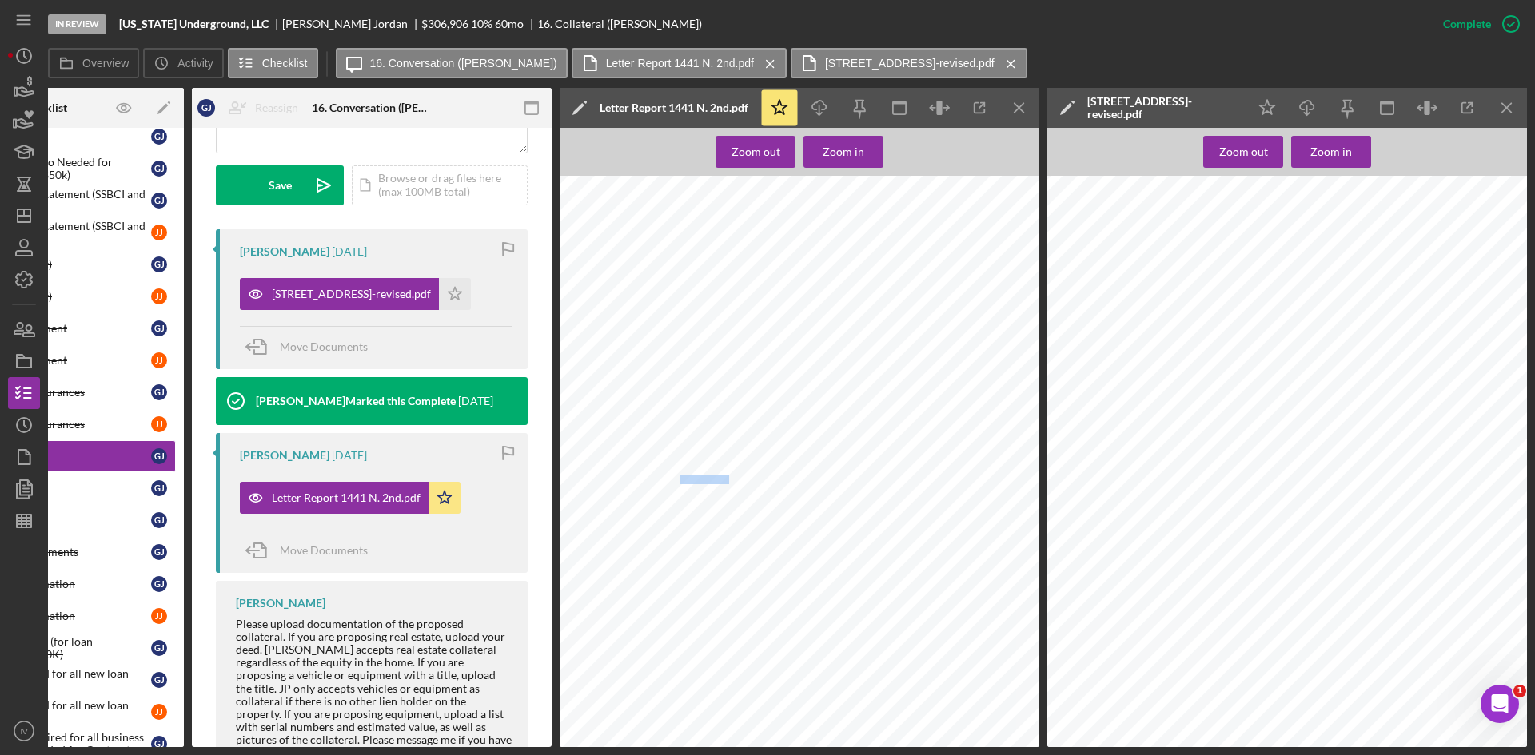
scroll to position [1439, 0]
click at [27, 214] on icon "Icon/Dashboard" at bounding box center [24, 216] width 40 height 40
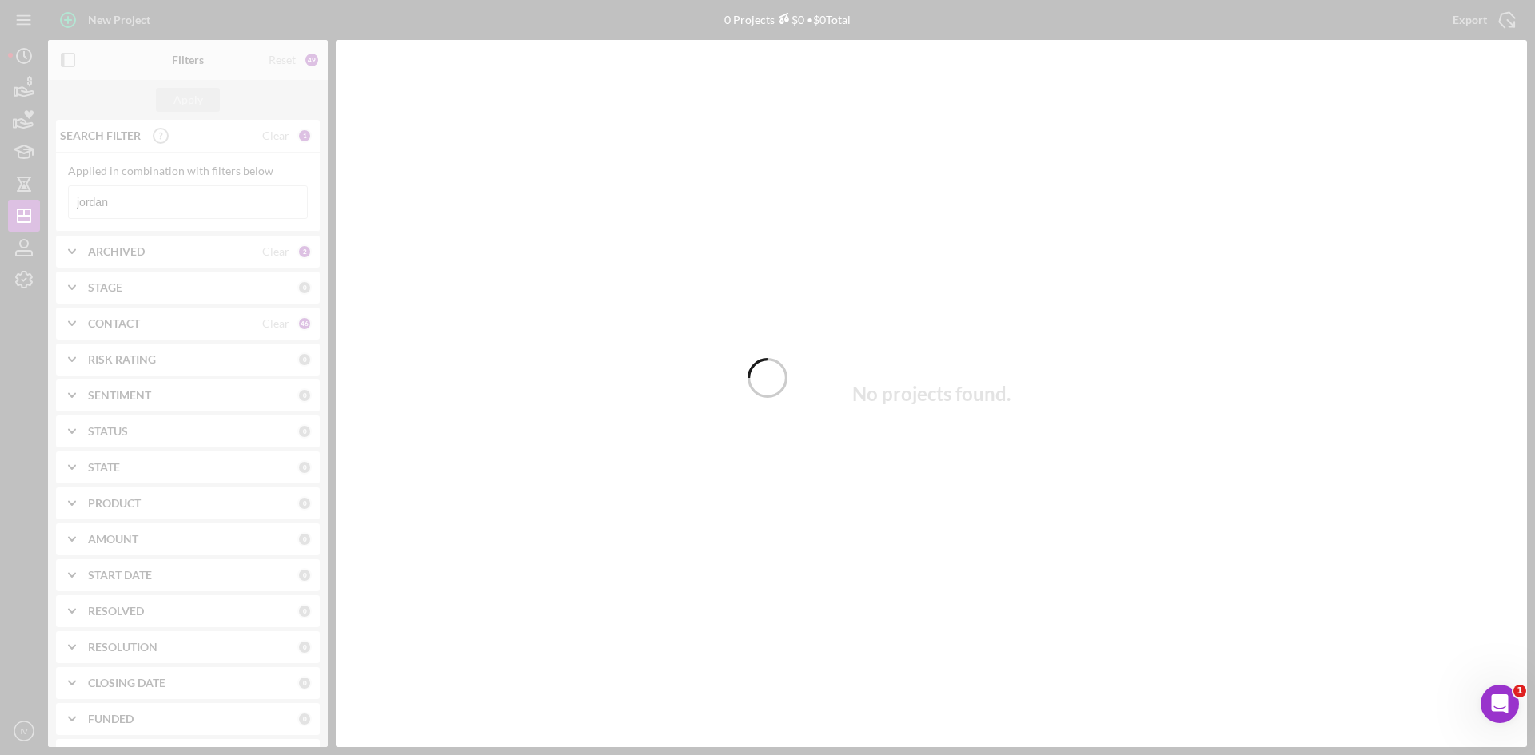
click at [137, 201] on div at bounding box center [767, 377] width 1535 height 755
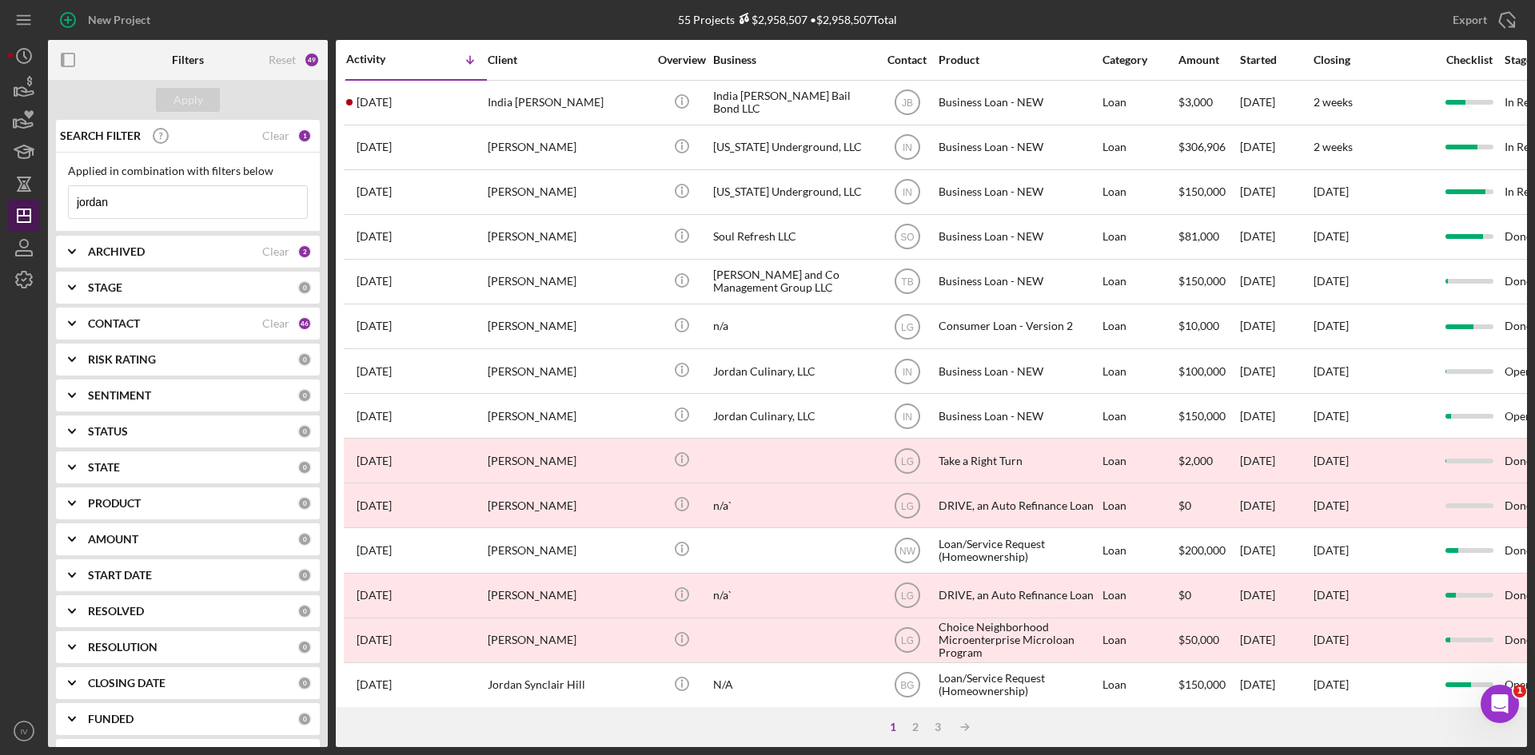
drag, startPoint x: 115, startPoint y: 206, endPoint x: 16, endPoint y: 203, distance: 99.2
click at [16, 203] on div "New Project 55 Projects $2,958,507 • $2,958,507 Total jordan Export Icon/Export…" at bounding box center [767, 373] width 1519 height 747
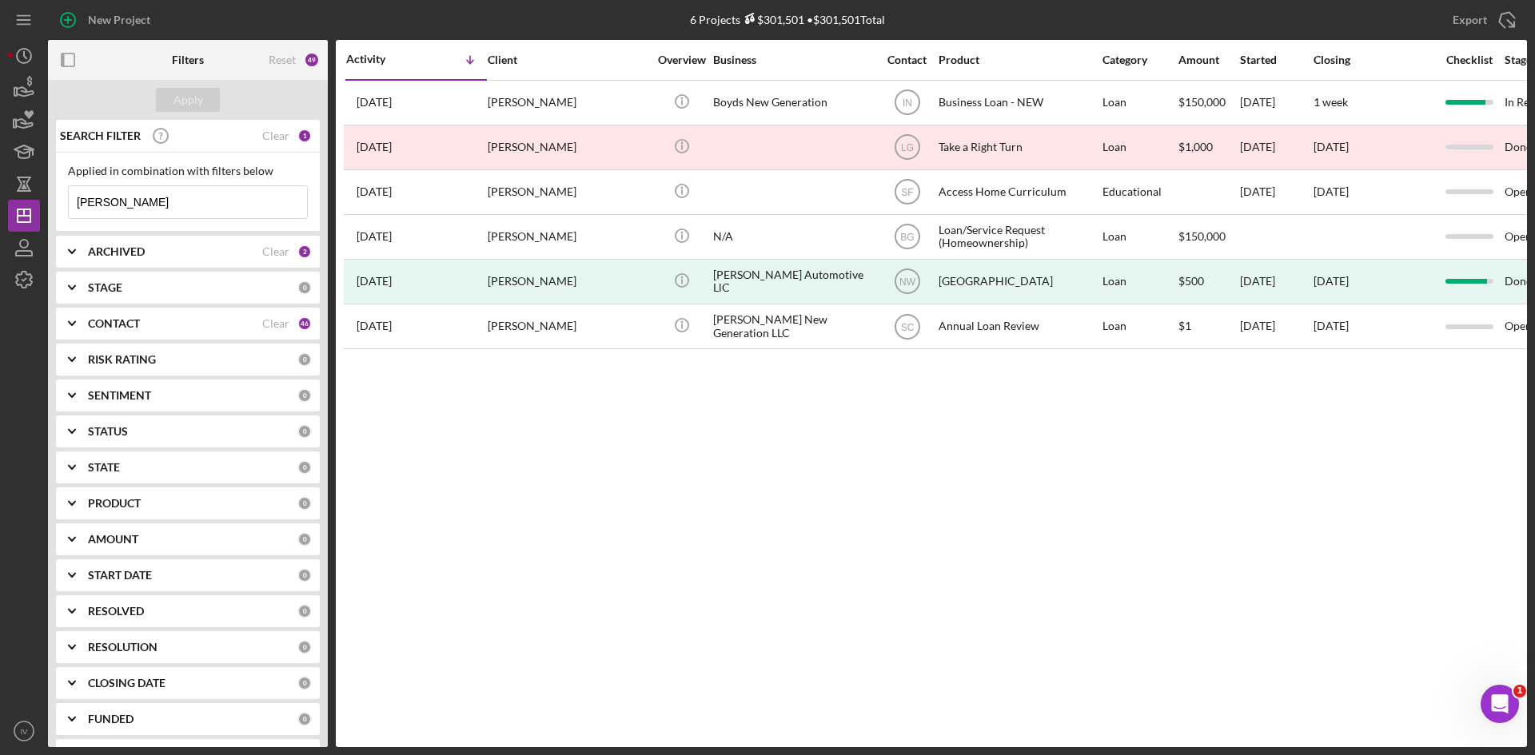
type input "[PERSON_NAME]"
click at [488, 110] on div "[PERSON_NAME]" at bounding box center [568, 103] width 160 height 42
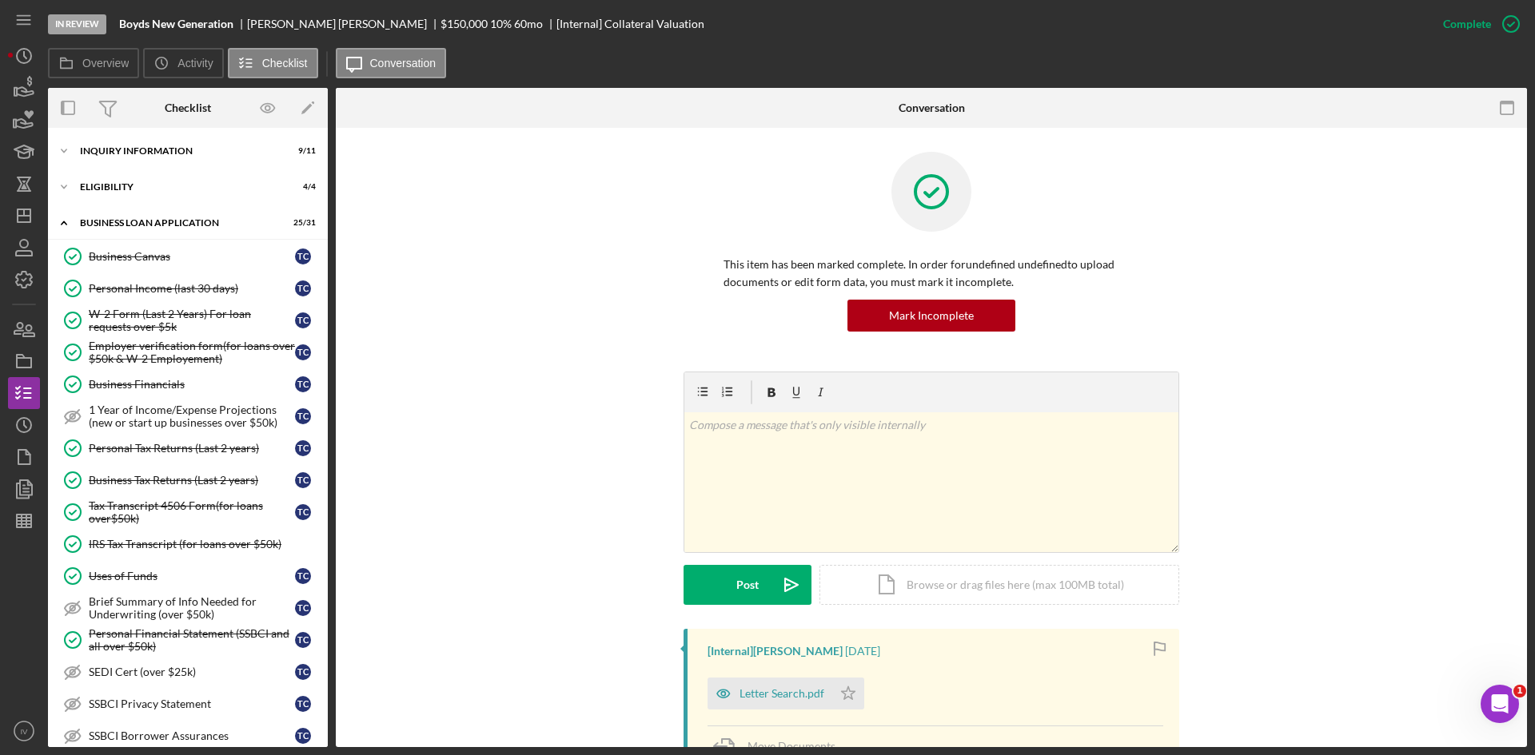
scroll to position [607, 0]
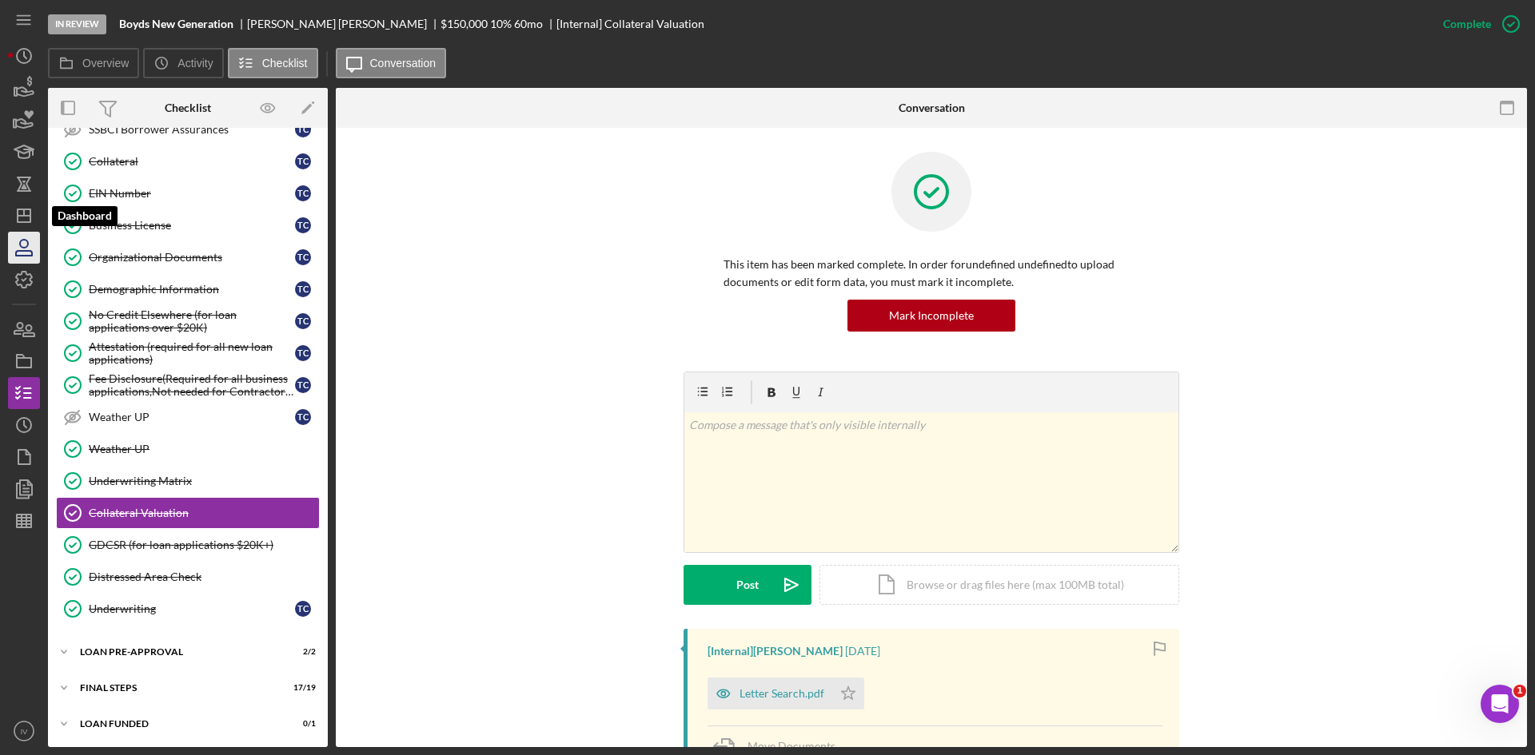
drag, startPoint x: 16, startPoint y: 225, endPoint x: 38, endPoint y: 235, distance: 23.6
click at [16, 225] on icon "Icon/Dashboard" at bounding box center [24, 216] width 40 height 40
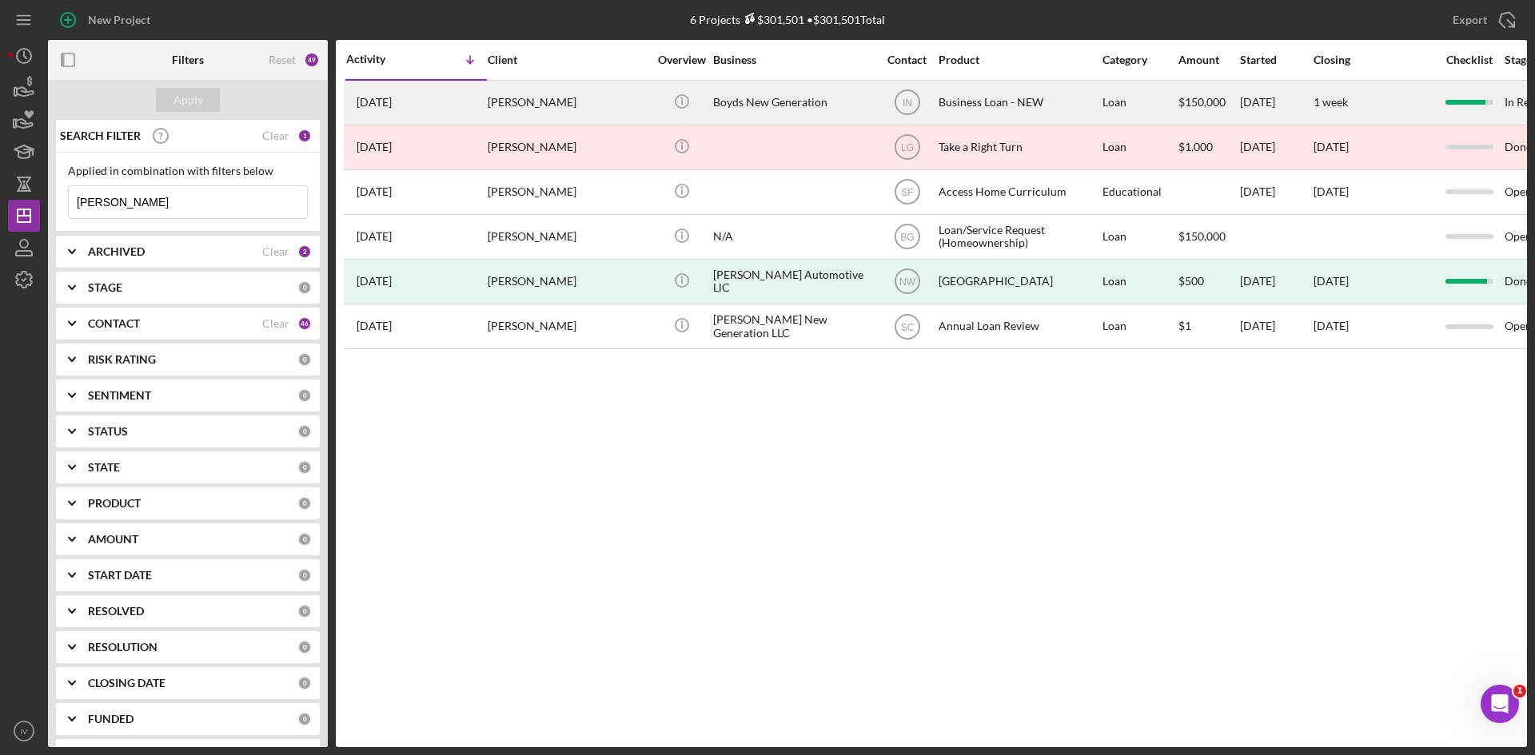
click at [528, 98] on div "[PERSON_NAME]" at bounding box center [568, 103] width 160 height 42
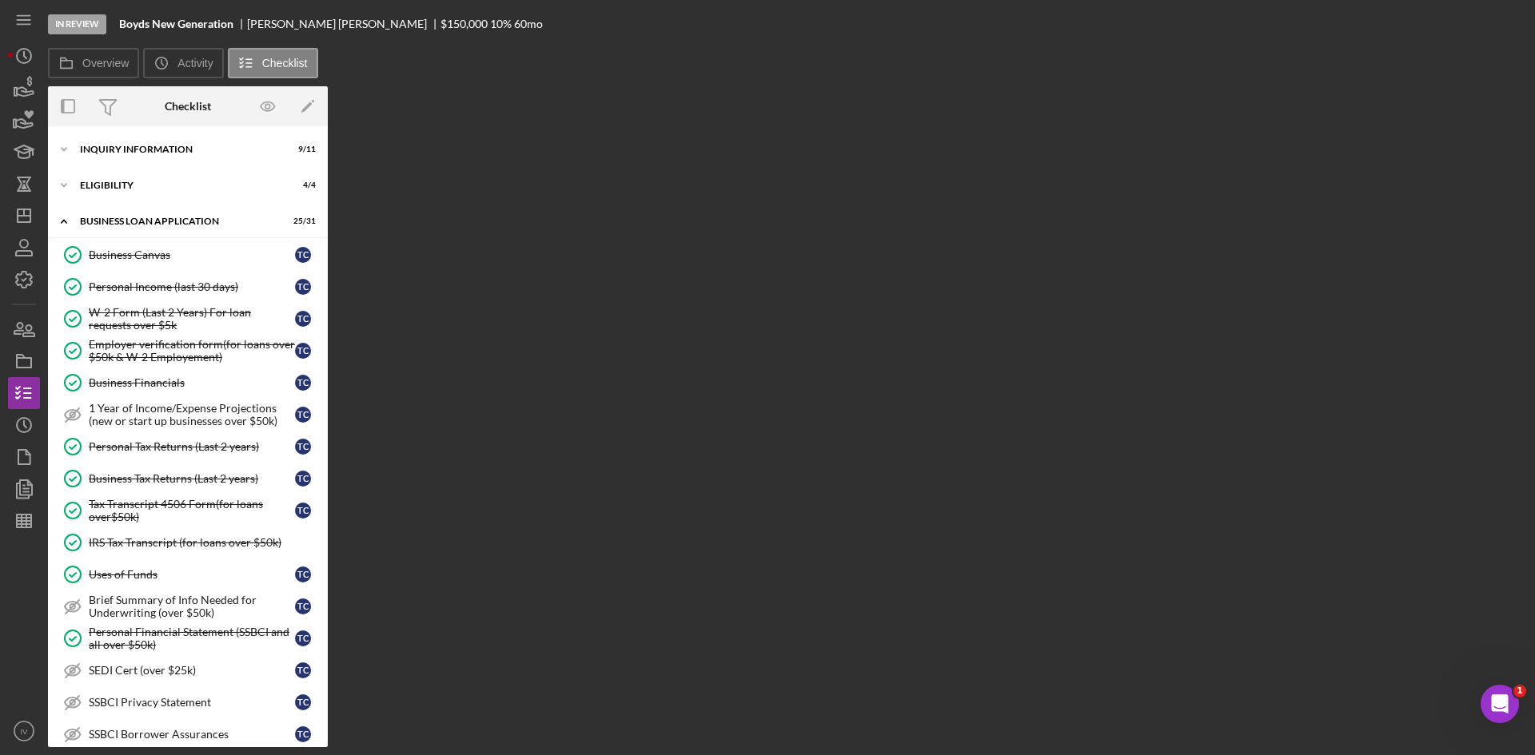
scroll to position [607, 0]
